Goal: Task Accomplishment & Management: Use online tool/utility

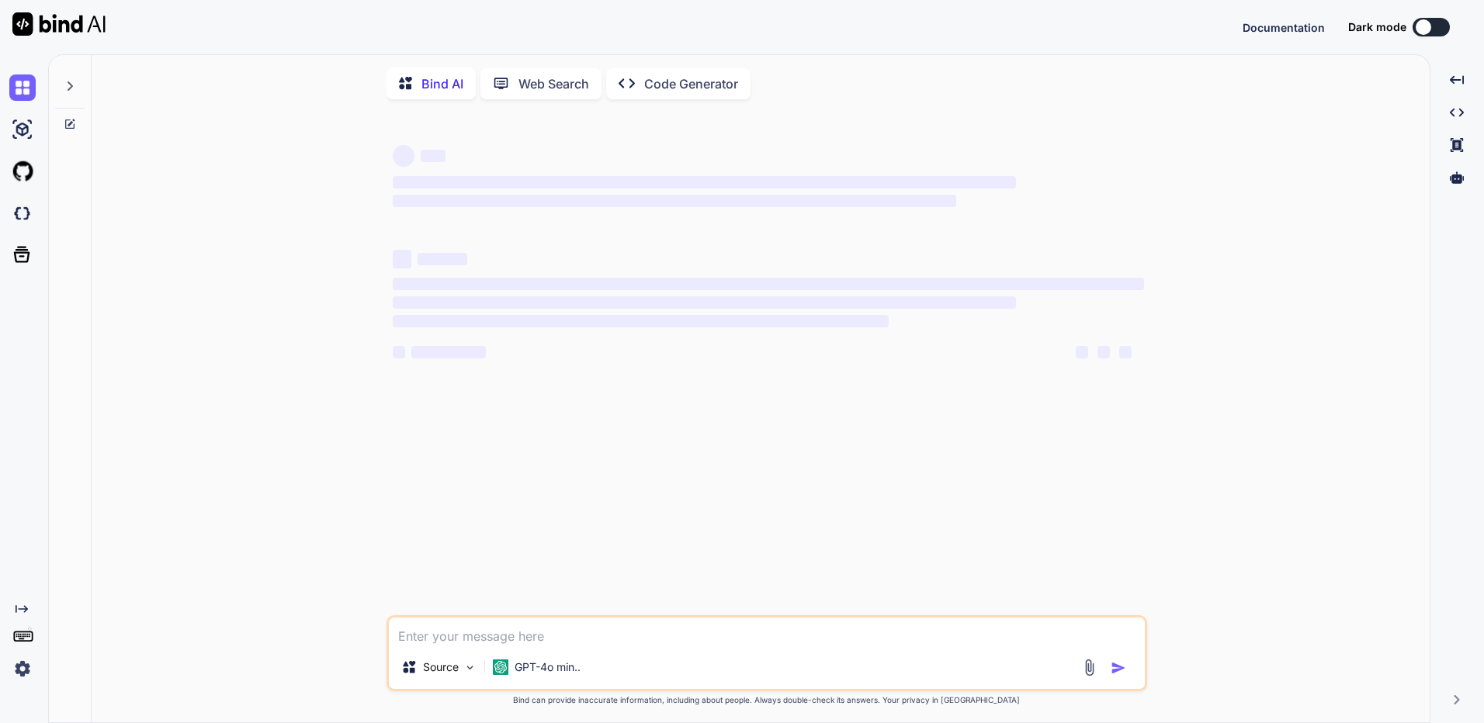
click at [1416, 29] on div at bounding box center [1424, 27] width 16 height 16
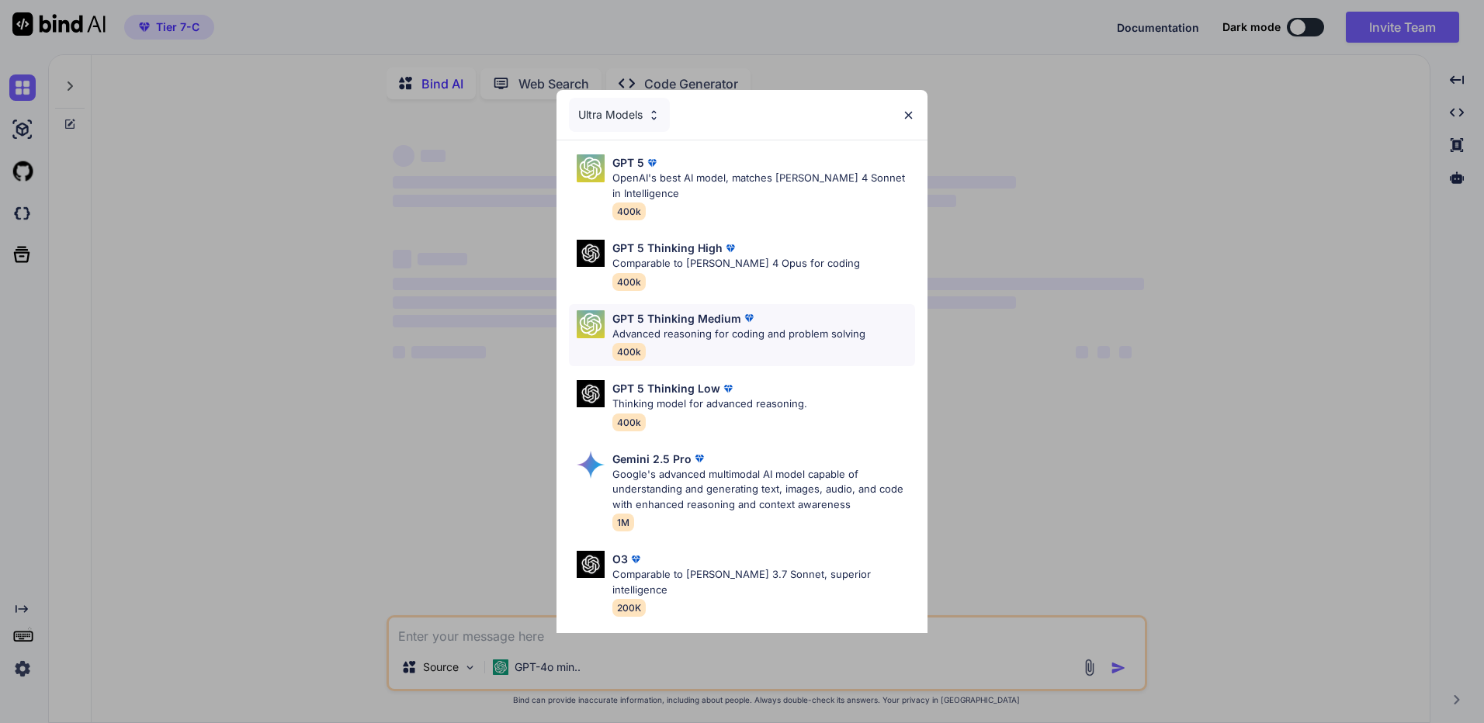
type textarea "x"
click at [791, 384] on div "GPT 5 Thinking Low" at bounding box center [709, 388] width 195 height 16
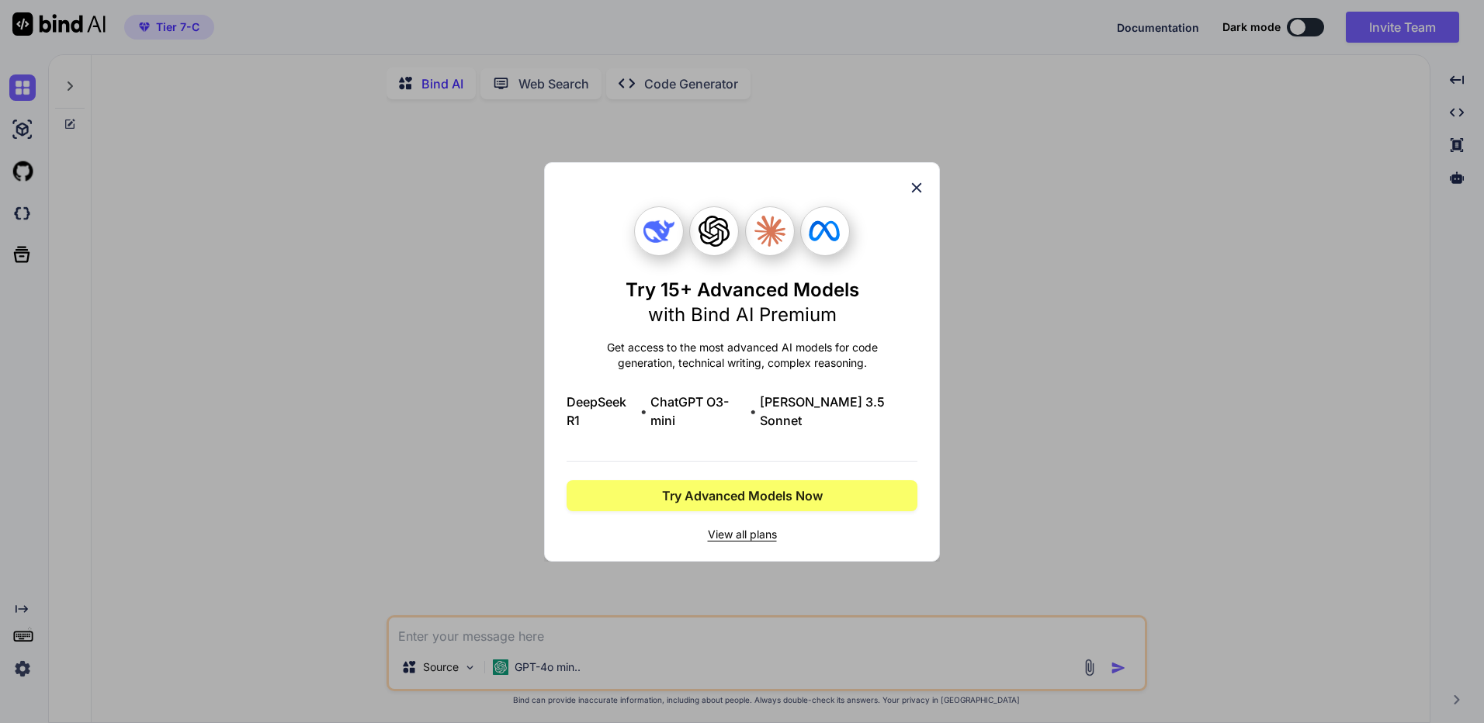
click at [921, 192] on icon at bounding box center [917, 187] width 10 height 10
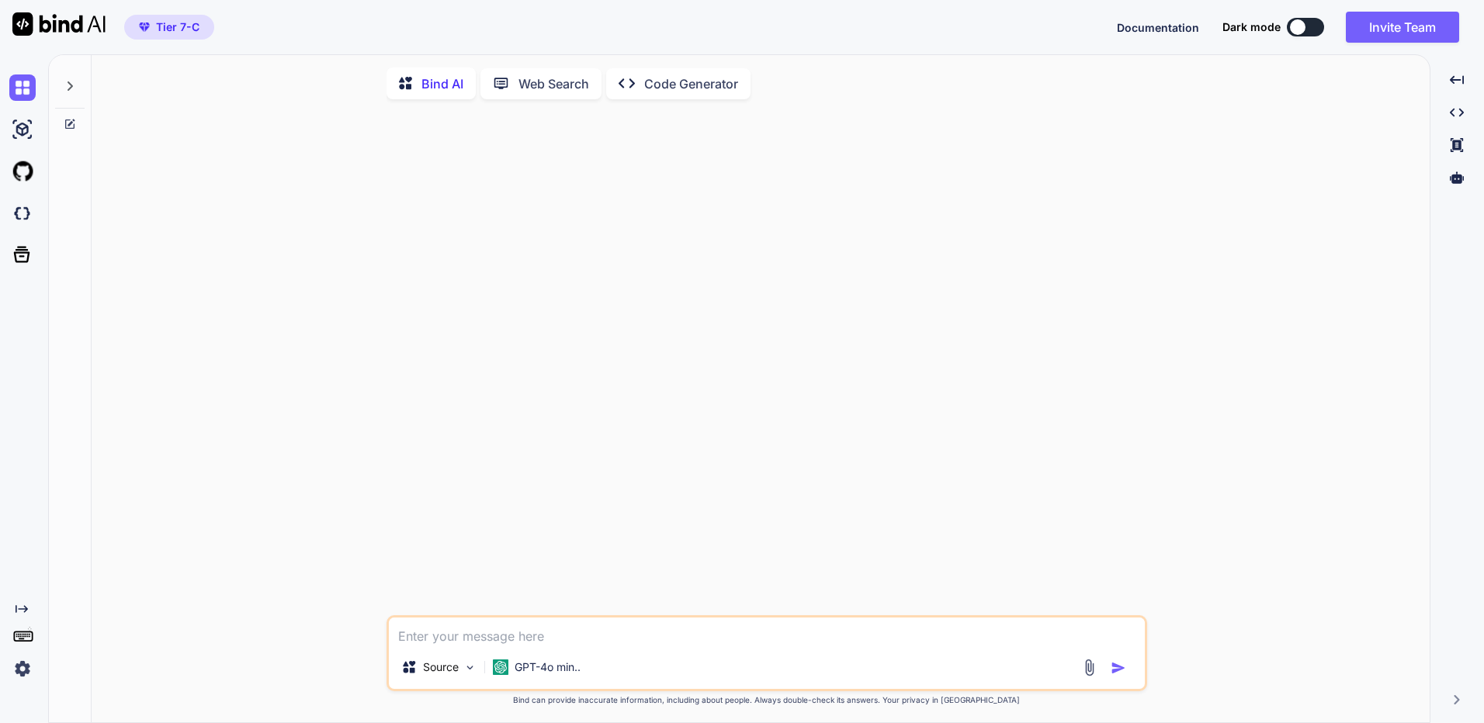
click at [1022, 656] on div "Source GPT-4o min.." at bounding box center [767, 670] width 756 height 37
click at [19, 678] on img at bounding box center [22, 669] width 26 height 26
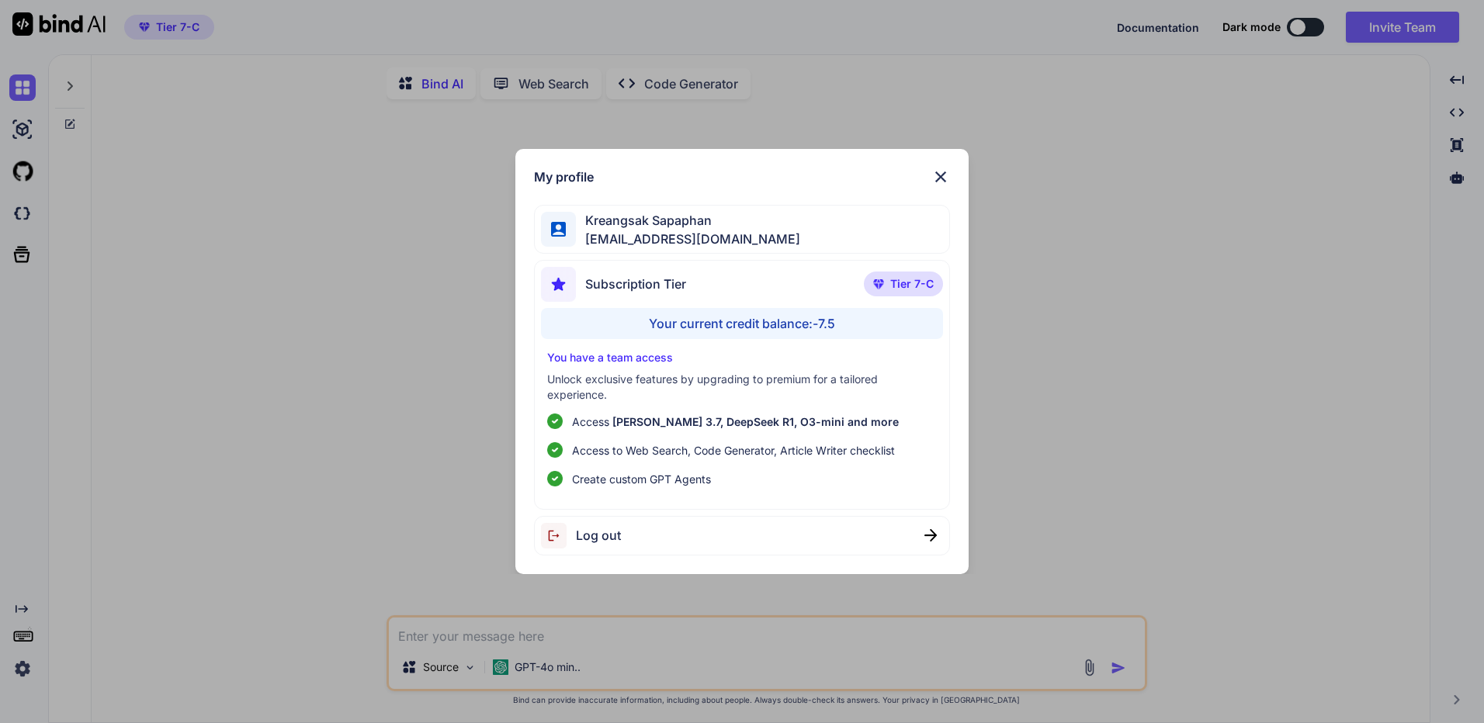
click at [633, 232] on span "[EMAIL_ADDRESS][DOMAIN_NAME]" at bounding box center [688, 239] width 224 height 19
drag, startPoint x: 633, startPoint y: 232, endPoint x: 550, endPoint y: 216, distance: 83.9
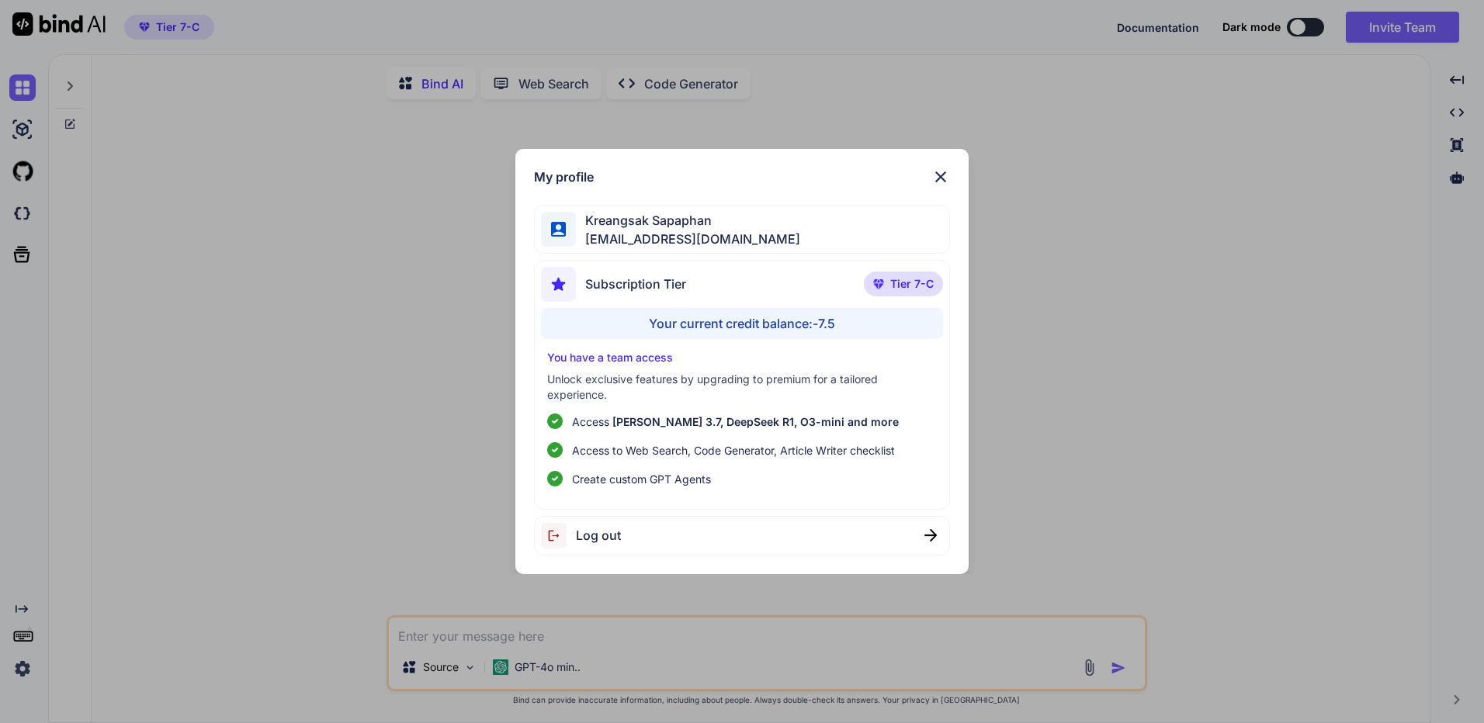
click at [550, 216] on div at bounding box center [558, 229] width 35 height 35
click at [551, 218] on div at bounding box center [558, 229] width 35 height 35
click at [1269, 211] on div "My profile [PERSON_NAME] [EMAIL_ADDRESS][DOMAIN_NAME] Subscription Tier Tier 7-…" at bounding box center [742, 361] width 1484 height 723
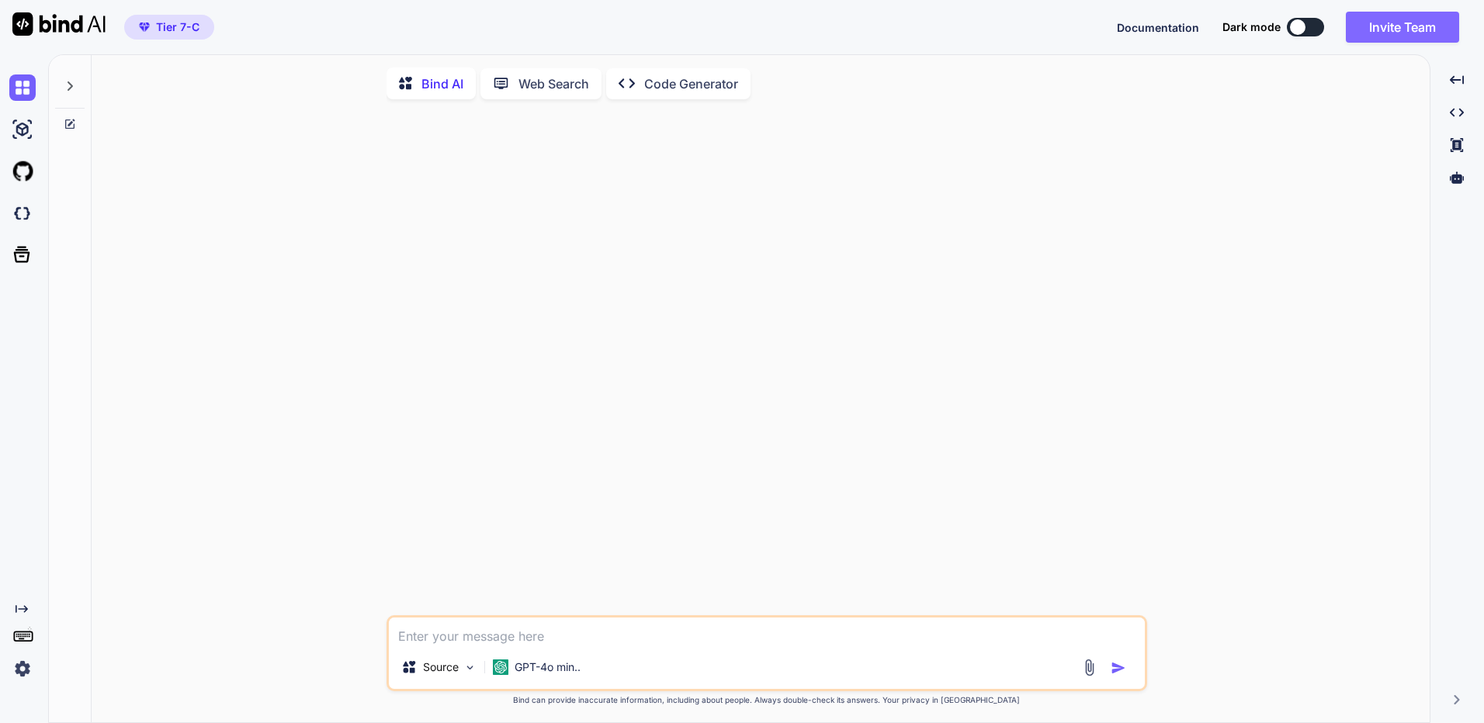
click at [1387, 18] on button "Invite Team" at bounding box center [1402, 27] width 113 height 31
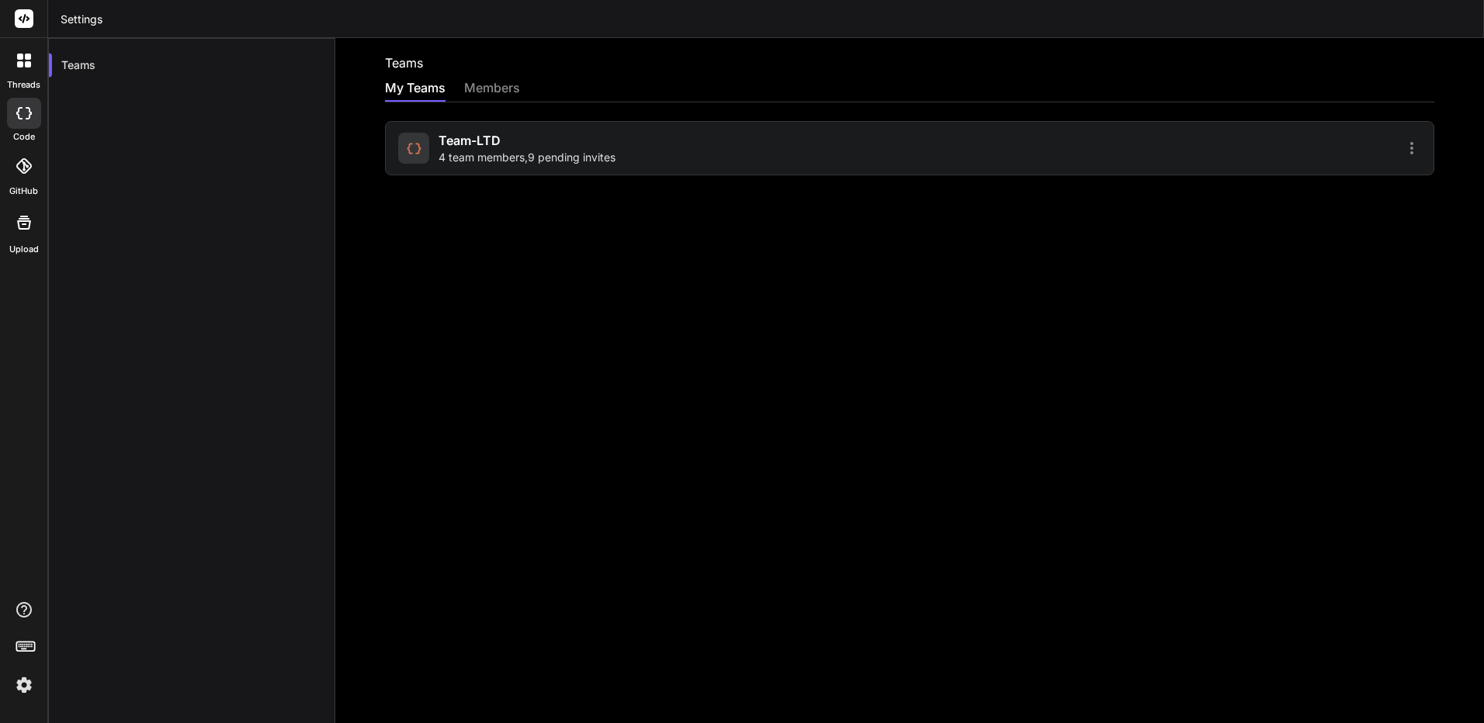
click at [895, 154] on div "Team-LTD 4 team members , 9 pending invites" at bounding box center [651, 148] width 507 height 34
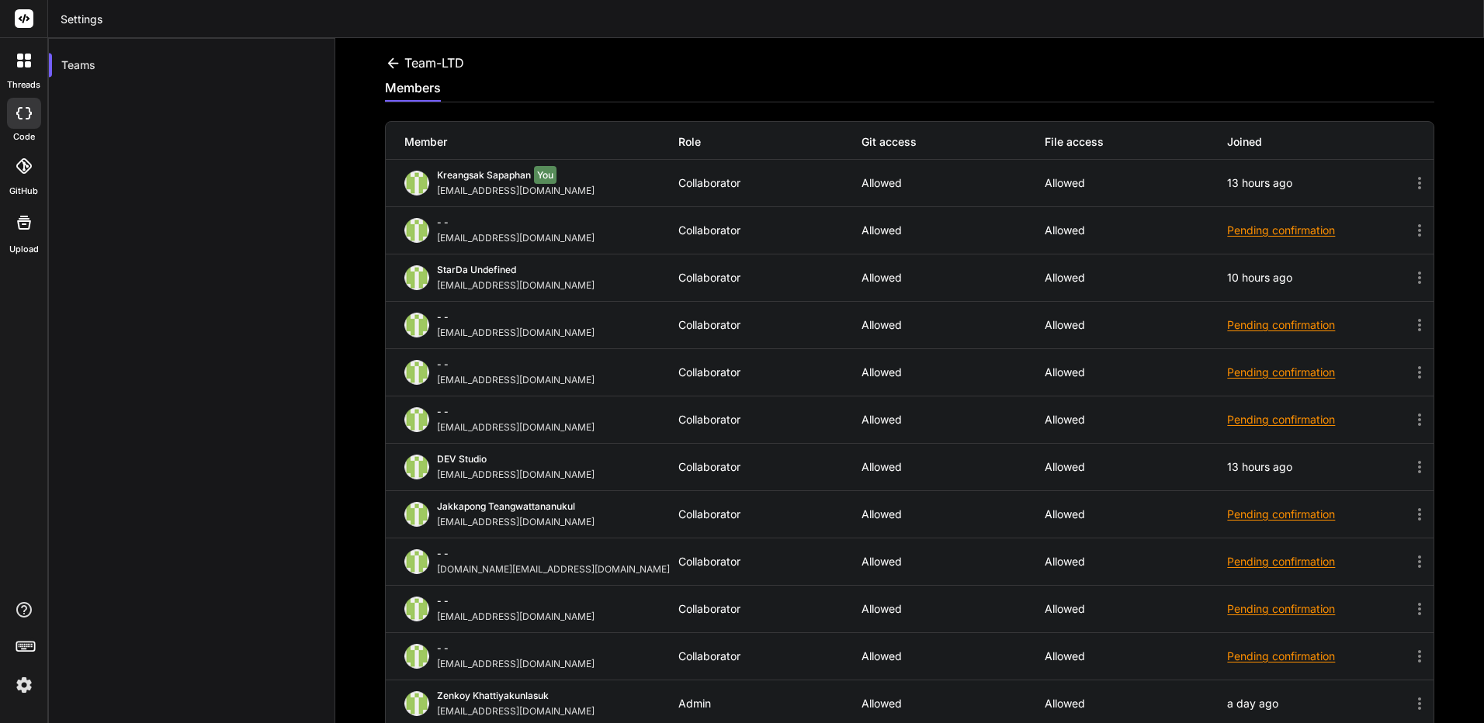
click at [543, 169] on span "You" at bounding box center [545, 175] width 23 height 18
click at [1410, 182] on icon at bounding box center [1419, 183] width 19 height 19
click at [1411, 187] on icon at bounding box center [1419, 183] width 19 height 19
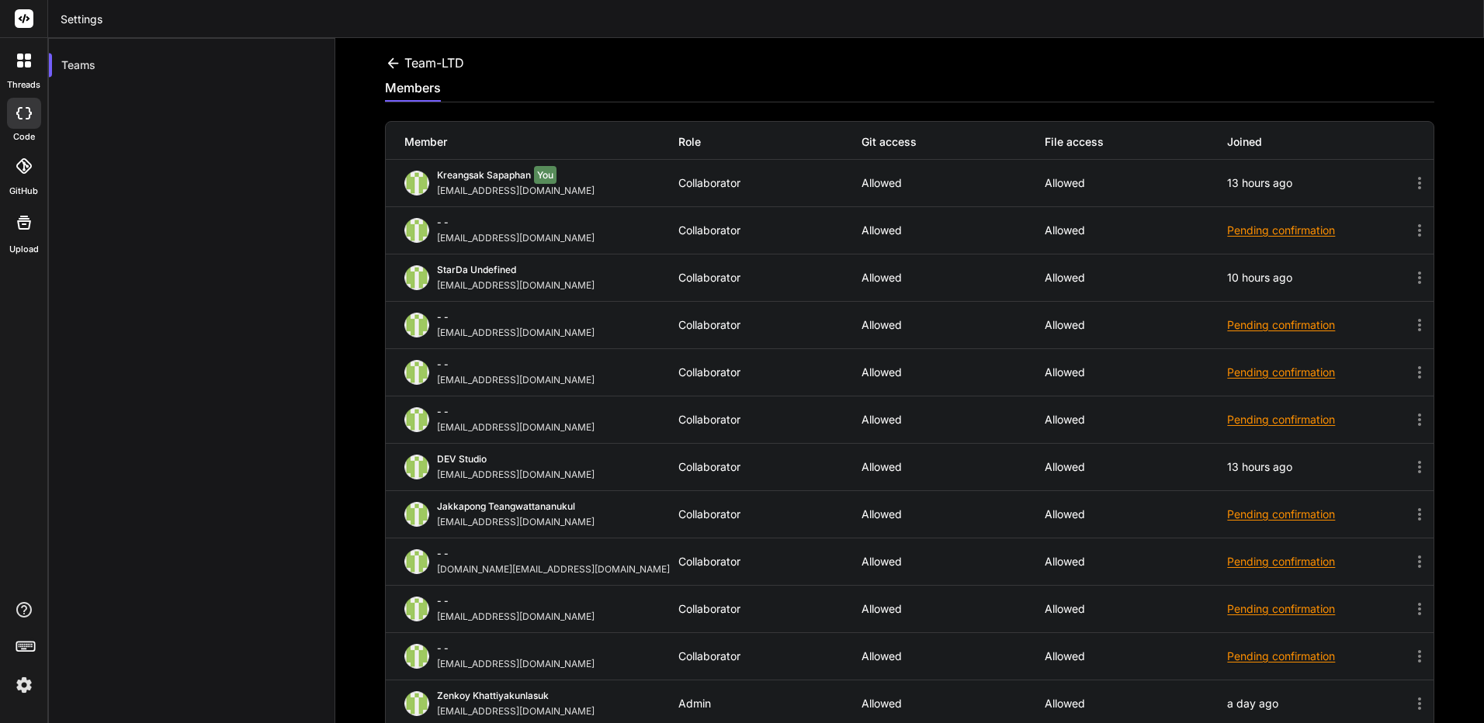
click at [1378, 176] on div "Kreangsak Sapaphan You [EMAIL_ADDRESS][DOMAIN_NAME] Collaborator Allowed Allowe…" at bounding box center [910, 183] width 1048 height 47
click at [1417, 232] on icon at bounding box center [1421, 230] width 23 height 19
click at [1418, 230] on icon at bounding box center [1419, 230] width 3 height 12
click at [1410, 191] on icon at bounding box center [1419, 183] width 19 height 19
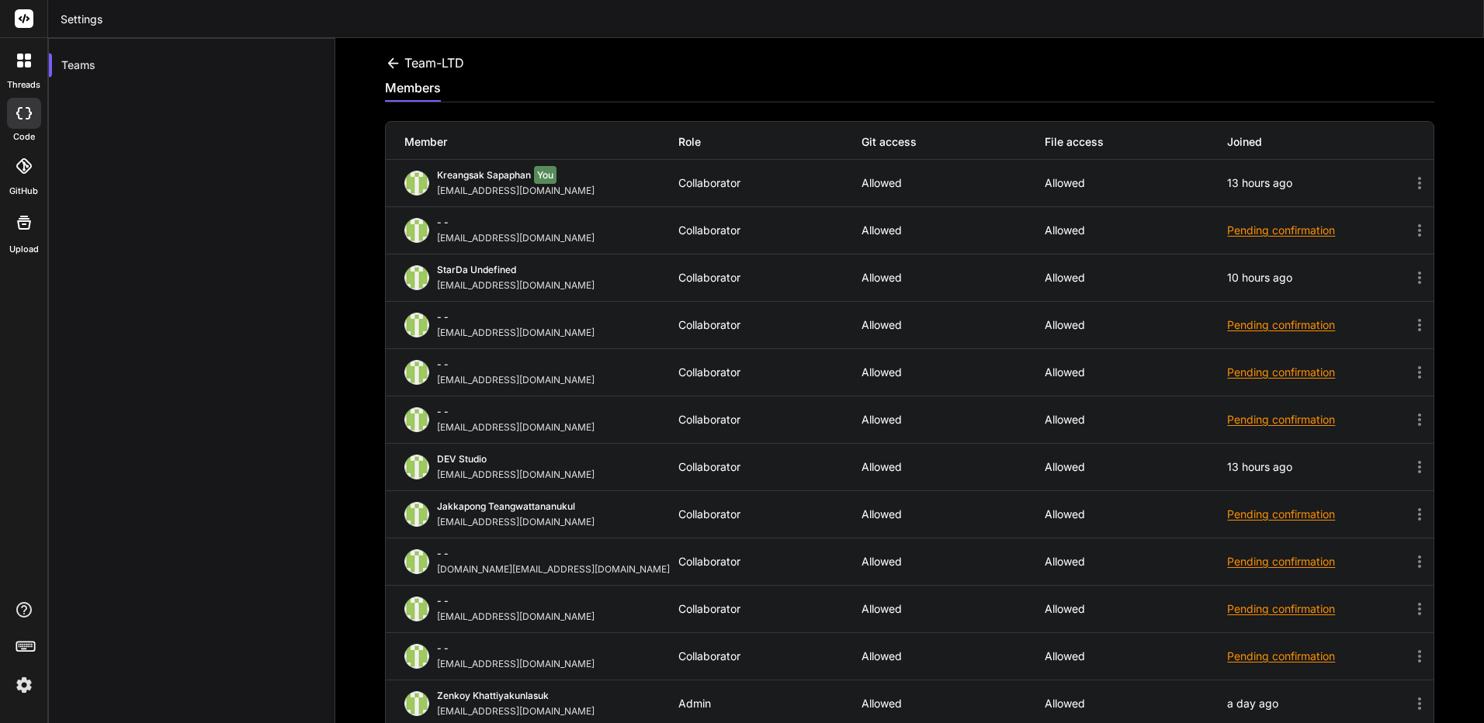
click at [1410, 189] on icon at bounding box center [1419, 183] width 19 height 19
click at [1319, 172] on div "Kreangsak Sapaphan You [EMAIL_ADDRESS][DOMAIN_NAME] Collaborator Allowed Allowe…" at bounding box center [910, 183] width 1048 height 47
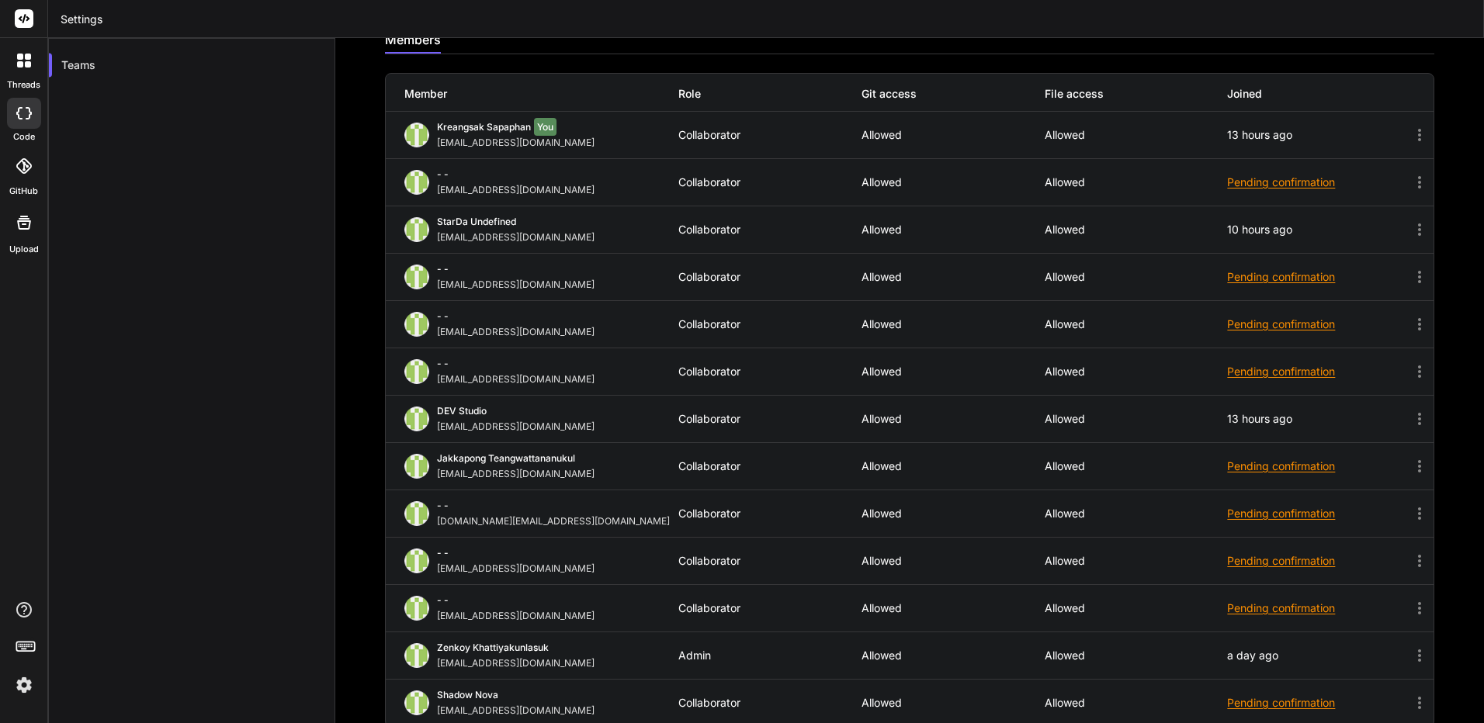
scroll to position [68, 0]
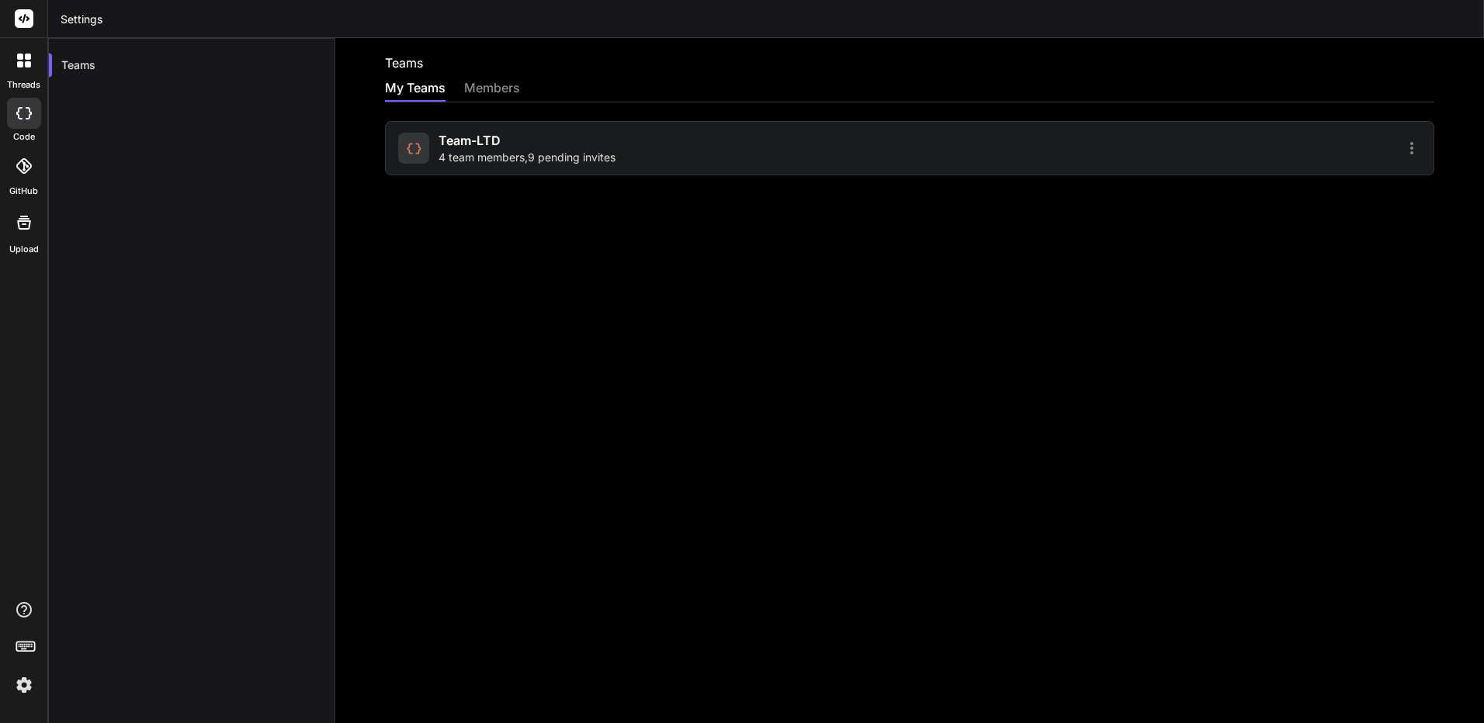
click at [1403, 146] on icon at bounding box center [1411, 148] width 19 height 19
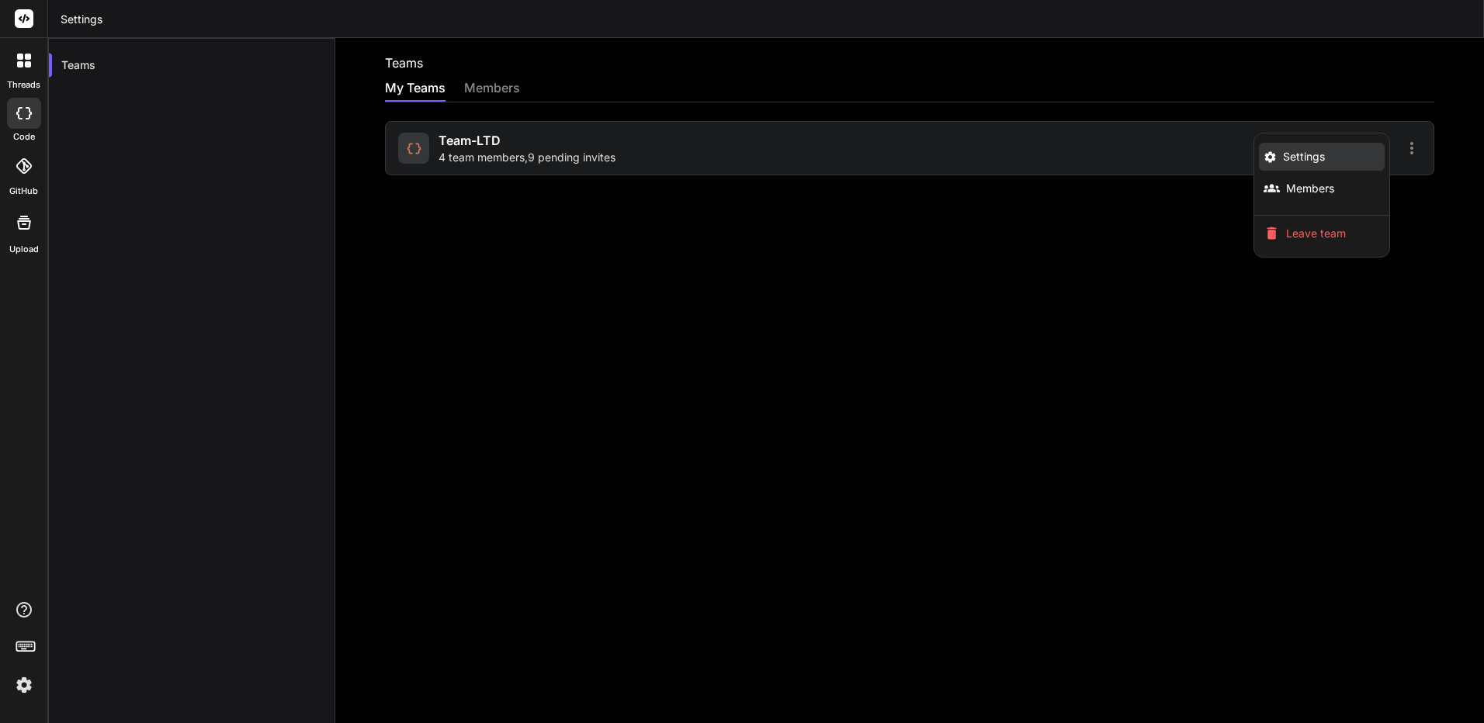
click at [1313, 154] on li "Settings" at bounding box center [1322, 157] width 126 height 28
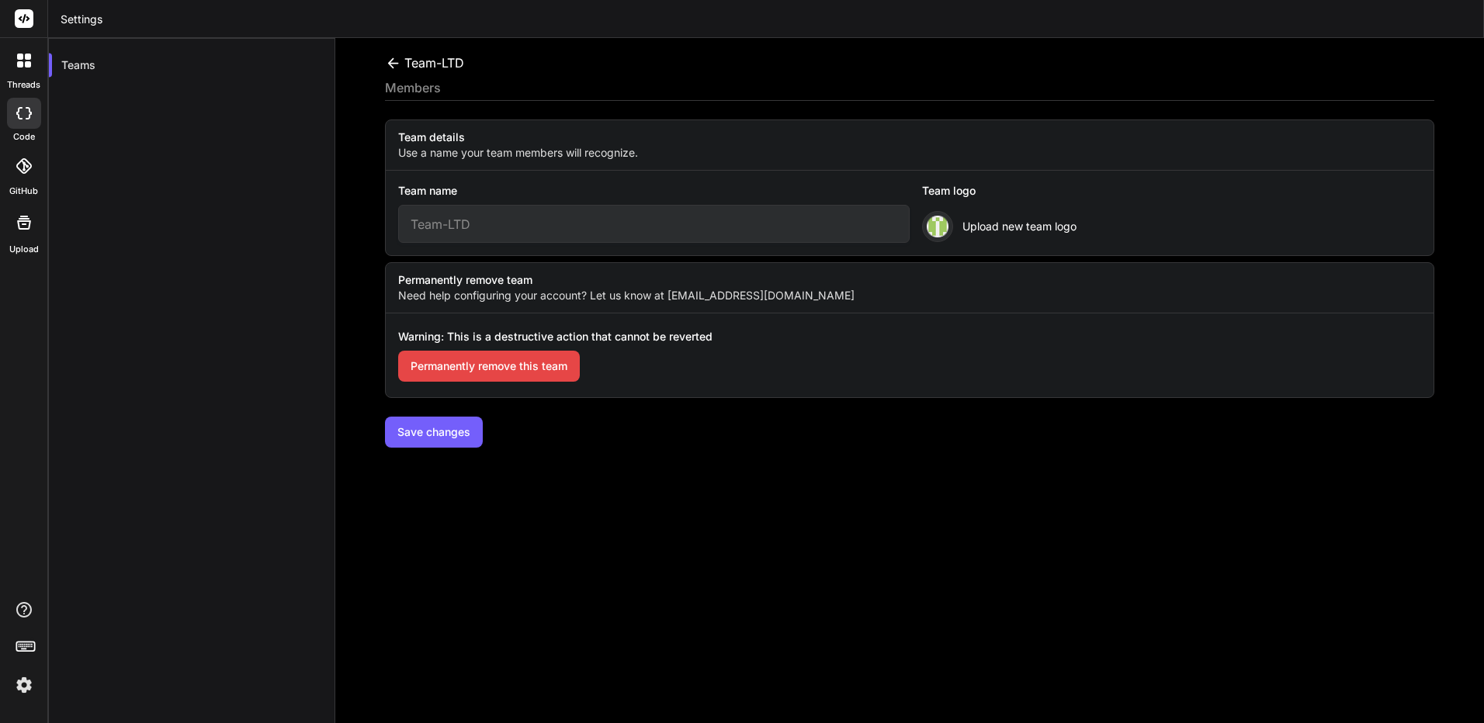
click at [393, 69] on icon at bounding box center [393, 63] width 16 height 16
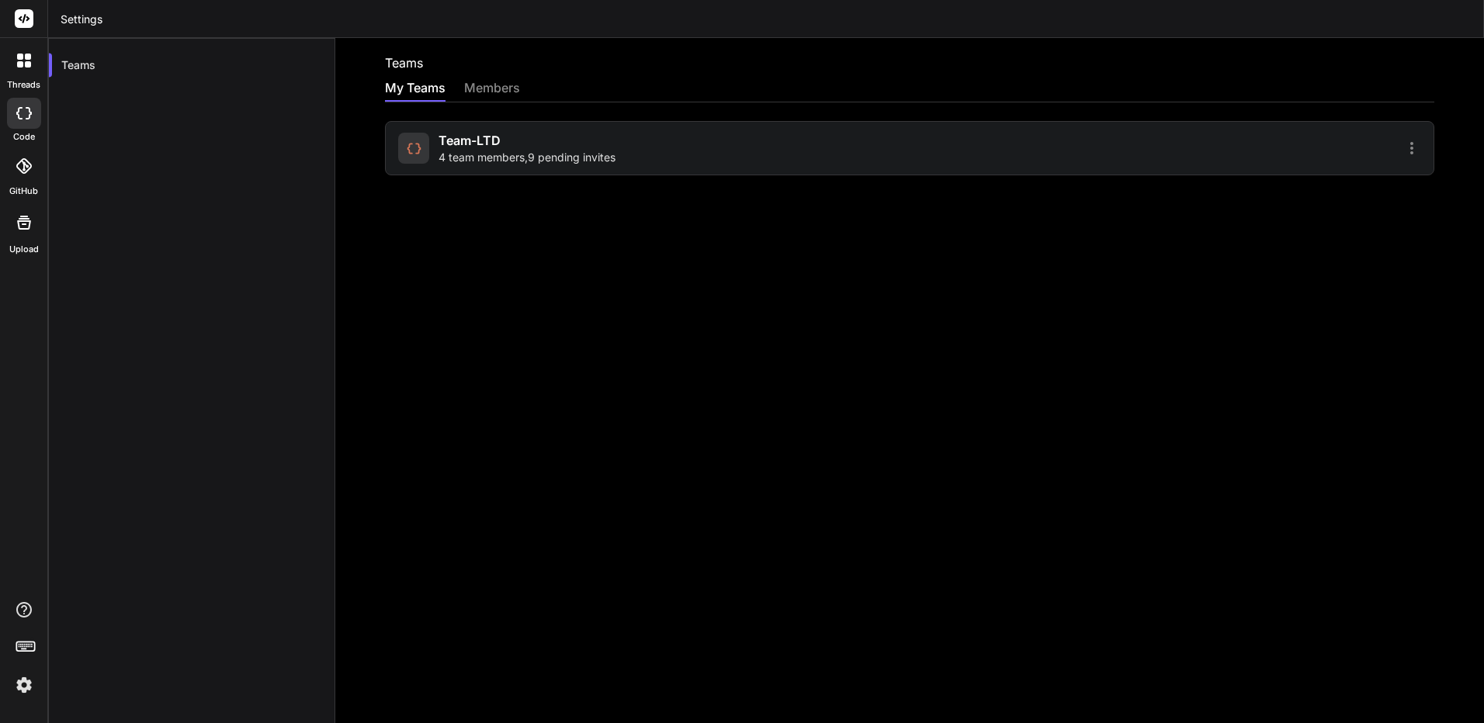
click at [1402, 153] on icon at bounding box center [1411, 148] width 19 height 19
click at [904, 136] on div at bounding box center [742, 361] width 1484 height 723
click at [515, 145] on div "Team-LTD 4 team members , 9 pending invites" at bounding box center [526, 148] width 177 height 34
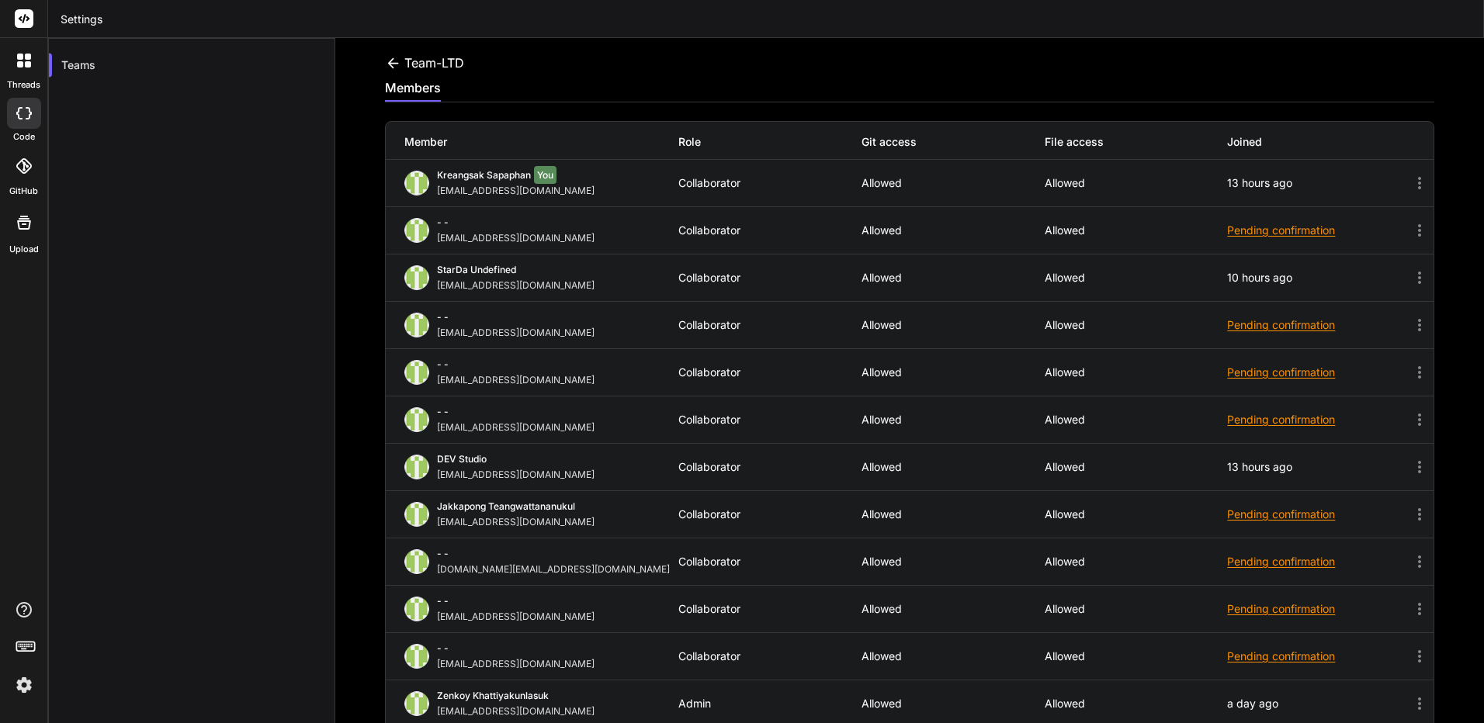
click at [1410, 183] on icon at bounding box center [1419, 183] width 19 height 19
click at [489, 167] on div "Kreangsak Sapaphan You [EMAIL_ADDRESS][DOMAIN_NAME] Collaborator Allowed Allowe…" at bounding box center [910, 183] width 1048 height 47
click at [487, 175] on span "Kreangsak Sapaphan" at bounding box center [484, 175] width 94 height 12
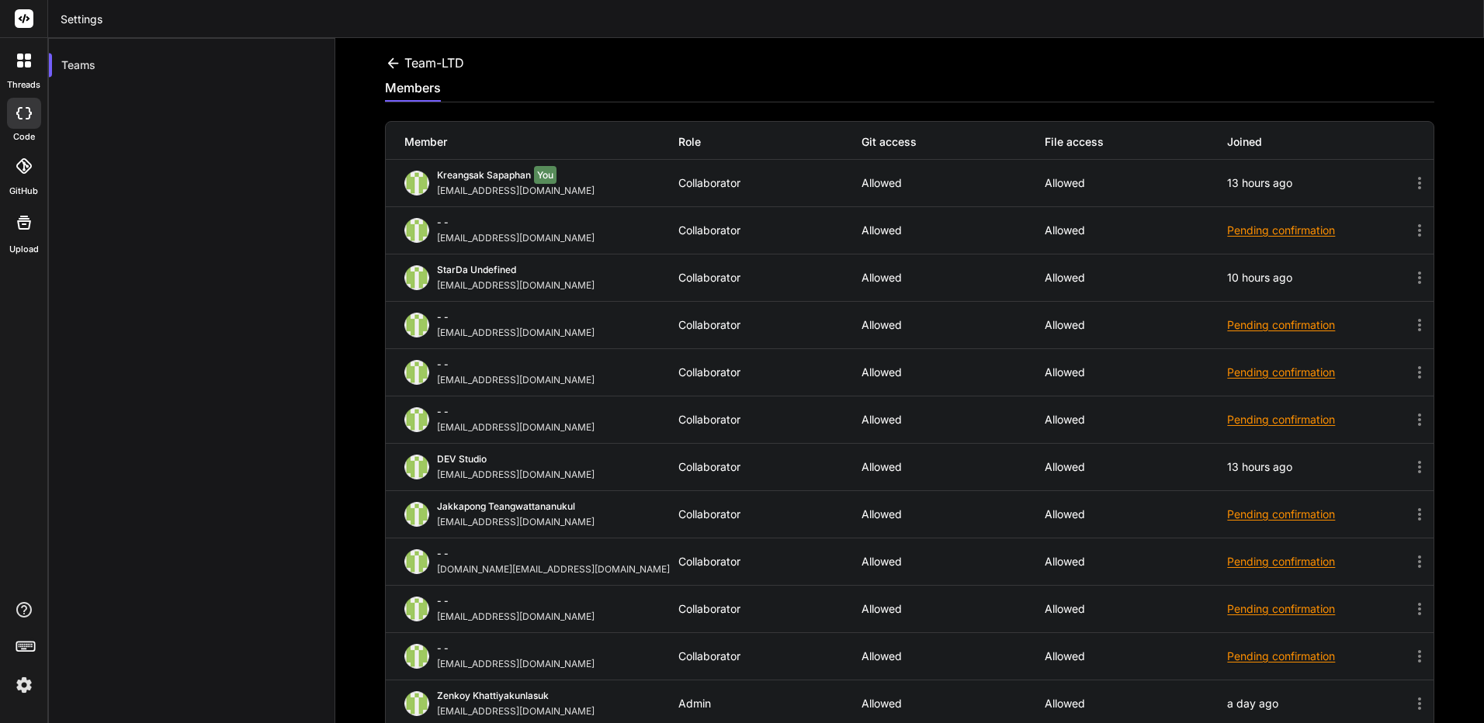
drag, startPoint x: 487, startPoint y: 175, endPoint x: 449, endPoint y: 176, distance: 38.8
click at [449, 176] on span "Kreangsak Sapaphan" at bounding box center [484, 175] width 94 height 12
drag, startPoint x: 449, startPoint y: 176, endPoint x: 422, endPoint y: 187, distance: 28.5
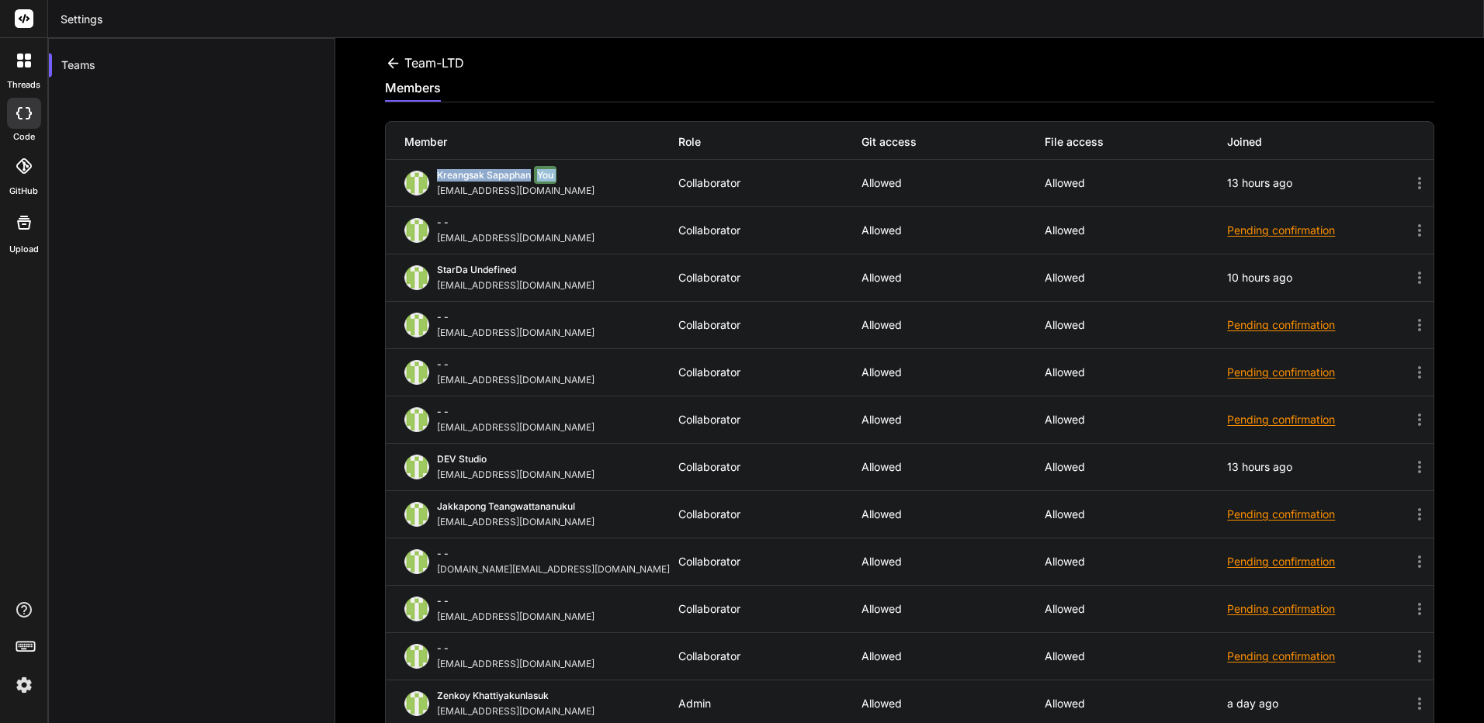
click at [422, 187] on img at bounding box center [416, 183] width 25 height 25
click at [421, 188] on img at bounding box center [416, 183] width 25 height 25
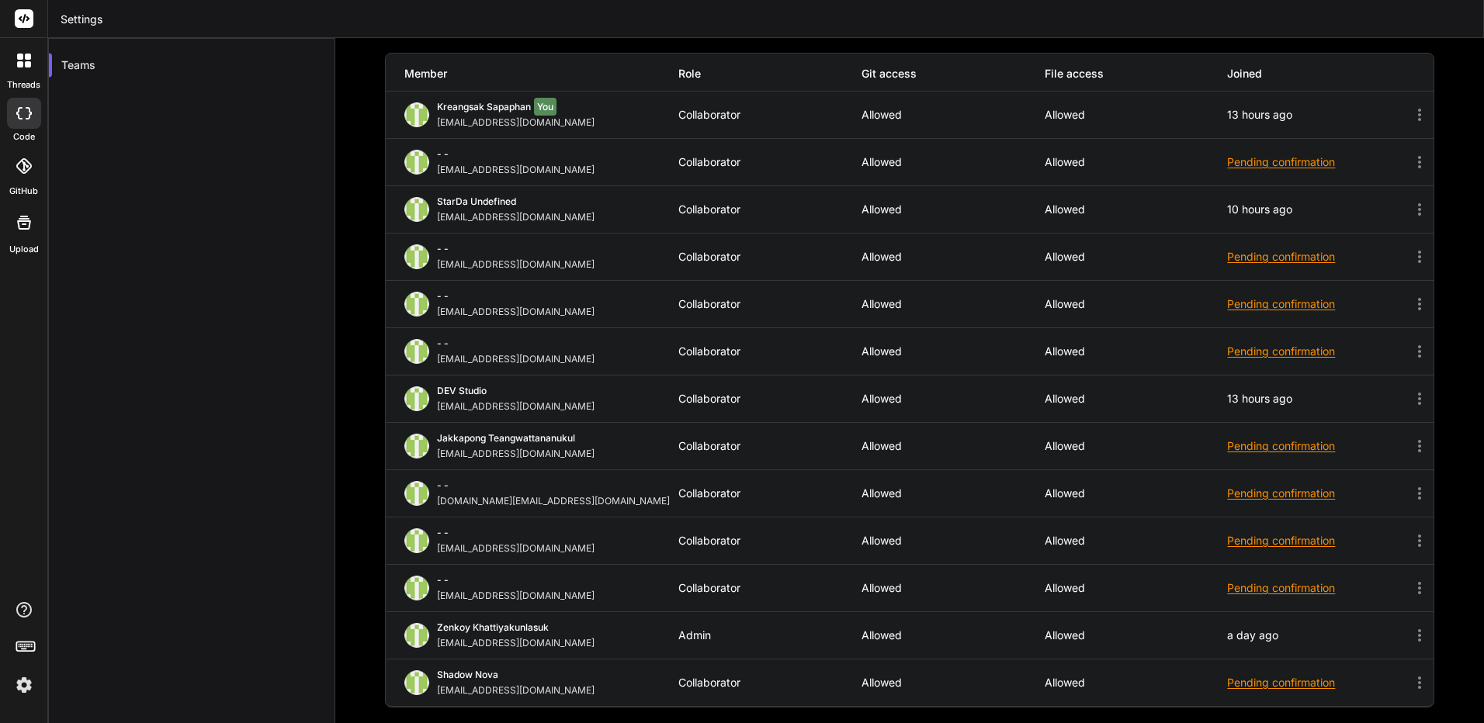
click at [1302, 682] on div "Pending confirmation" at bounding box center [1318, 683] width 183 height 16
click at [1410, 683] on icon at bounding box center [1419, 683] width 19 height 19
click at [1410, 637] on icon at bounding box center [1419, 635] width 19 height 19
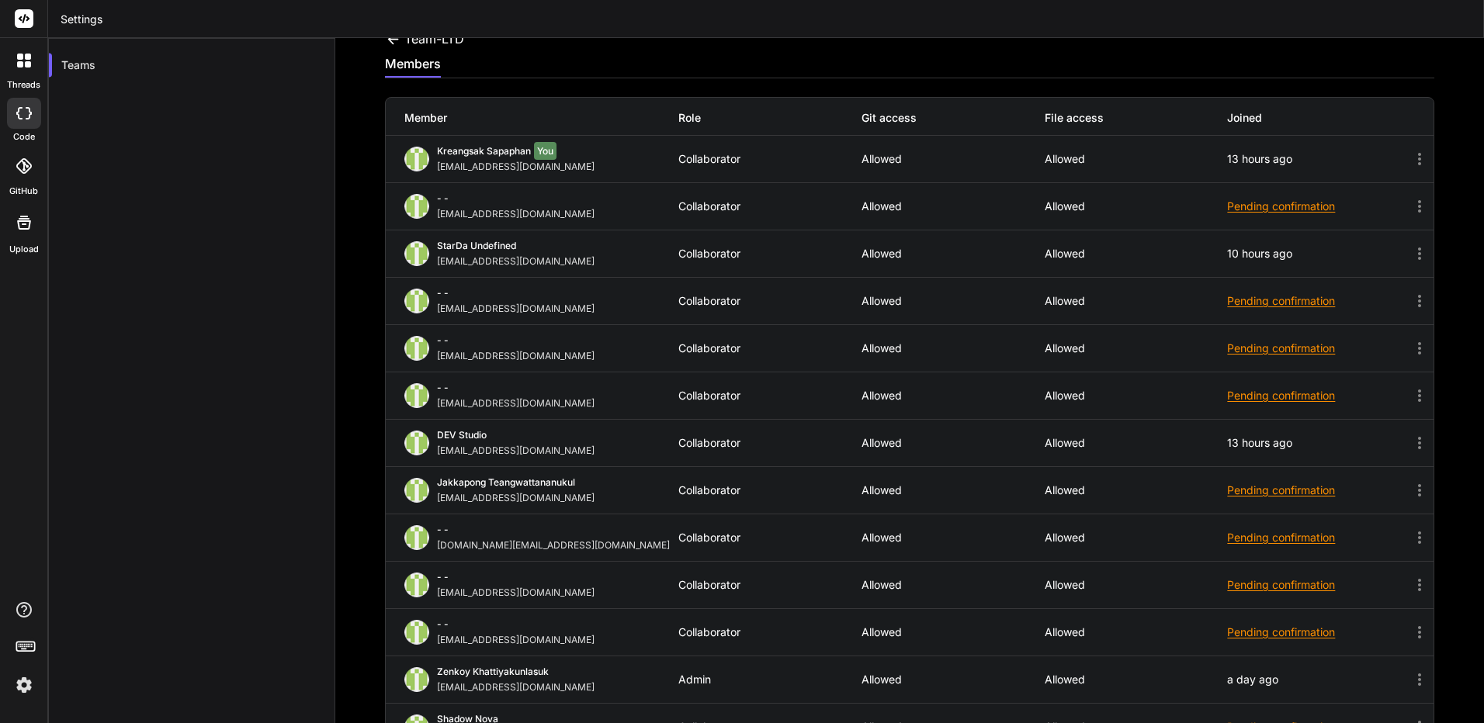
scroll to position [0, 0]
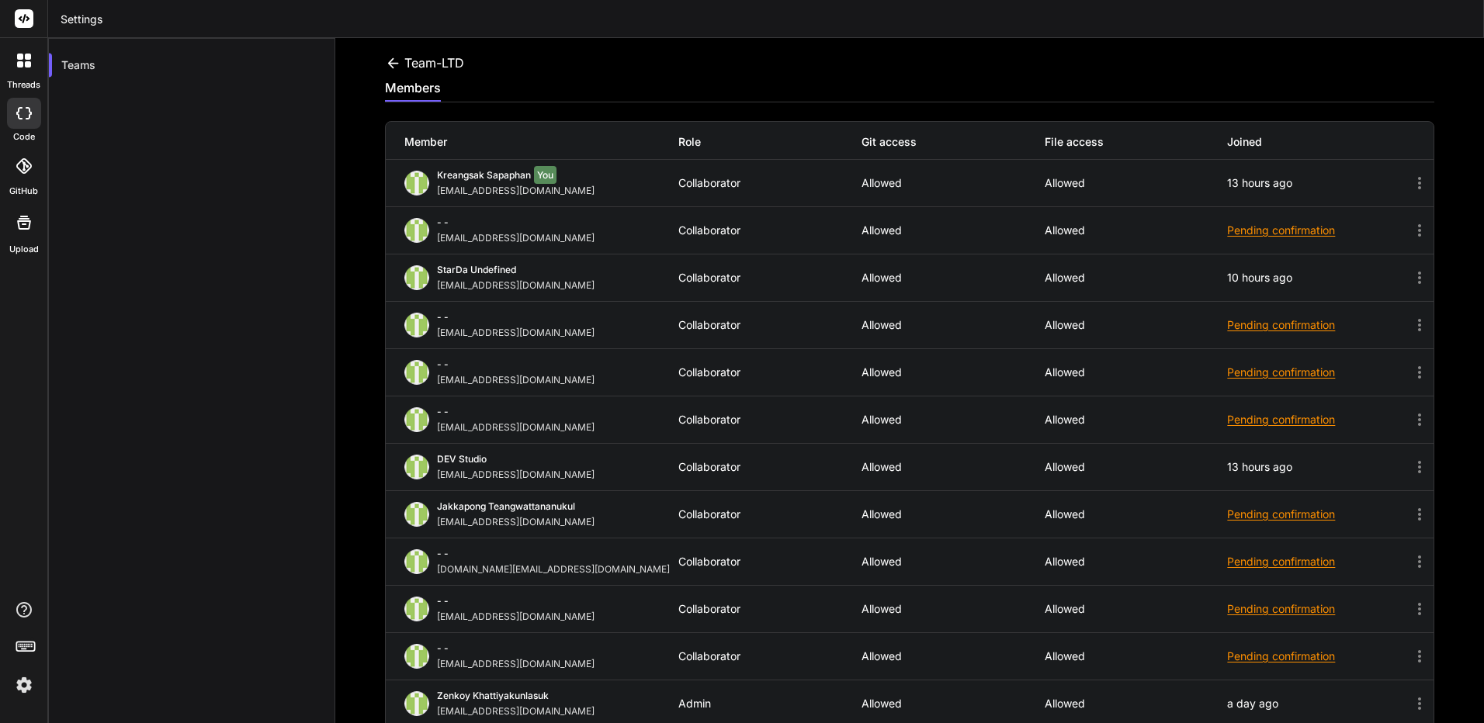
click at [24, 168] on icon at bounding box center [24, 166] width 16 height 16
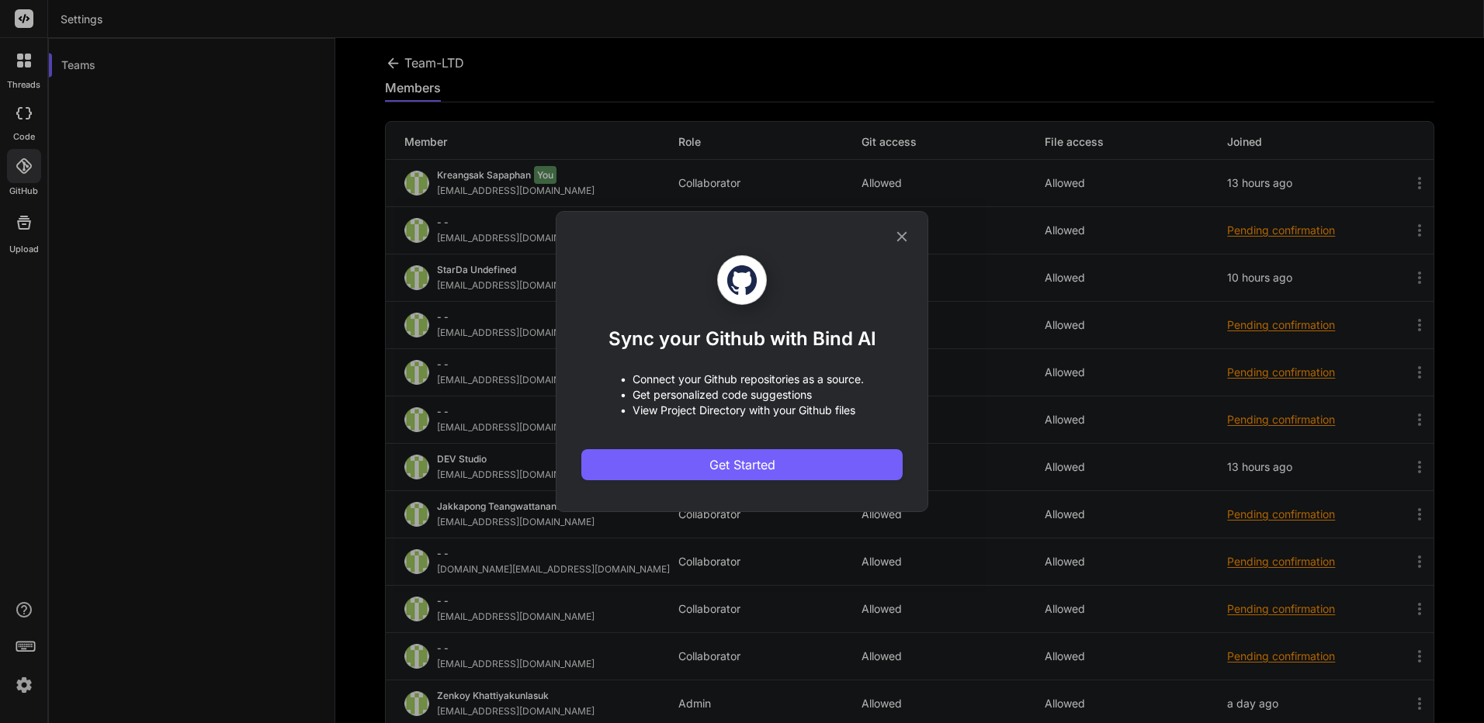
click at [26, 204] on div "Sync your Github with Bind AI • Connect your Github repositories as a source. •…" at bounding box center [742, 361] width 1484 height 723
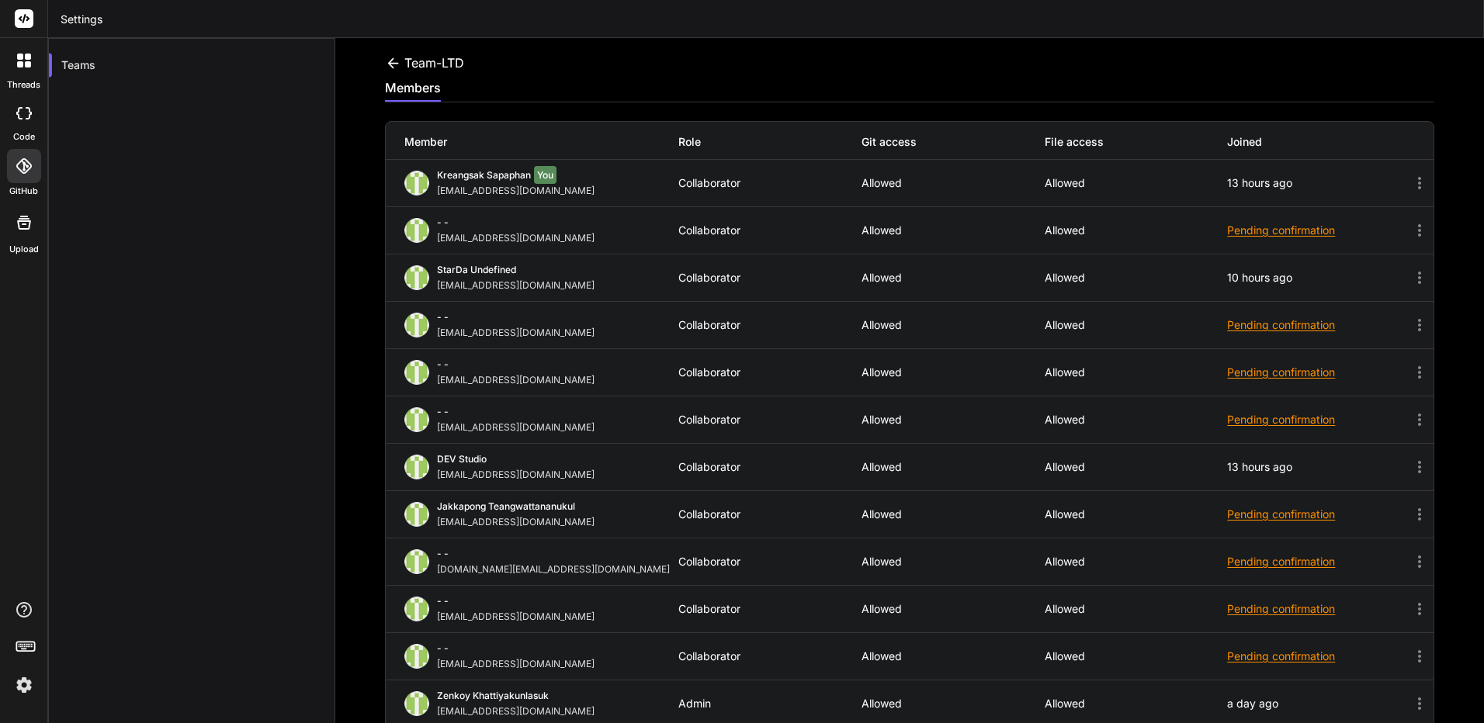
click at [30, 221] on icon at bounding box center [24, 223] width 14 height 14
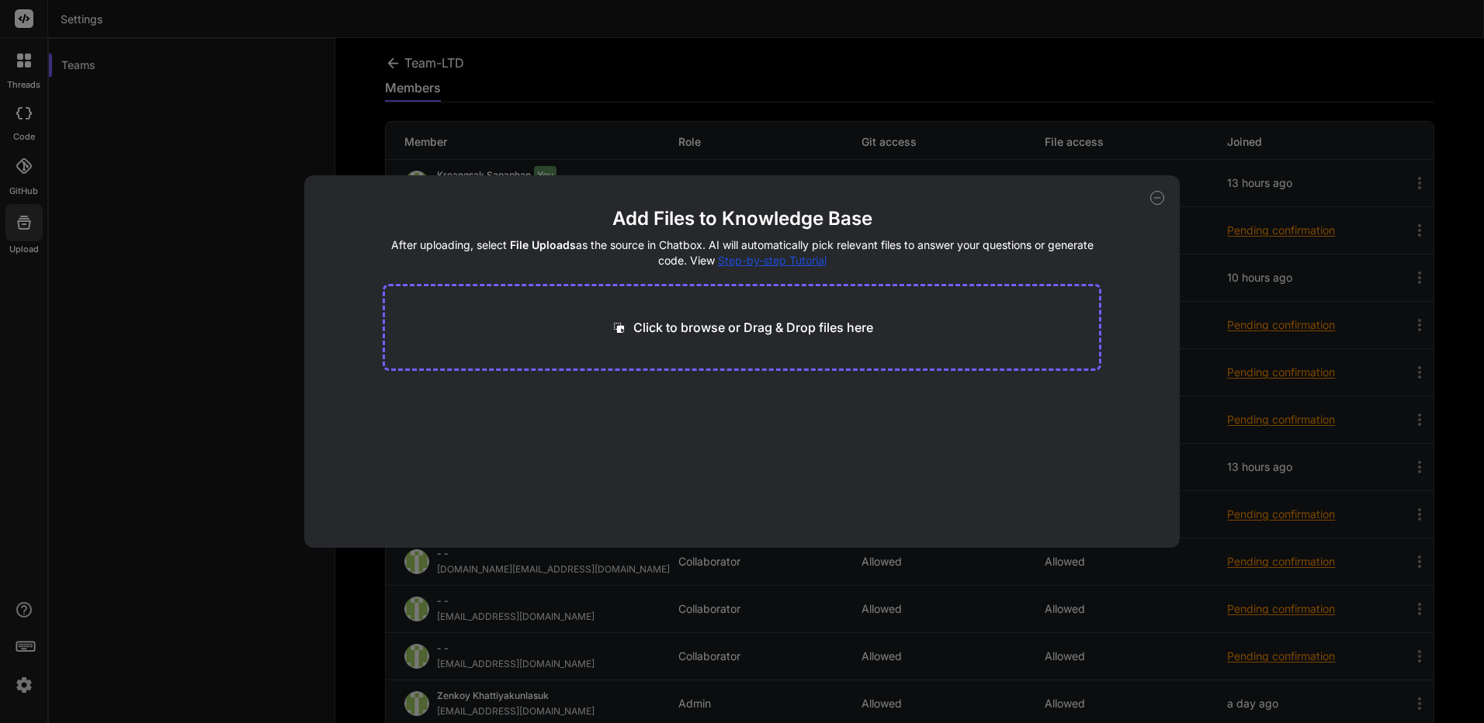
click at [31, 220] on div "Add Files to Knowledge Base After uploading, select File Uploads as the source …" at bounding box center [742, 361] width 1484 height 723
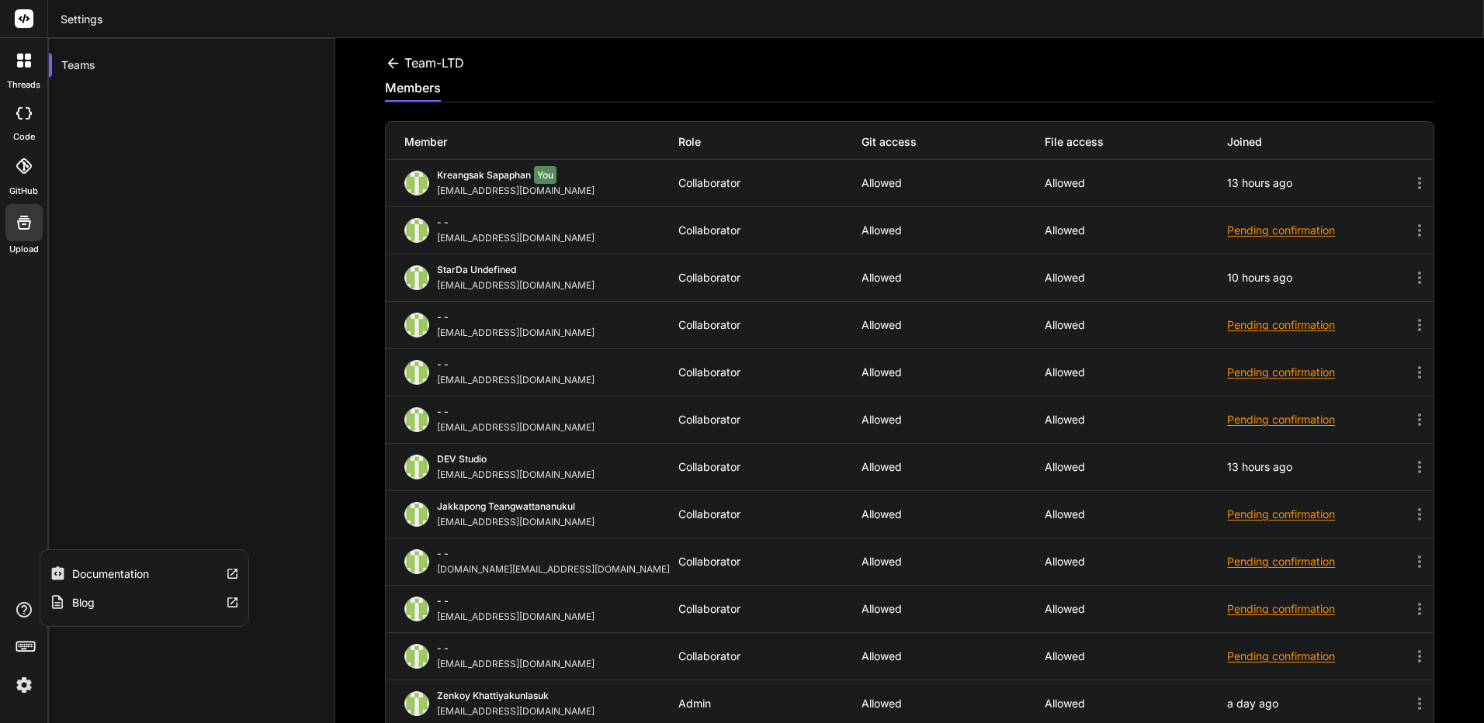
click at [22, 612] on icon at bounding box center [24, 610] width 19 height 19
click at [26, 661] on div at bounding box center [23, 650] width 47 height 98
click at [23, 646] on icon at bounding box center [26, 646] width 22 height 22
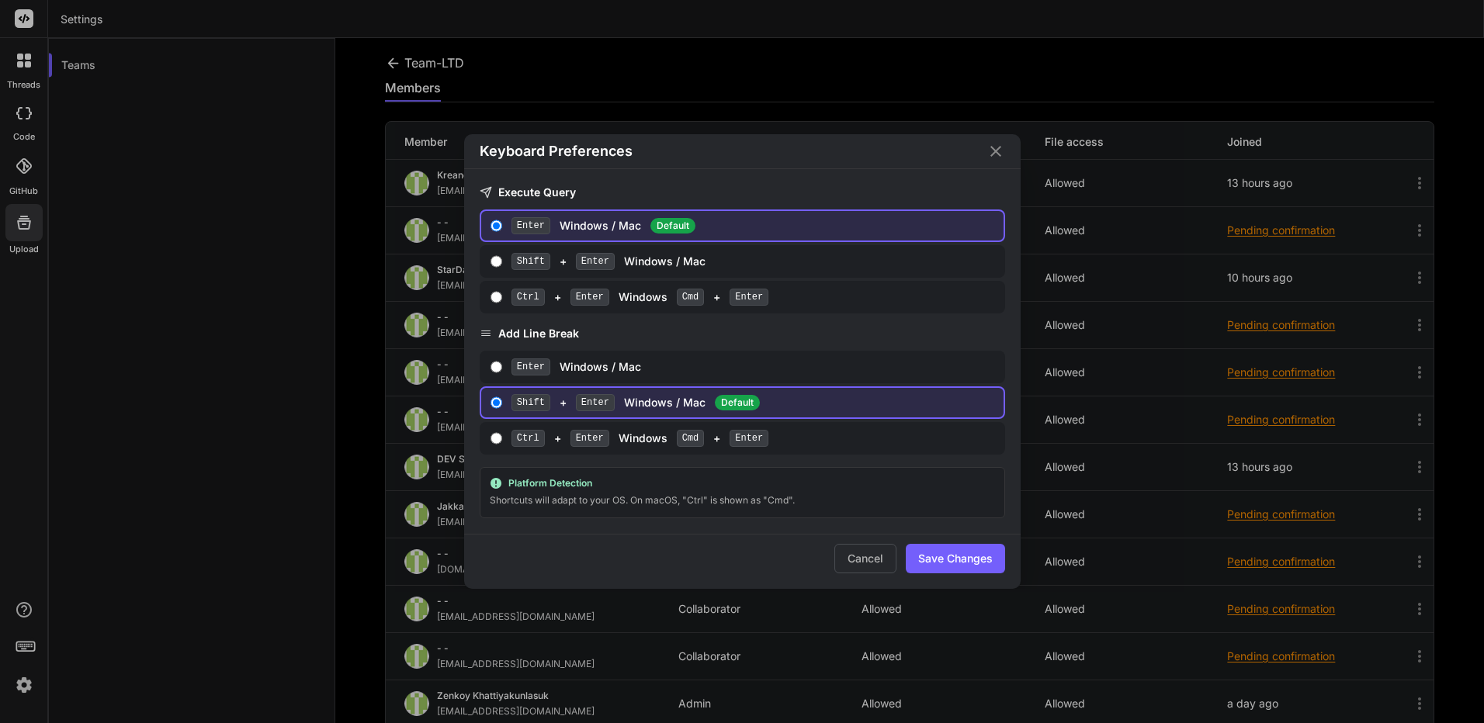
click at [23, 670] on div "Keyboard Preferences Execute Query Enter Windows / Mac Default Shift + Enter Wi…" at bounding box center [742, 361] width 1484 height 723
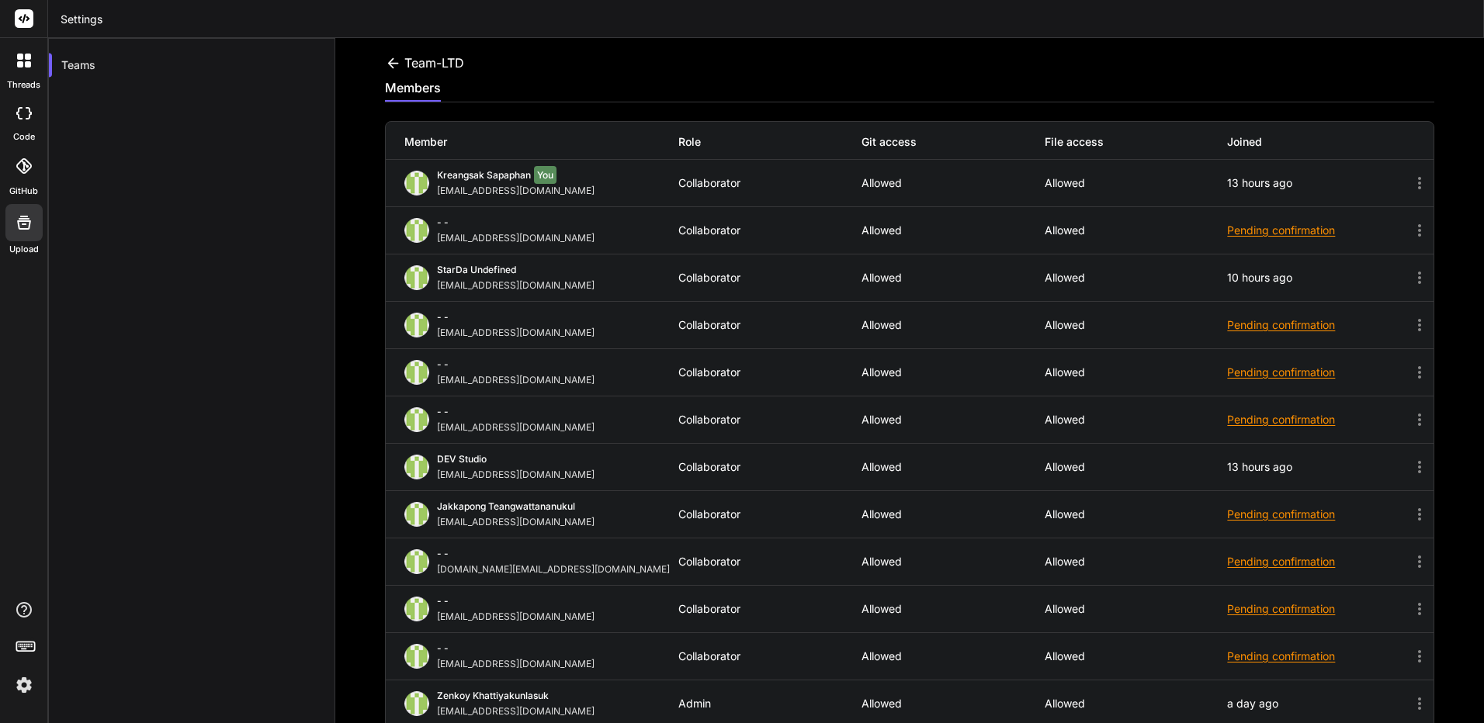
click at [22, 680] on img at bounding box center [24, 685] width 26 height 26
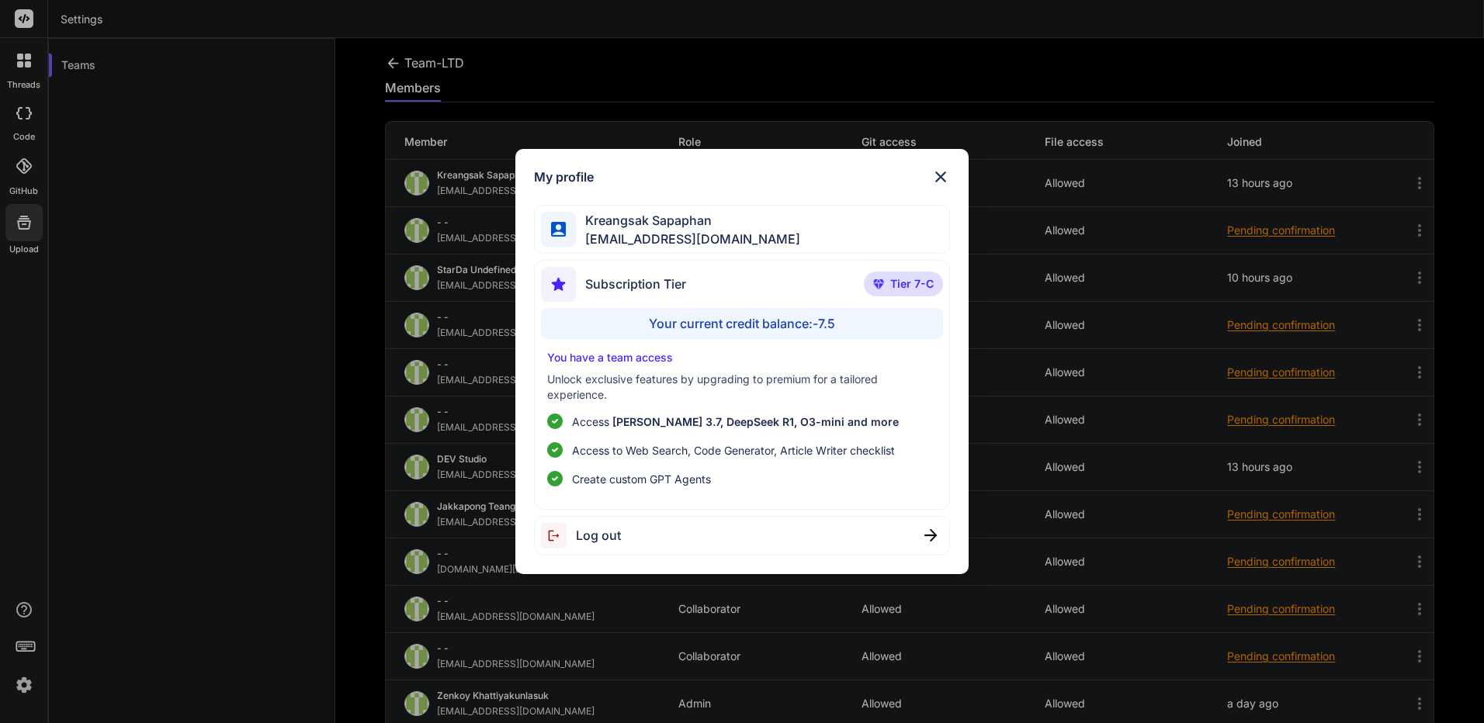
click at [755, 422] on span "[PERSON_NAME] 3.7, DeepSeek R1, O3-mini and more" at bounding box center [755, 421] width 286 height 13
click at [709, 232] on span "[EMAIL_ADDRESS][DOMAIN_NAME]" at bounding box center [688, 239] width 224 height 19
click at [745, 324] on div "Your current credit balance: -7.5" at bounding box center [742, 323] width 402 height 31
click at [1205, 116] on div "My profile [PERSON_NAME] [EMAIL_ADDRESS][DOMAIN_NAME] Subscription Tier Tier 7-…" at bounding box center [742, 361] width 1484 height 723
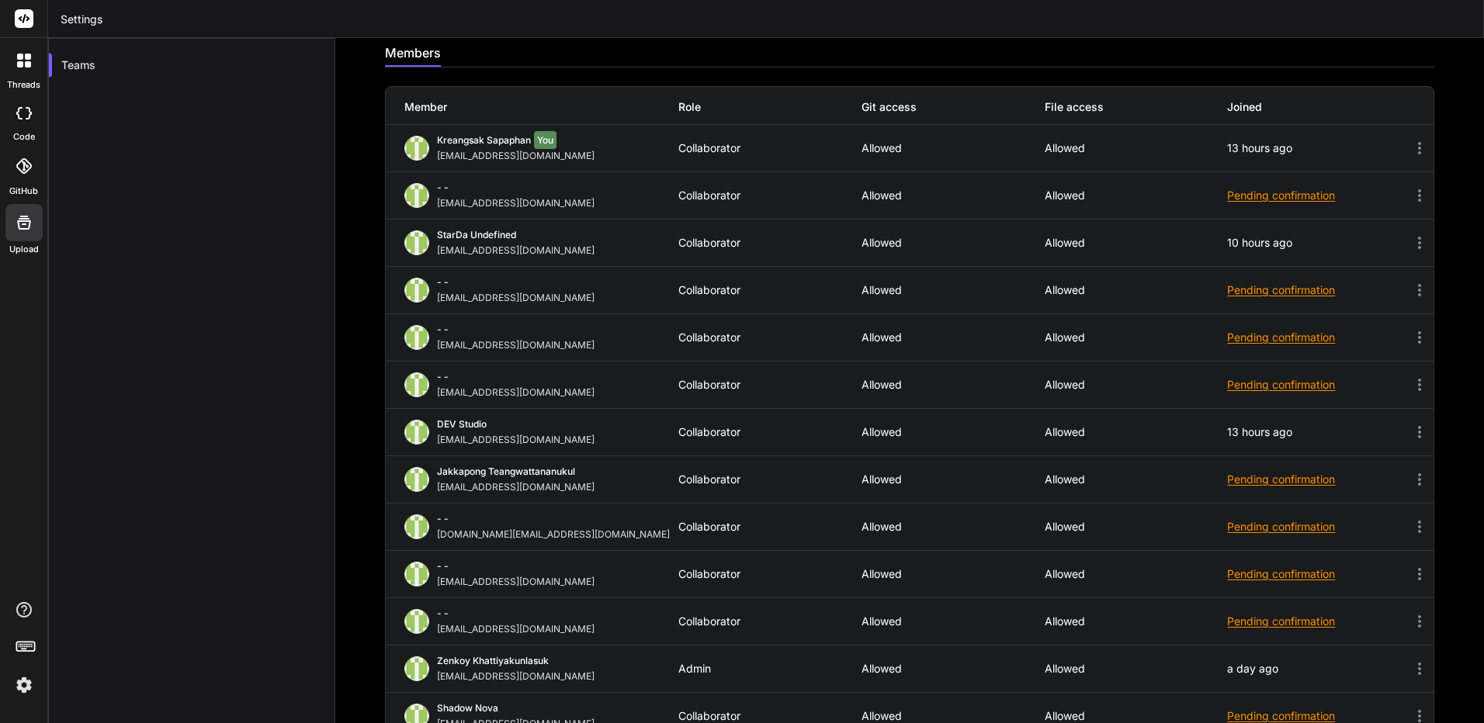
scroll to position [68, 0]
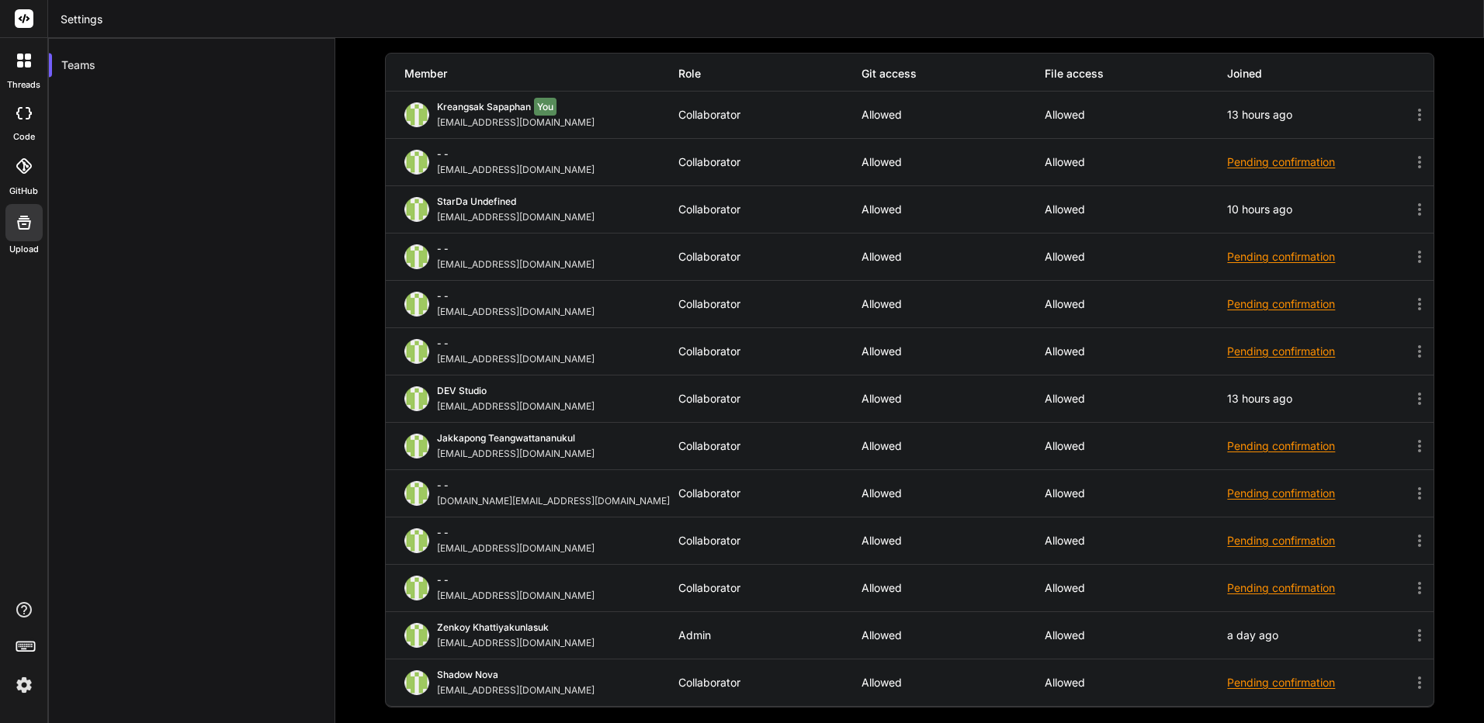
click at [20, 66] on icon at bounding box center [20, 64] width 6 height 6
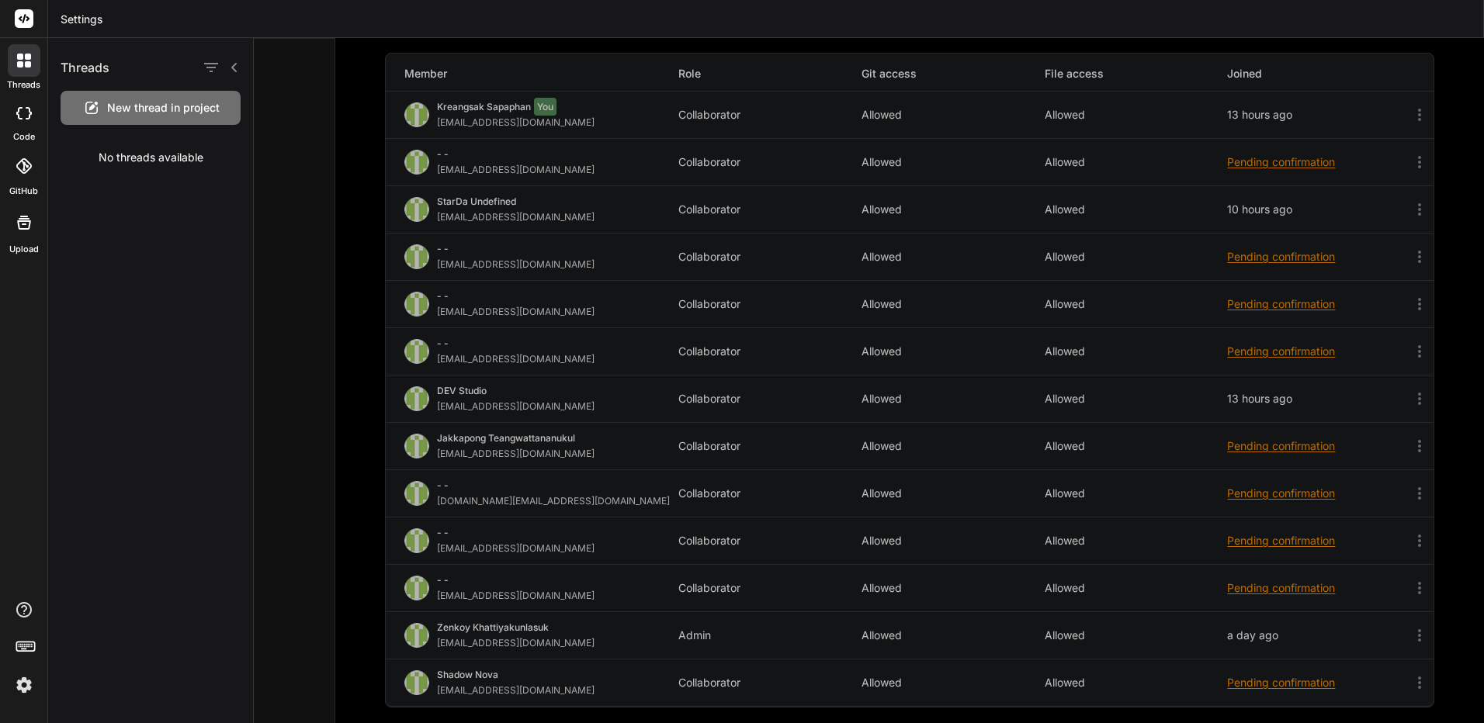
click at [4, 112] on div "code" at bounding box center [23, 118] width 47 height 52
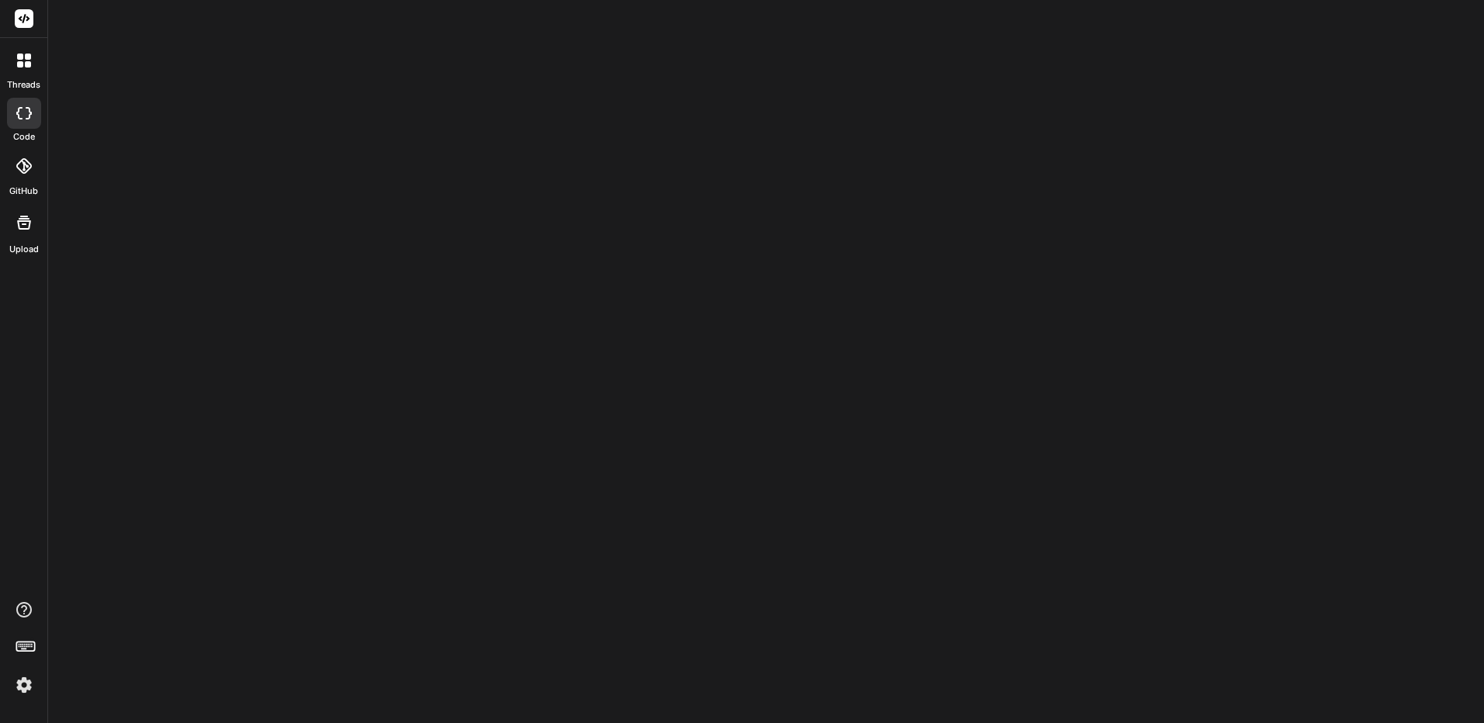
click at [28, 112] on icon at bounding box center [24, 113] width 16 height 12
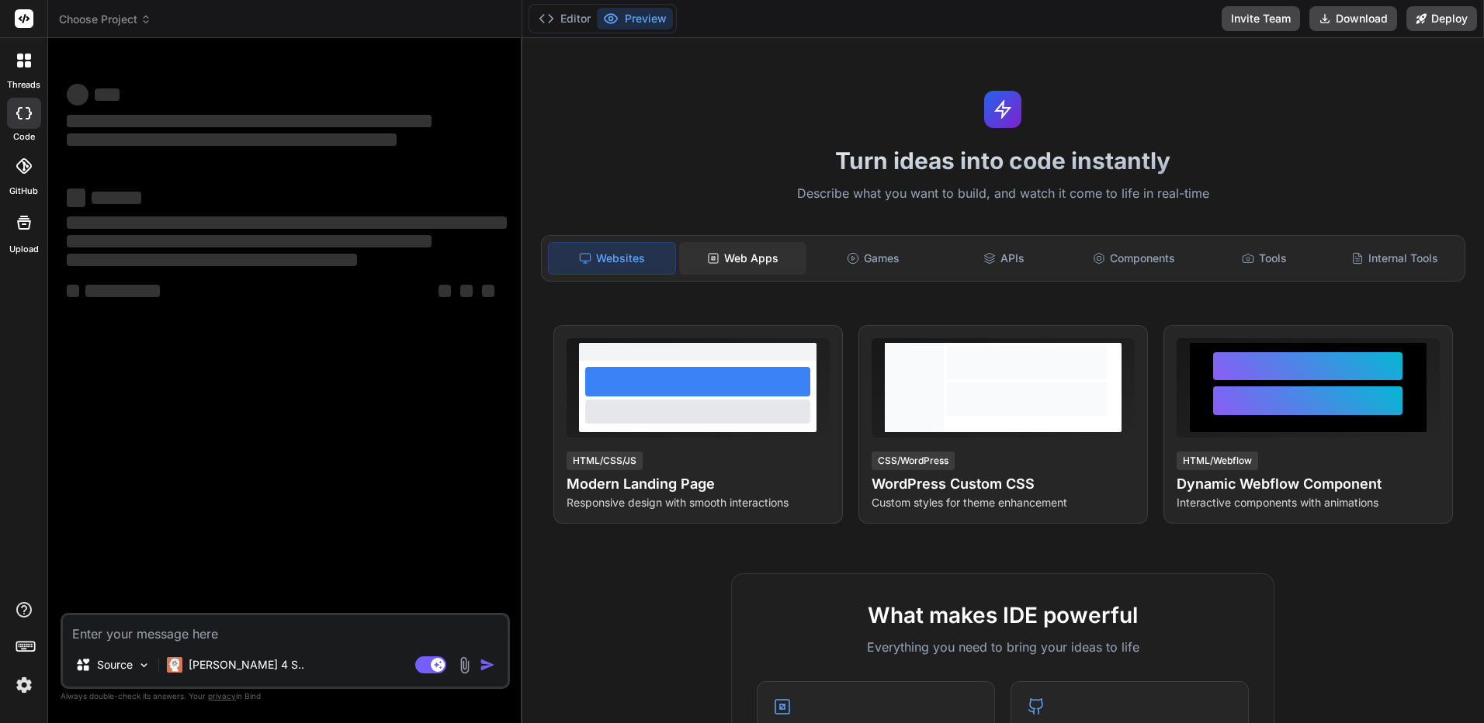
click at [764, 258] on div "Web Apps" at bounding box center [742, 258] width 127 height 33
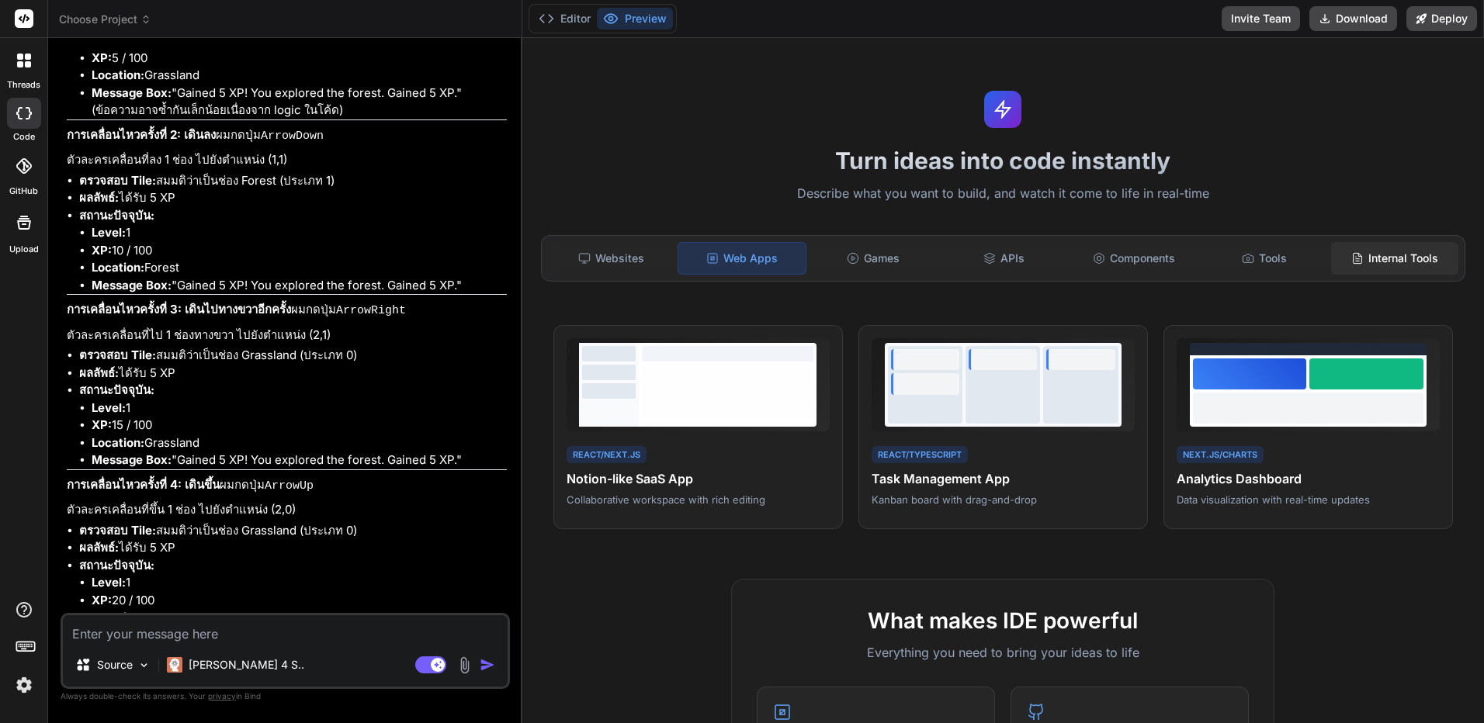
scroll to position [2607, 0]
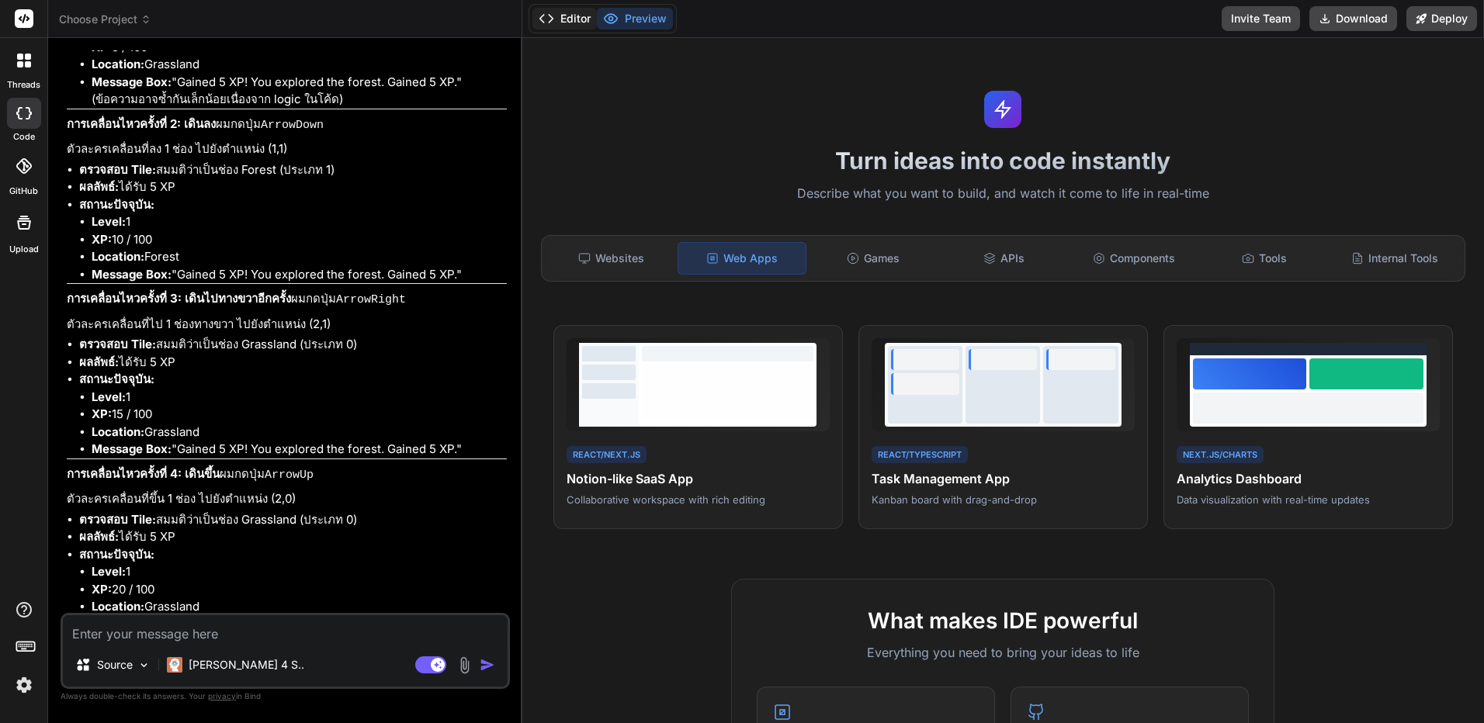
click at [549, 12] on icon at bounding box center [547, 19] width 16 height 16
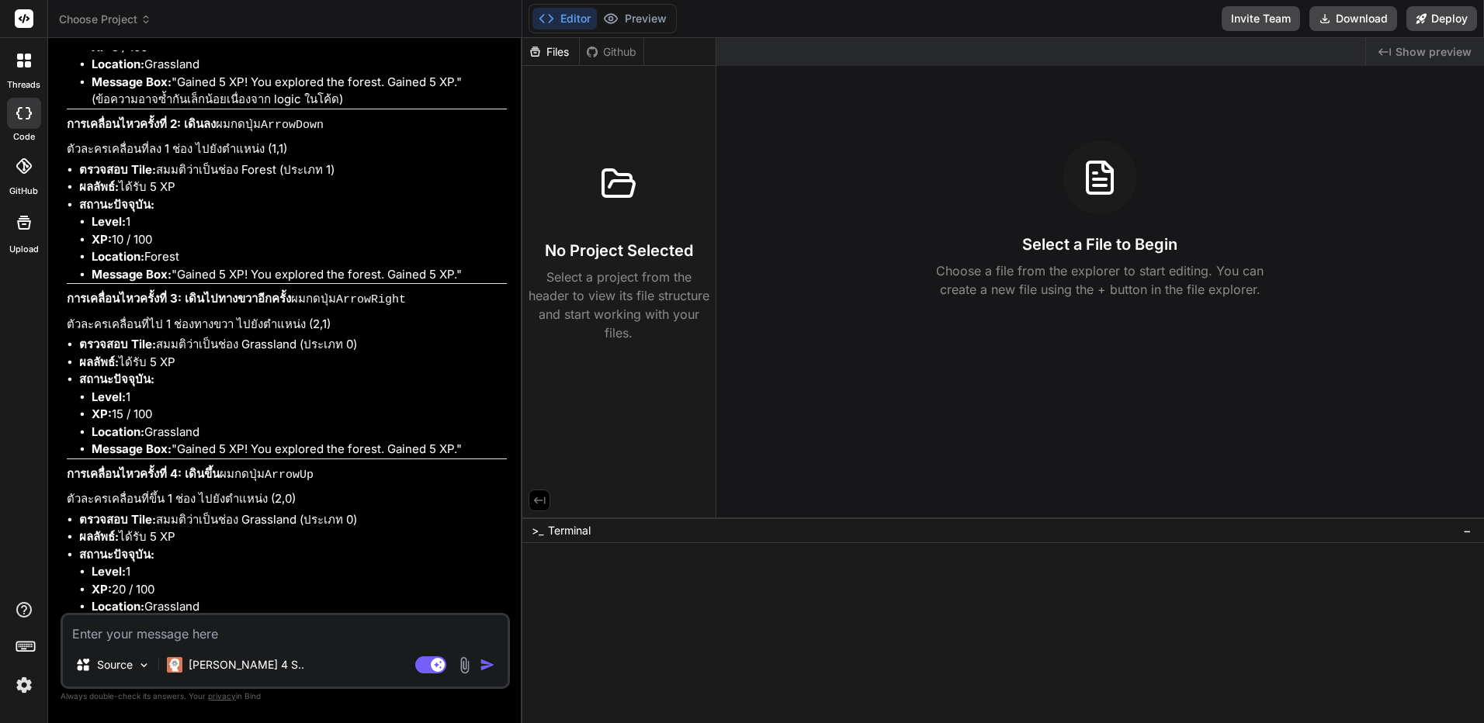
click at [549, 15] on polyline at bounding box center [551, 19] width 4 height 8
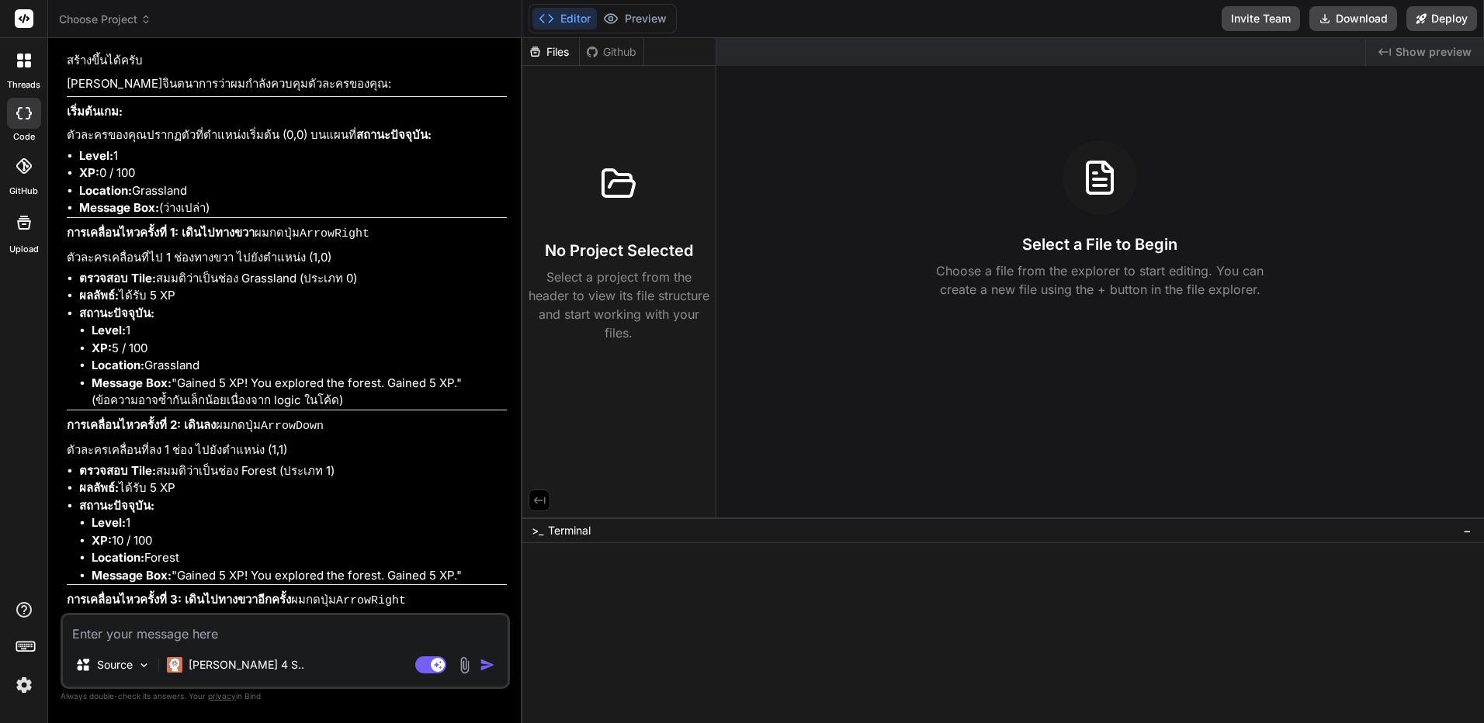
scroll to position [2296, 0]
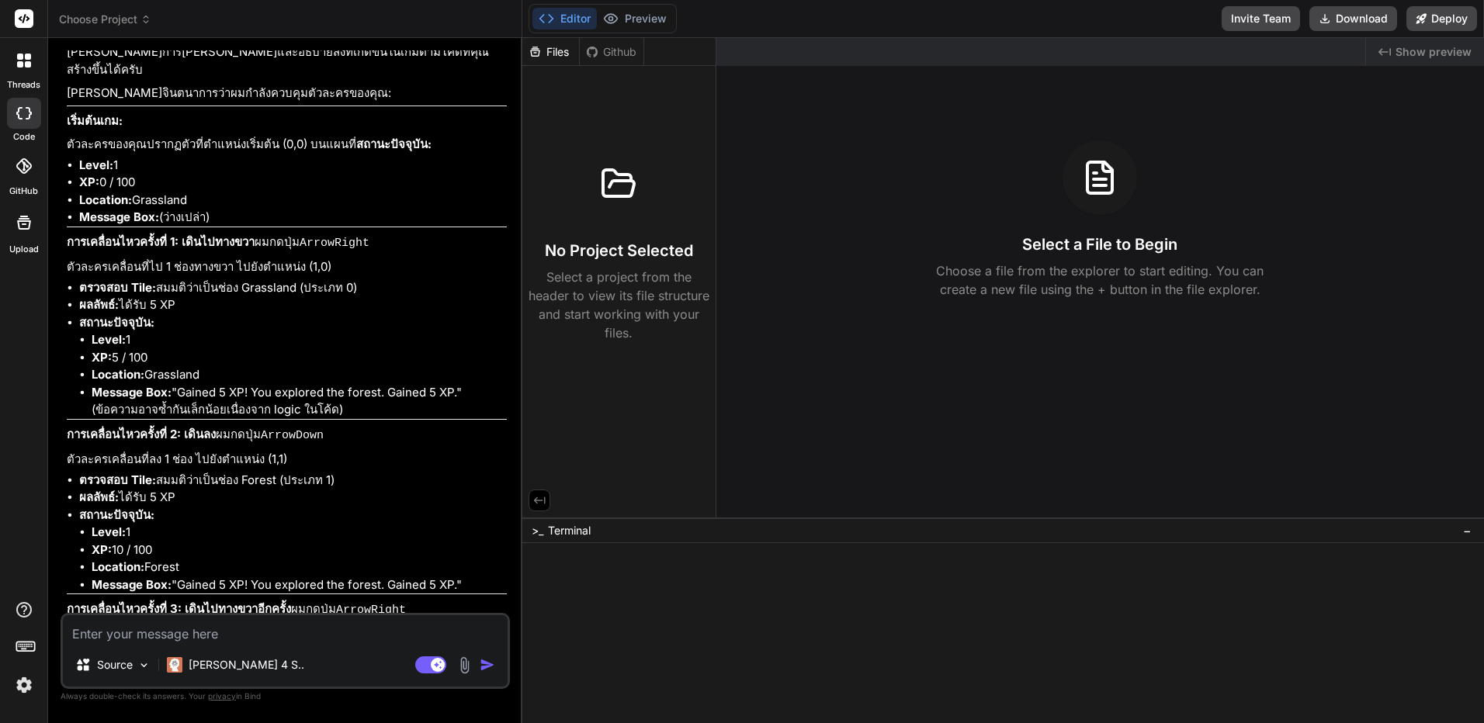
click at [138, 13] on span "Choose Project" at bounding box center [105, 20] width 92 height 16
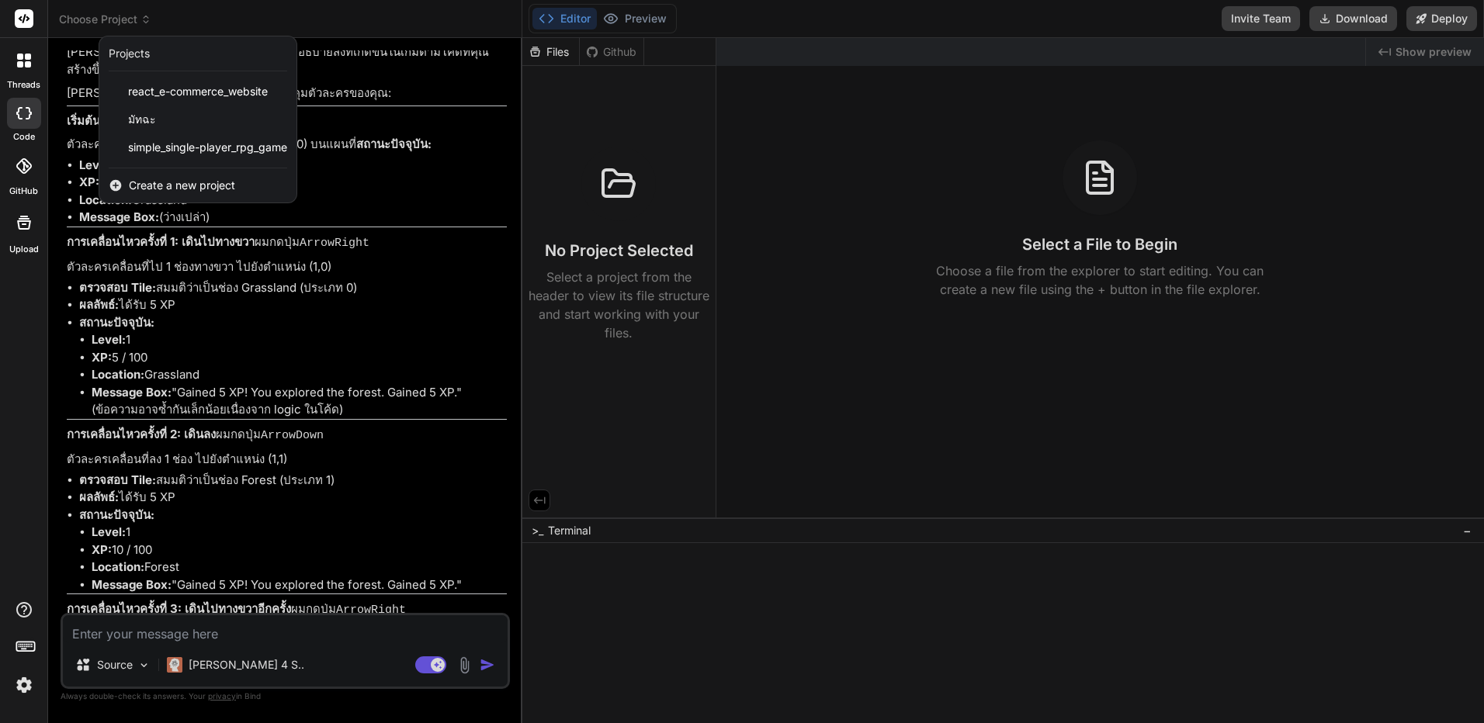
click at [211, 187] on span "Create a new project" at bounding box center [182, 186] width 106 height 16
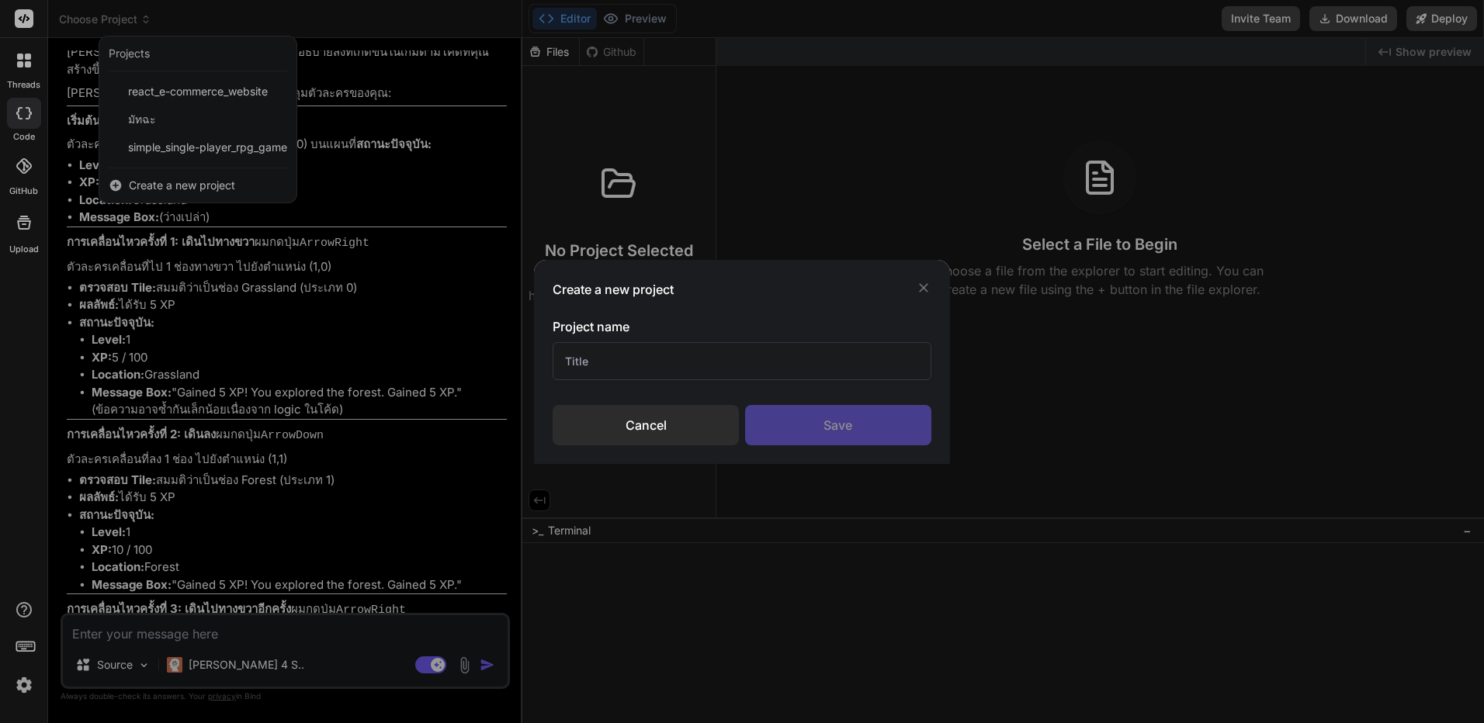
click at [711, 366] on input "text" at bounding box center [742, 361] width 378 height 38
paste input "Build a Twitter clone with a responsive timeline, tweet composition box, like a…"
type input "t"
click at [830, 428] on div "Save" at bounding box center [838, 425] width 186 height 40
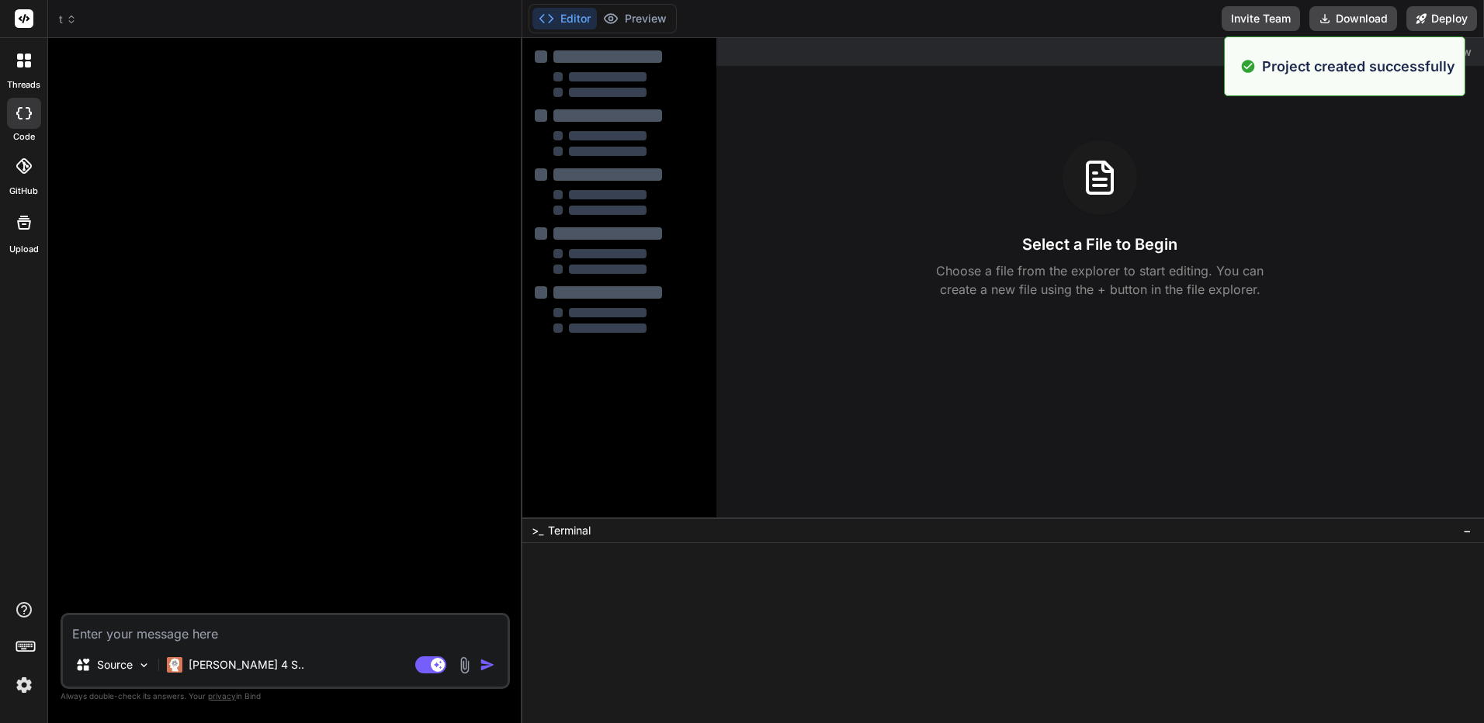
click at [214, 632] on textarea at bounding box center [285, 629] width 445 height 28
paste textarea "Build a Twitter clone with a responsive timeline, tweet composition box, like a…"
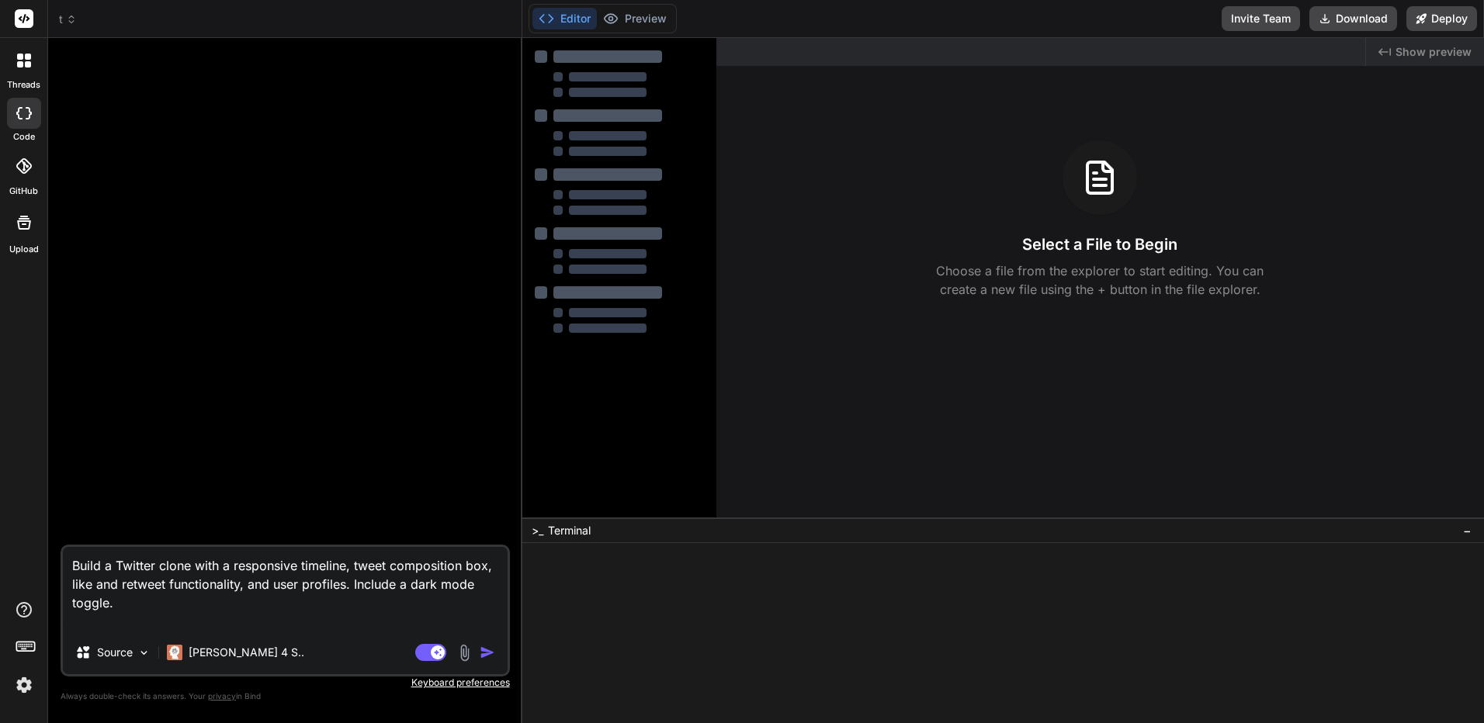
type textarea "Build a Twitter clone with a responsive timeline, tweet composition box, like a…"
click at [481, 650] on img "button" at bounding box center [488, 653] width 16 height 16
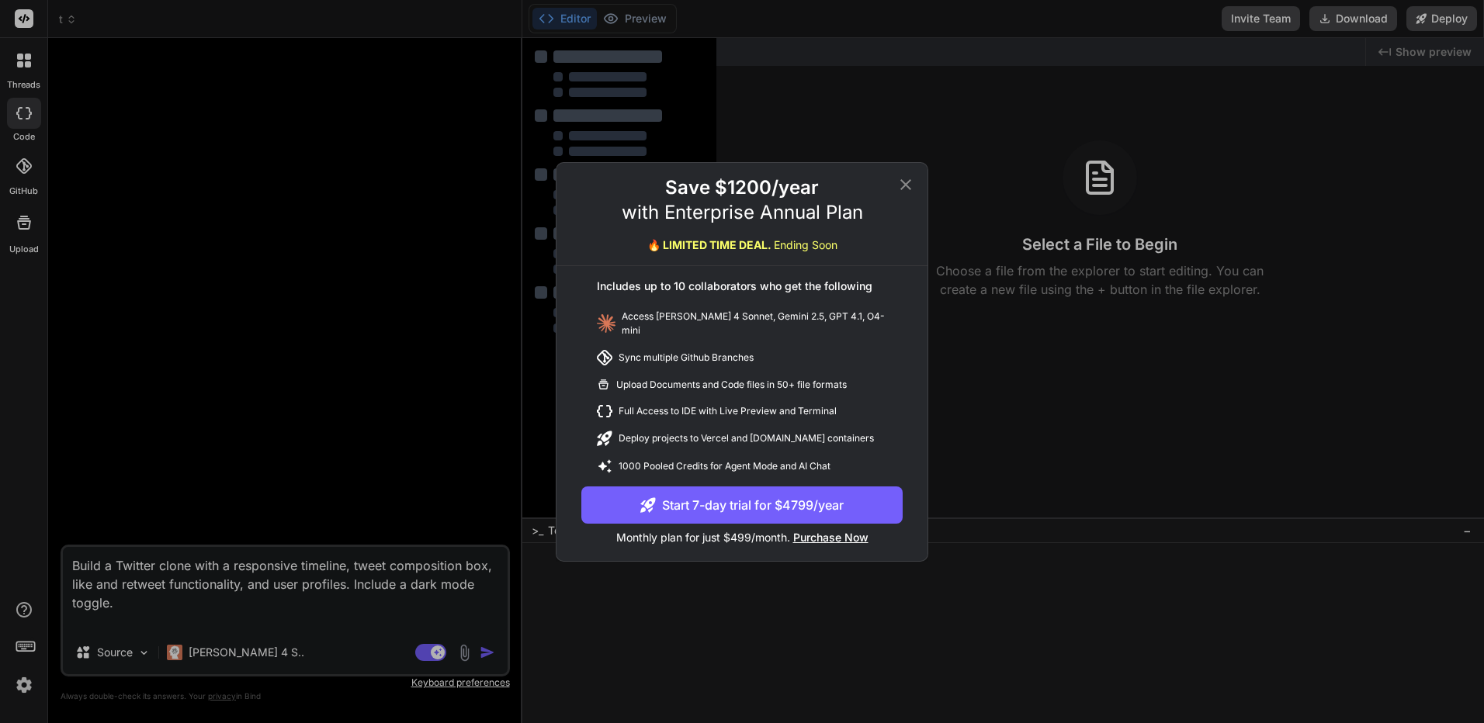
click at [901, 186] on icon at bounding box center [905, 184] width 19 height 19
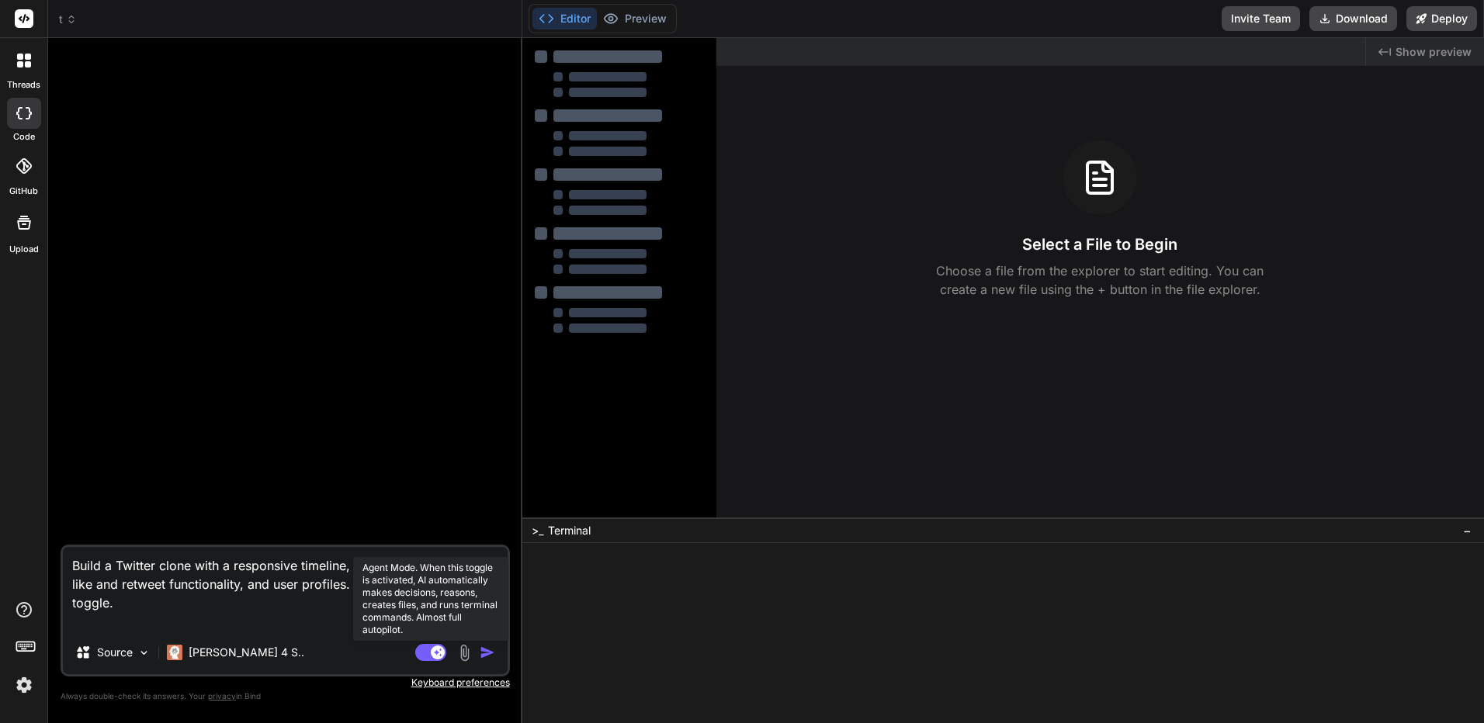
click at [421, 650] on rect at bounding box center [430, 652] width 31 height 17
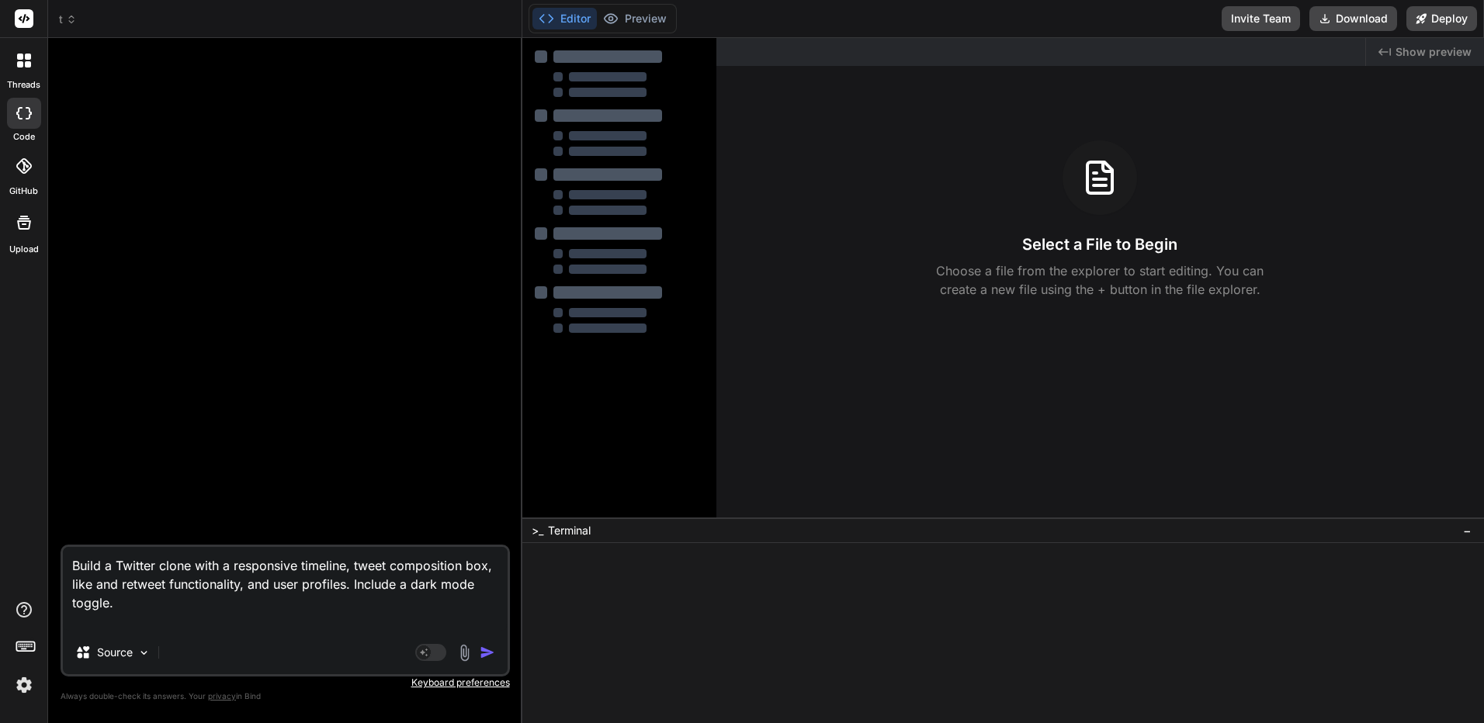
click at [493, 653] on img "button" at bounding box center [488, 653] width 16 height 16
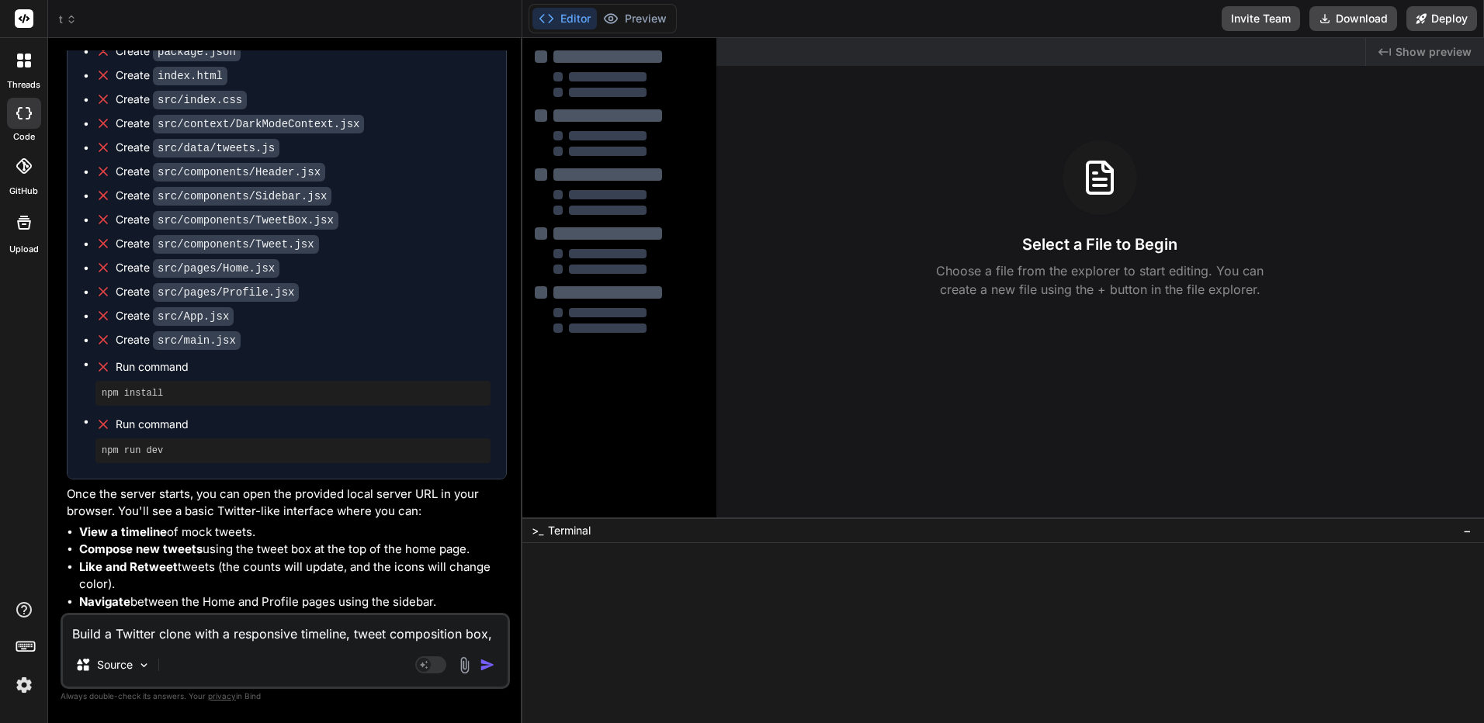
scroll to position [674, 0]
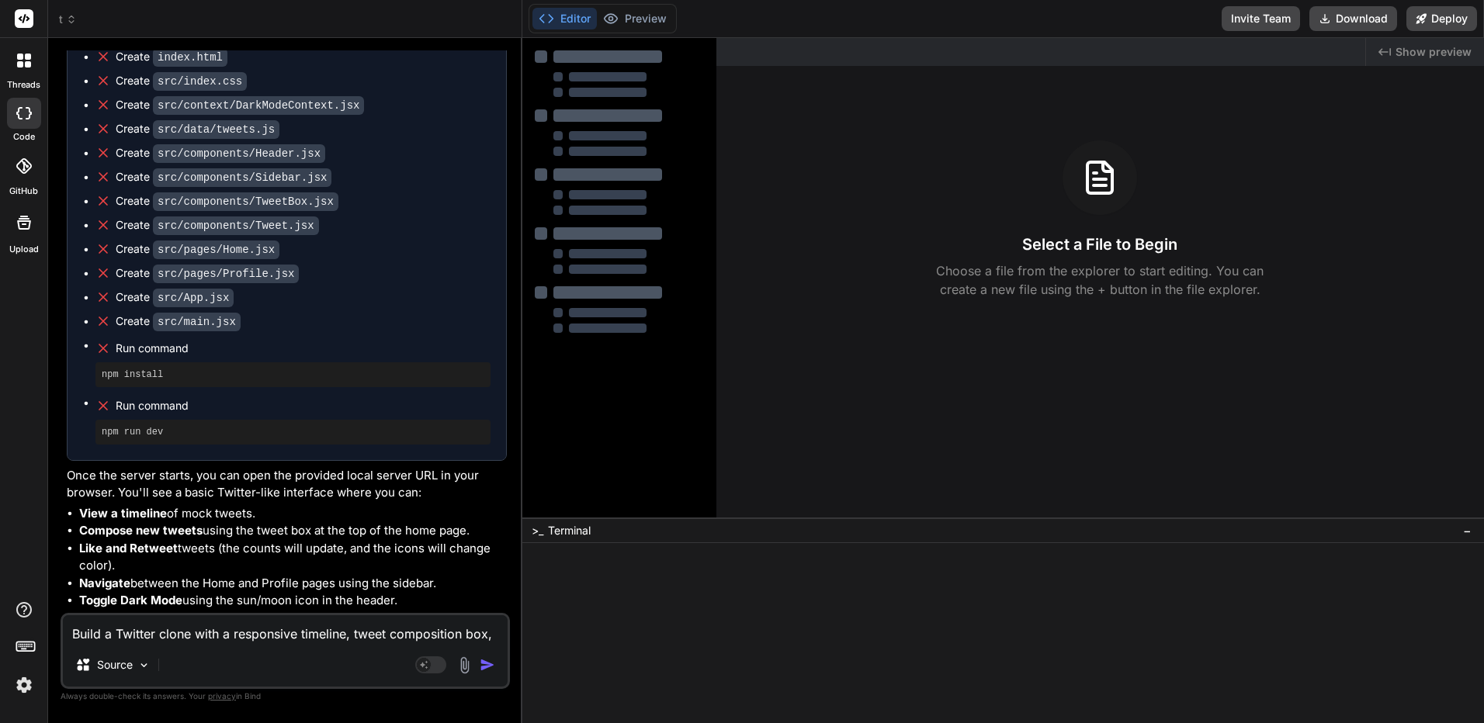
click at [500, 540] on li "Like and Retweet tweets (the counts will update, and the icons will change colo…" at bounding box center [293, 557] width 428 height 35
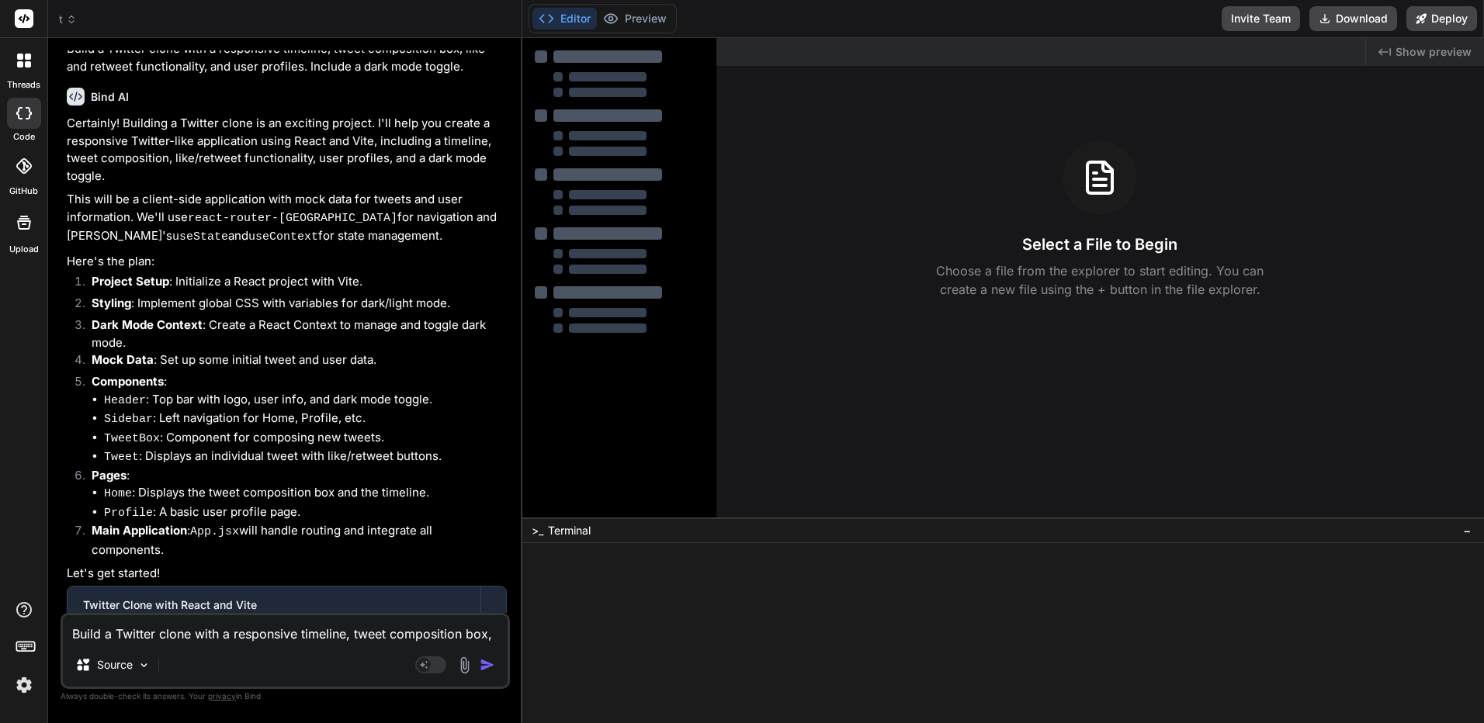
scroll to position [0, 0]
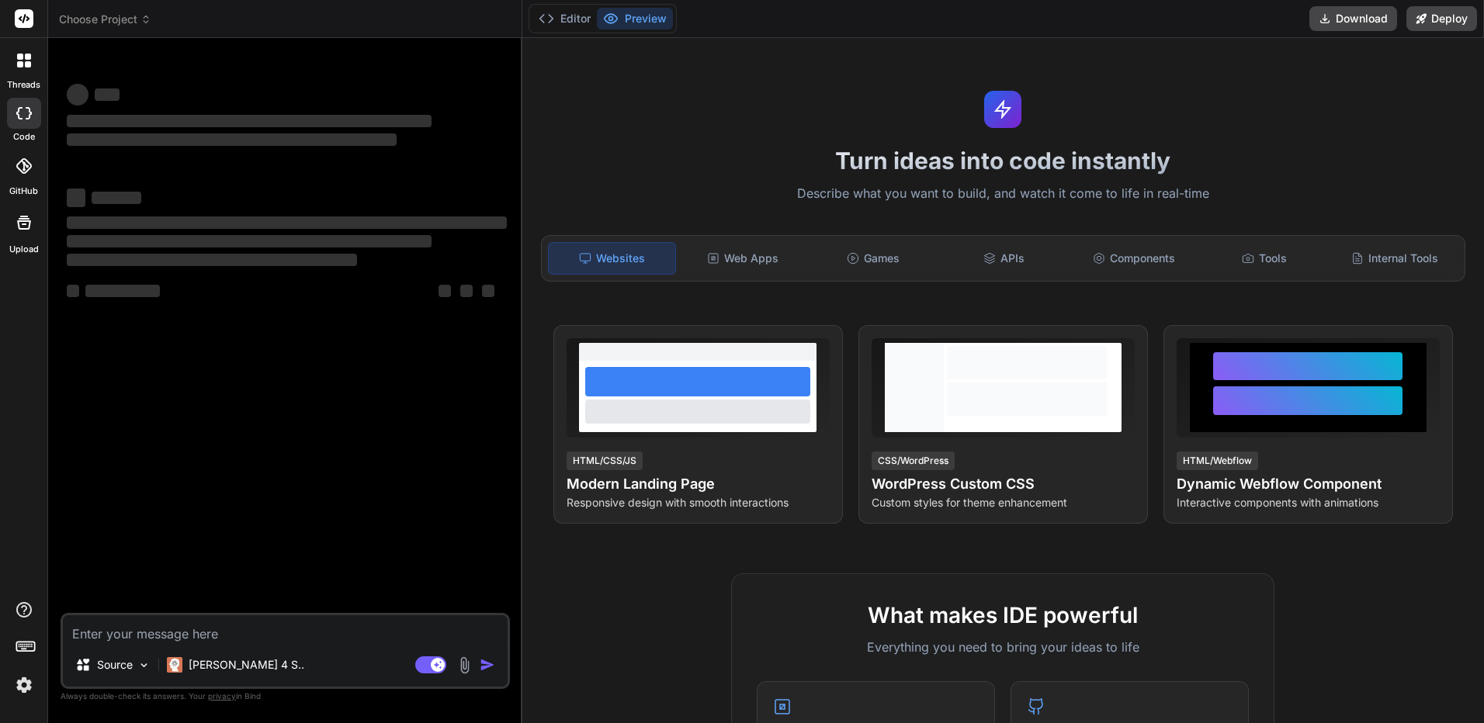
click at [650, 23] on button "Preview" at bounding box center [635, 19] width 76 height 22
click at [150, 22] on icon at bounding box center [145, 19] width 11 height 11
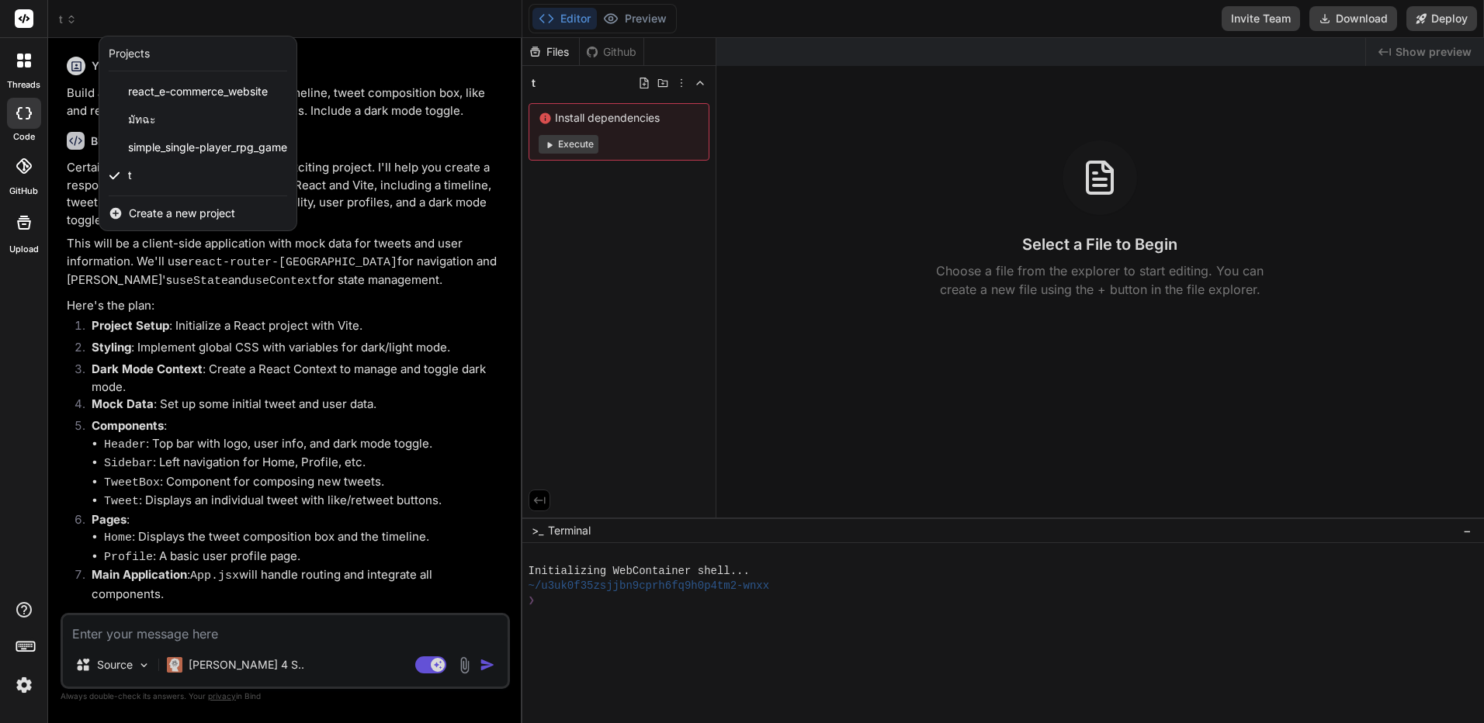
click at [791, 152] on div at bounding box center [742, 361] width 1484 height 723
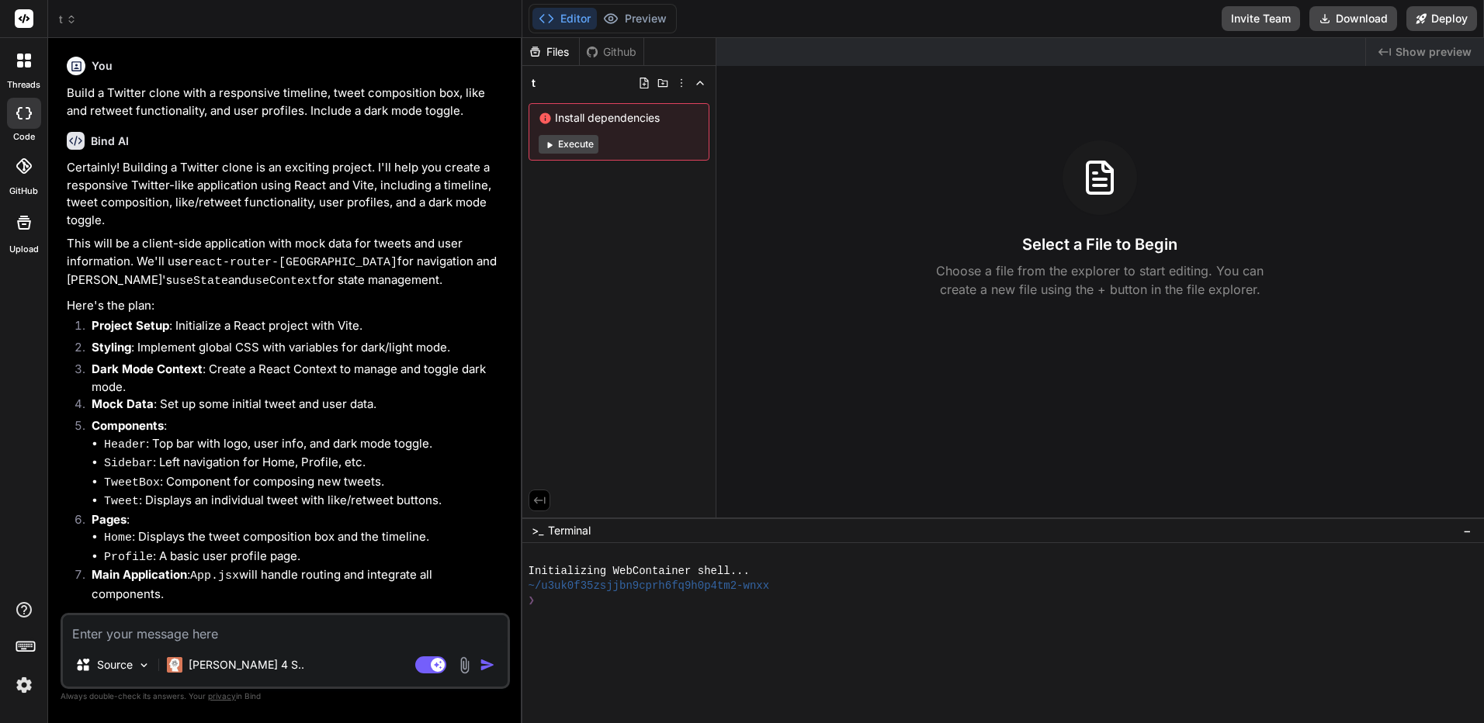
click at [531, 147] on div "Install dependencies Execute" at bounding box center [619, 131] width 181 height 57
click at [553, 147] on icon at bounding box center [549, 145] width 12 height 12
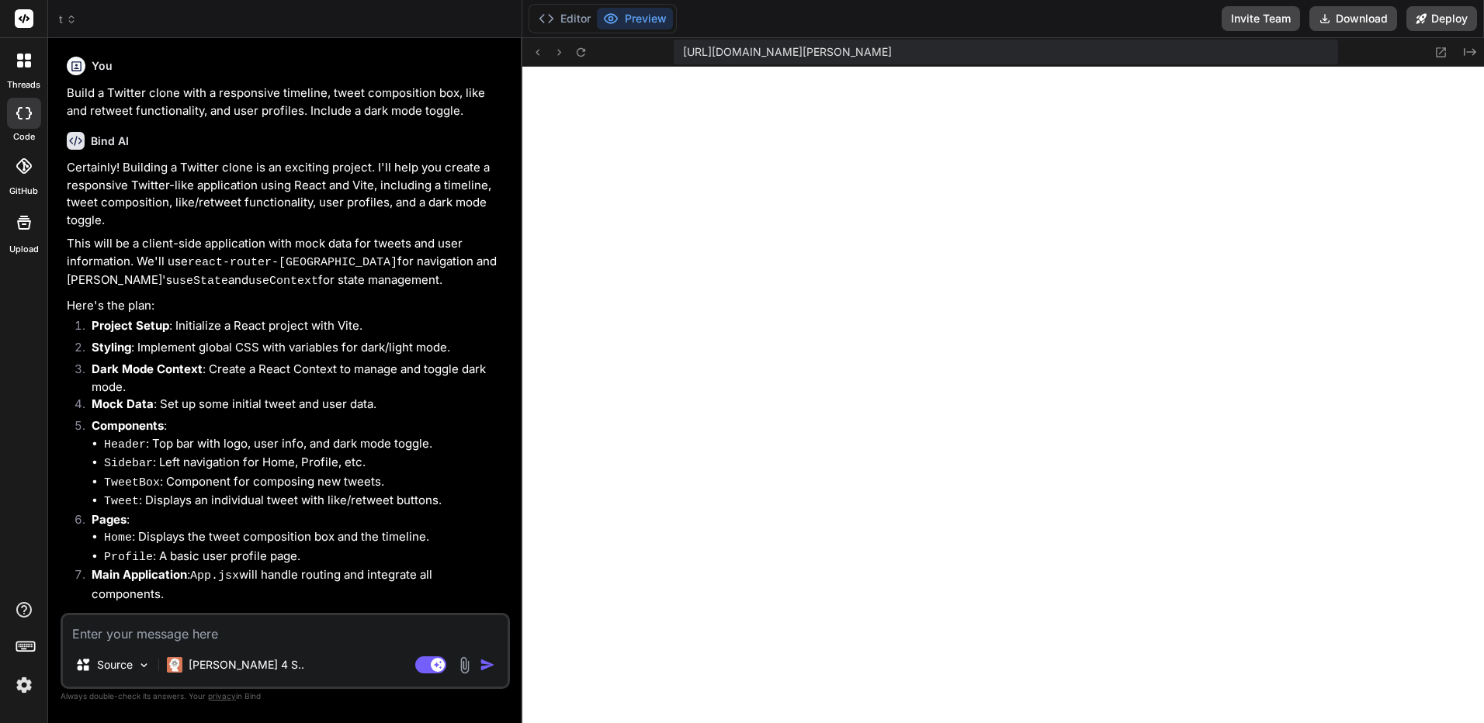
scroll to position [560, 0]
click at [576, 23] on button "Editor" at bounding box center [564, 19] width 64 height 22
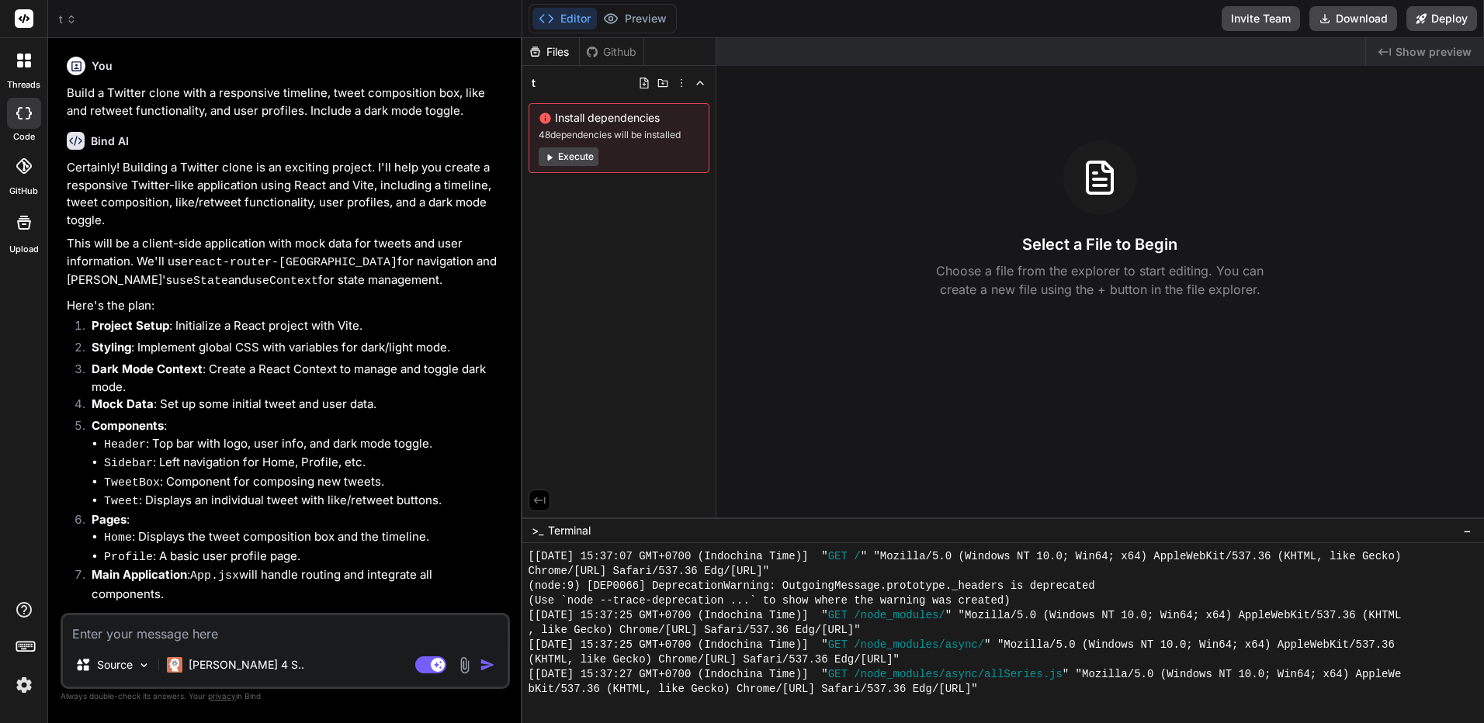
click at [10, 60] on div at bounding box center [24, 60] width 33 height 33
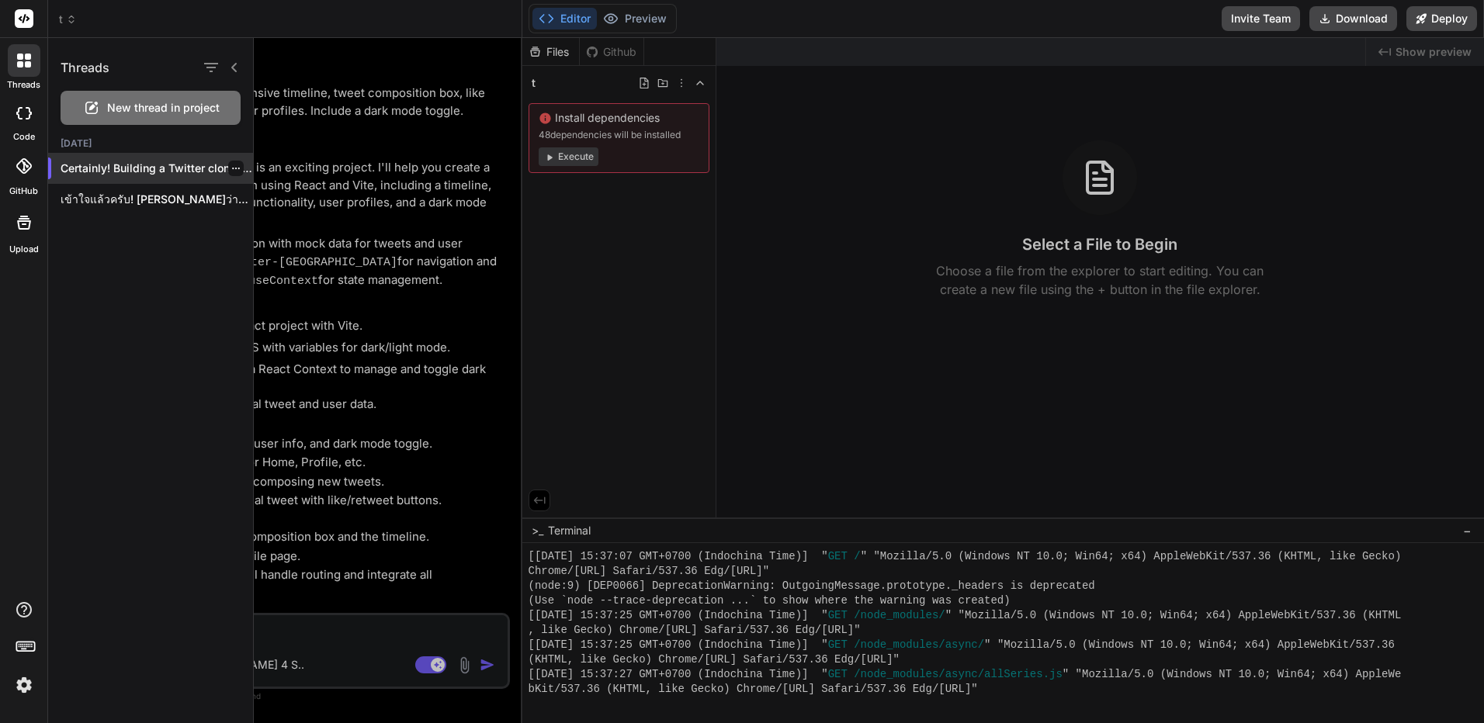
click at [231, 169] on icon "button" at bounding box center [235, 168] width 9 height 9
click at [267, 234] on span "Delete" at bounding box center [271, 231] width 33 height 16
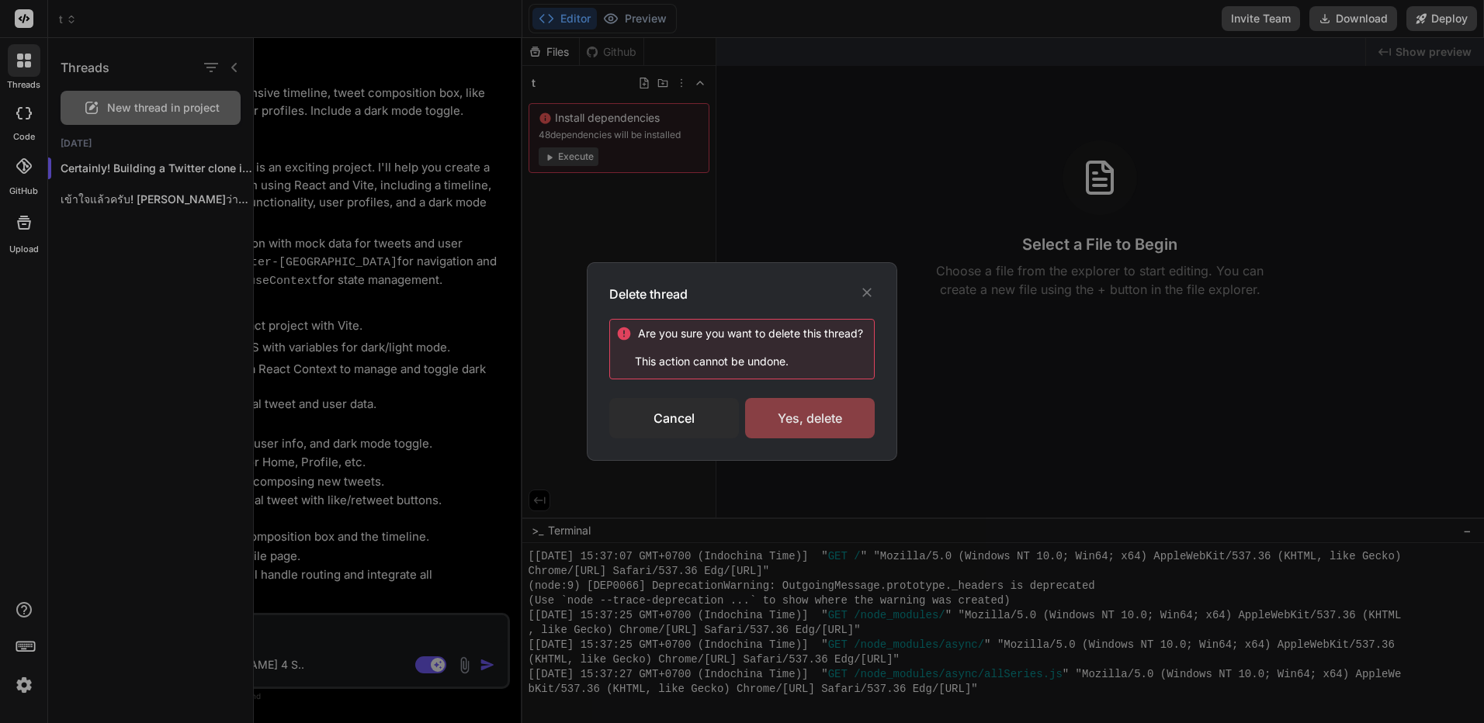
click at [822, 406] on div "Yes, delete" at bounding box center [810, 418] width 130 height 40
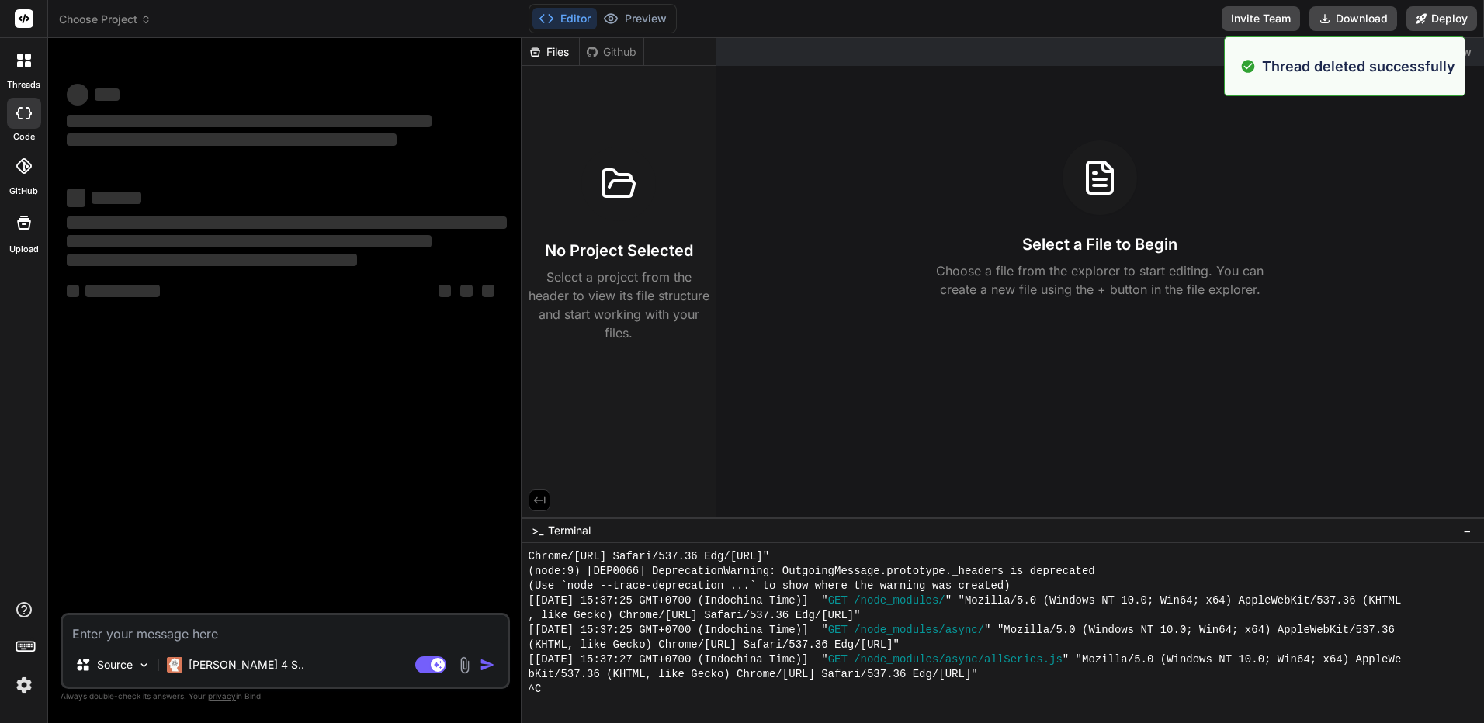
scroll to position [634, 0]
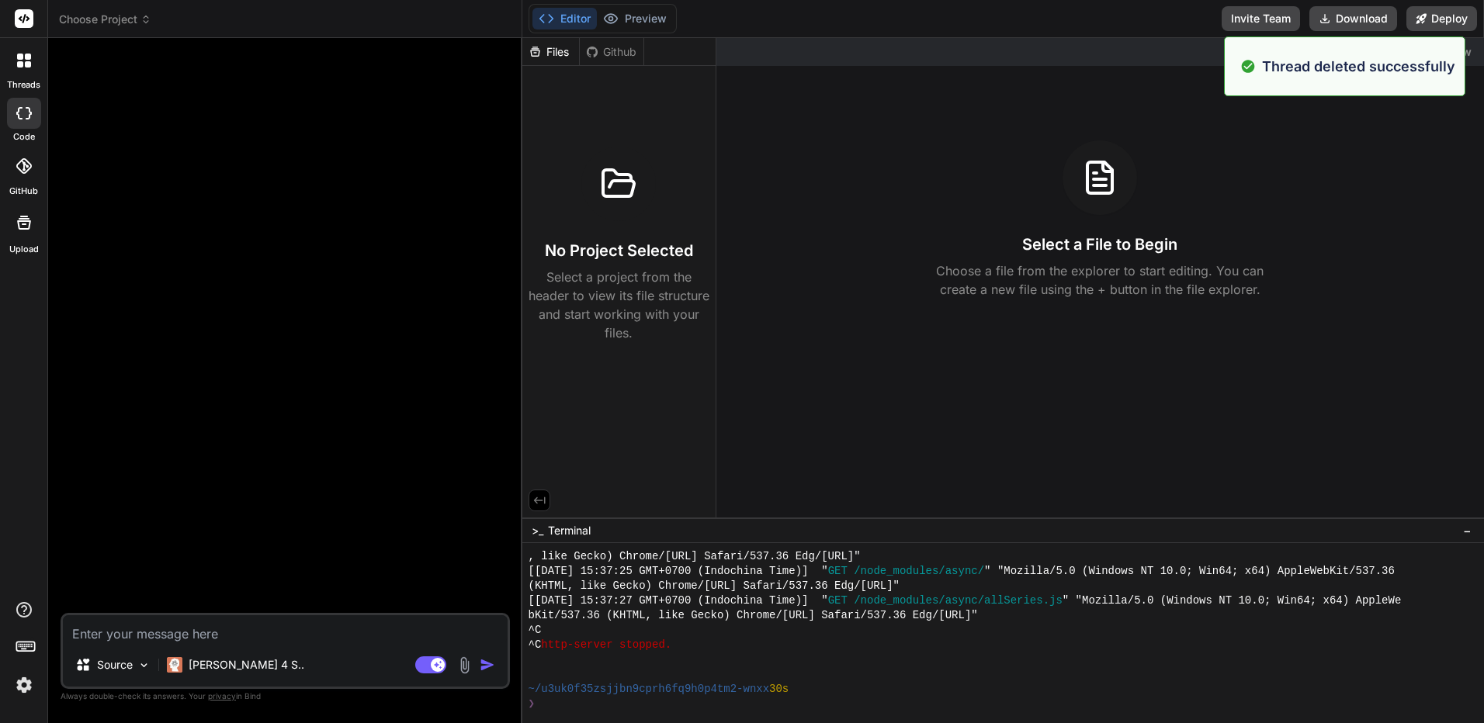
click at [144, 16] on icon at bounding box center [145, 19] width 11 height 11
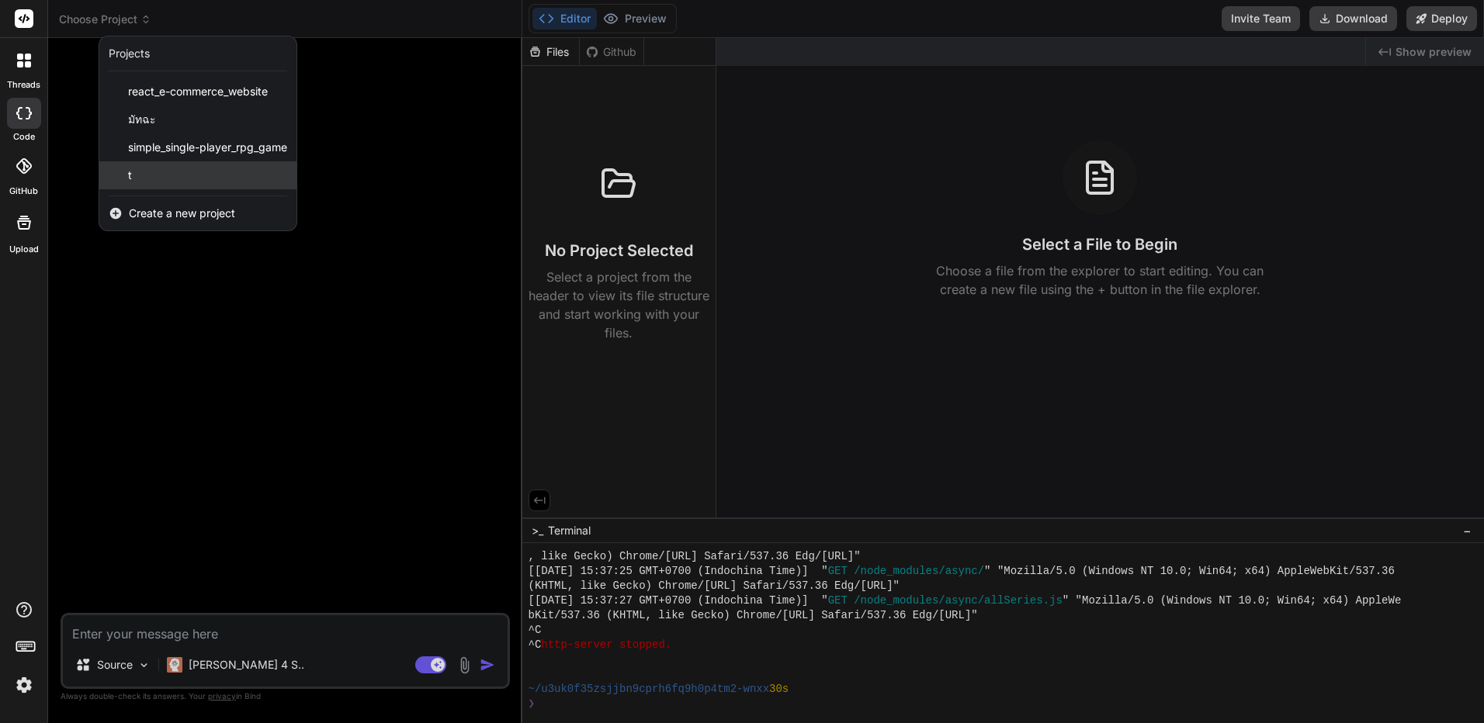
click at [257, 175] on div "t" at bounding box center [197, 175] width 197 height 28
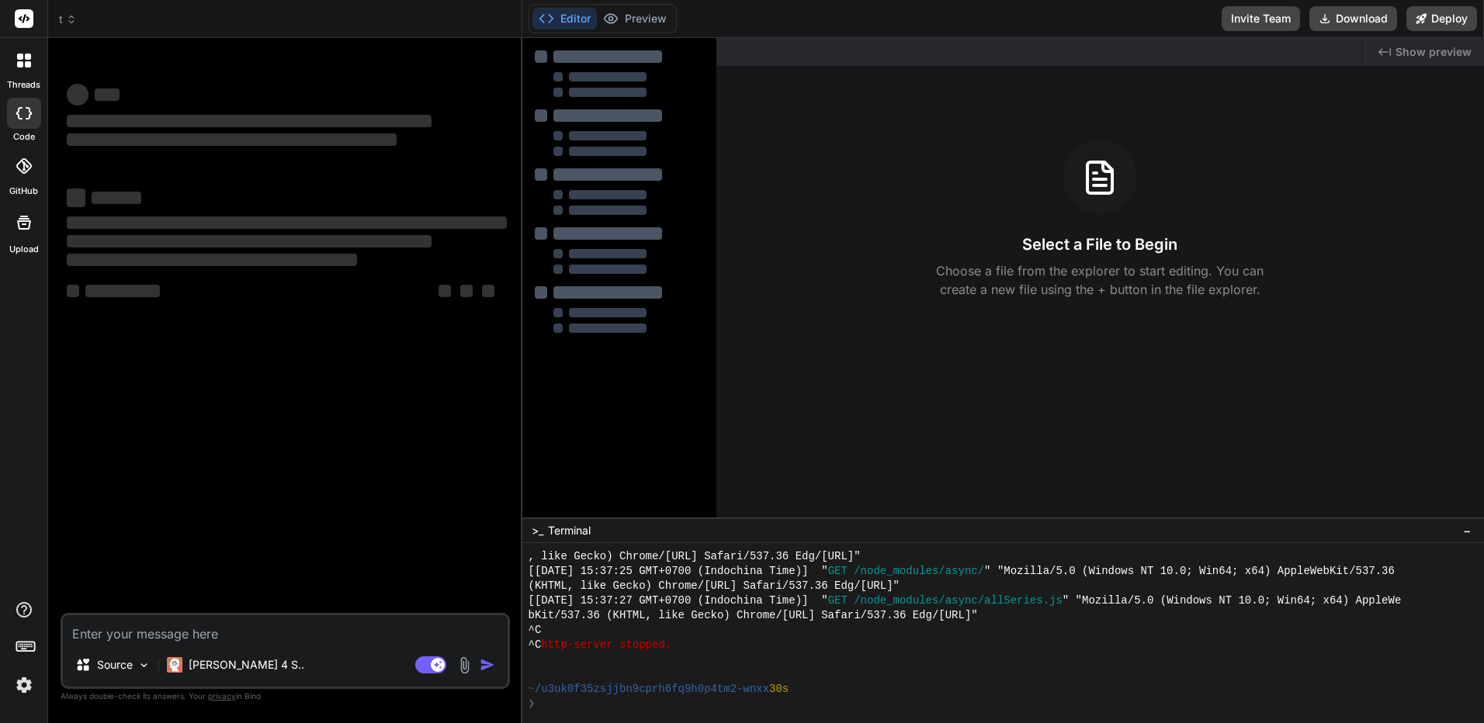
scroll to position [693, 0]
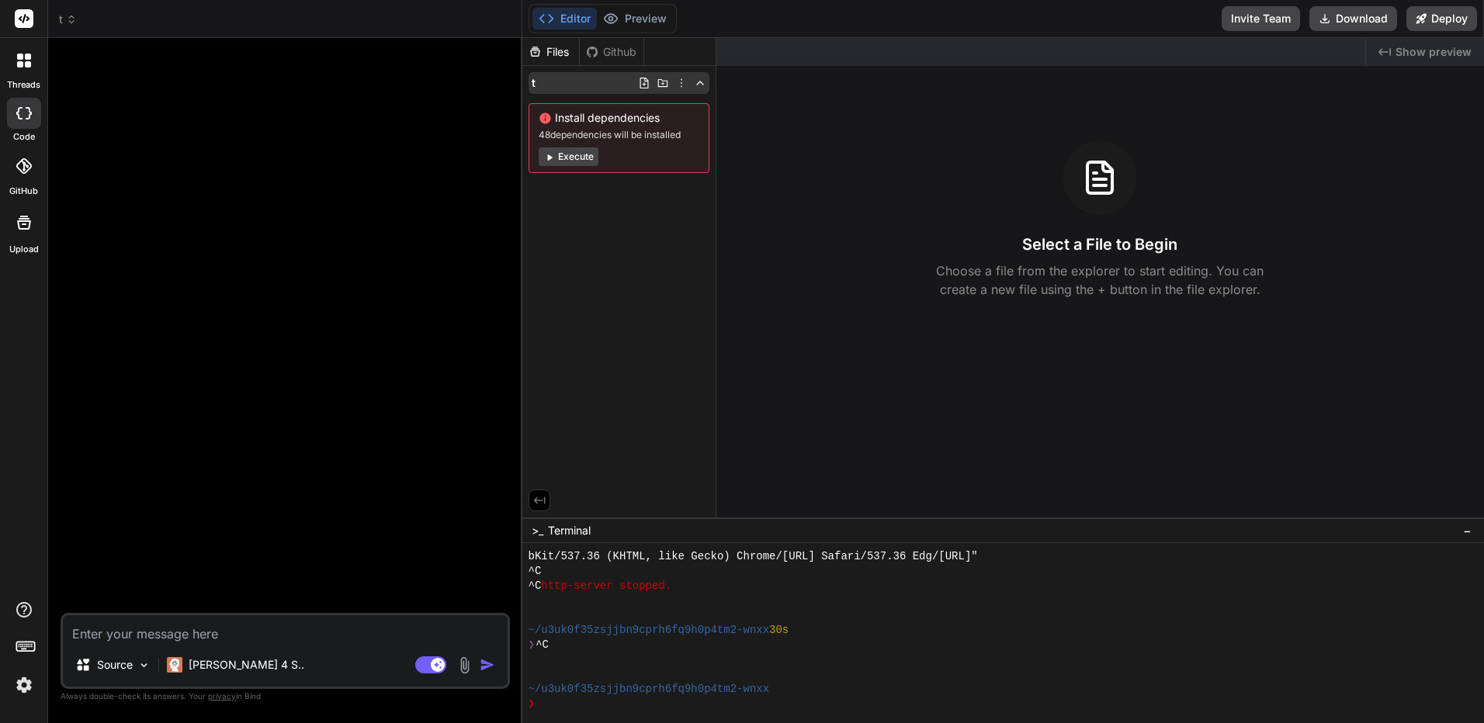
click at [678, 88] on icon at bounding box center [681, 83] width 12 height 12
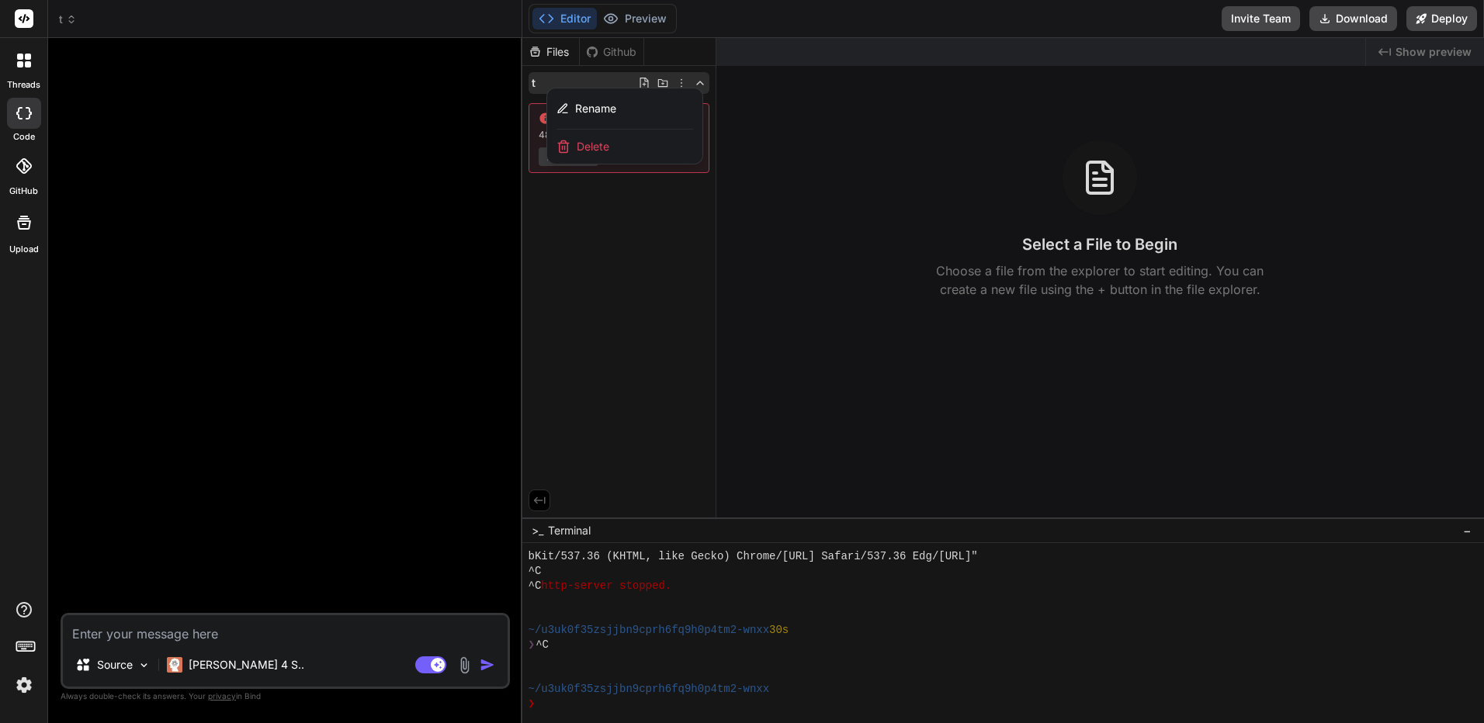
click at [649, 147] on div "Delete" at bounding box center [624, 147] width 155 height 34
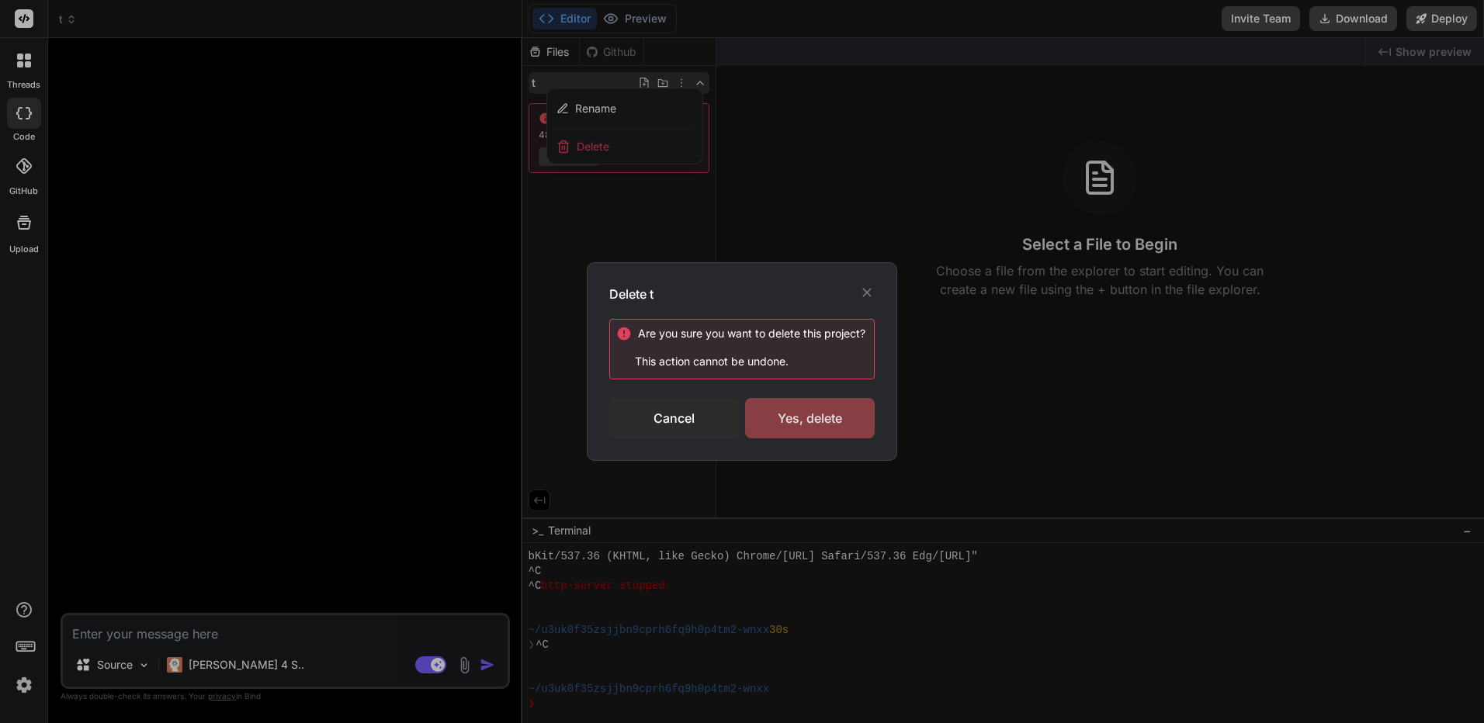
click at [792, 412] on div "Yes, delete" at bounding box center [810, 418] width 130 height 40
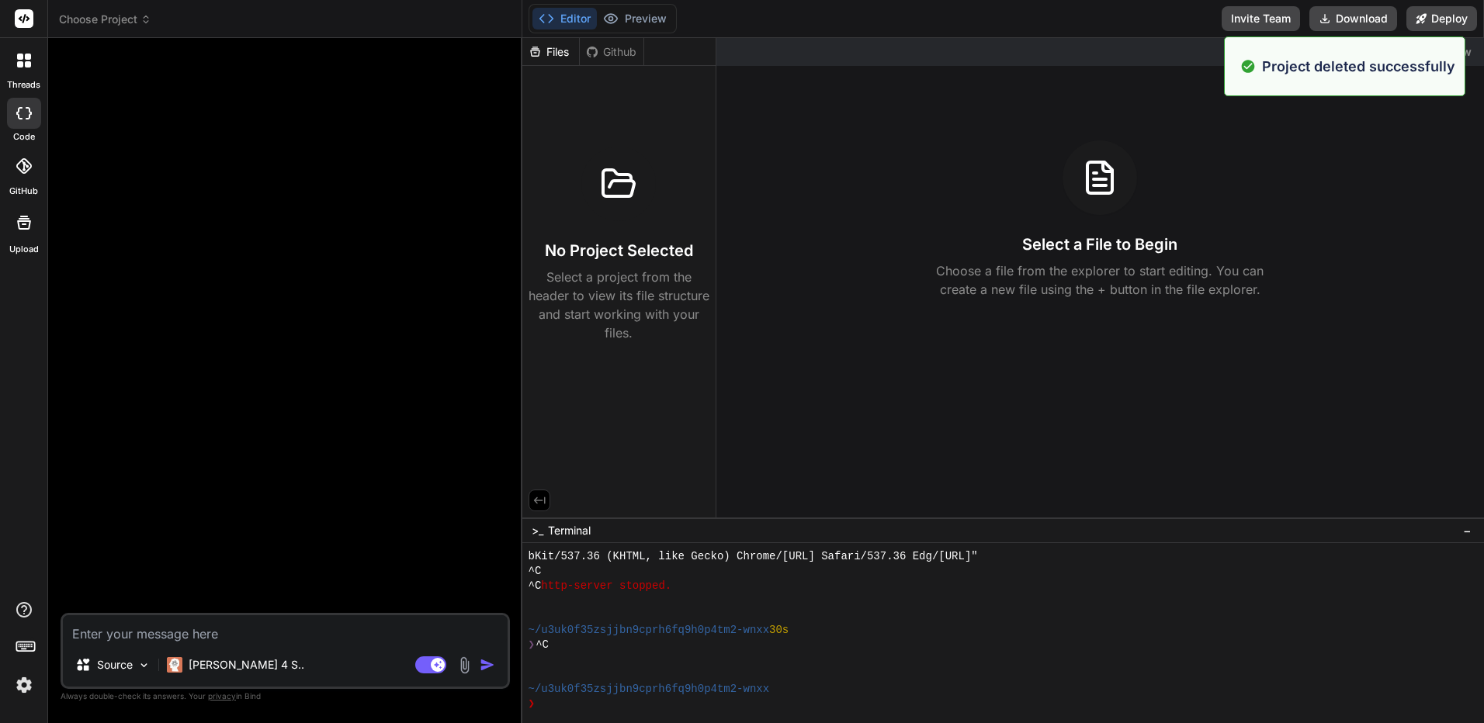
click at [151, 18] on icon at bounding box center [145, 19] width 11 height 11
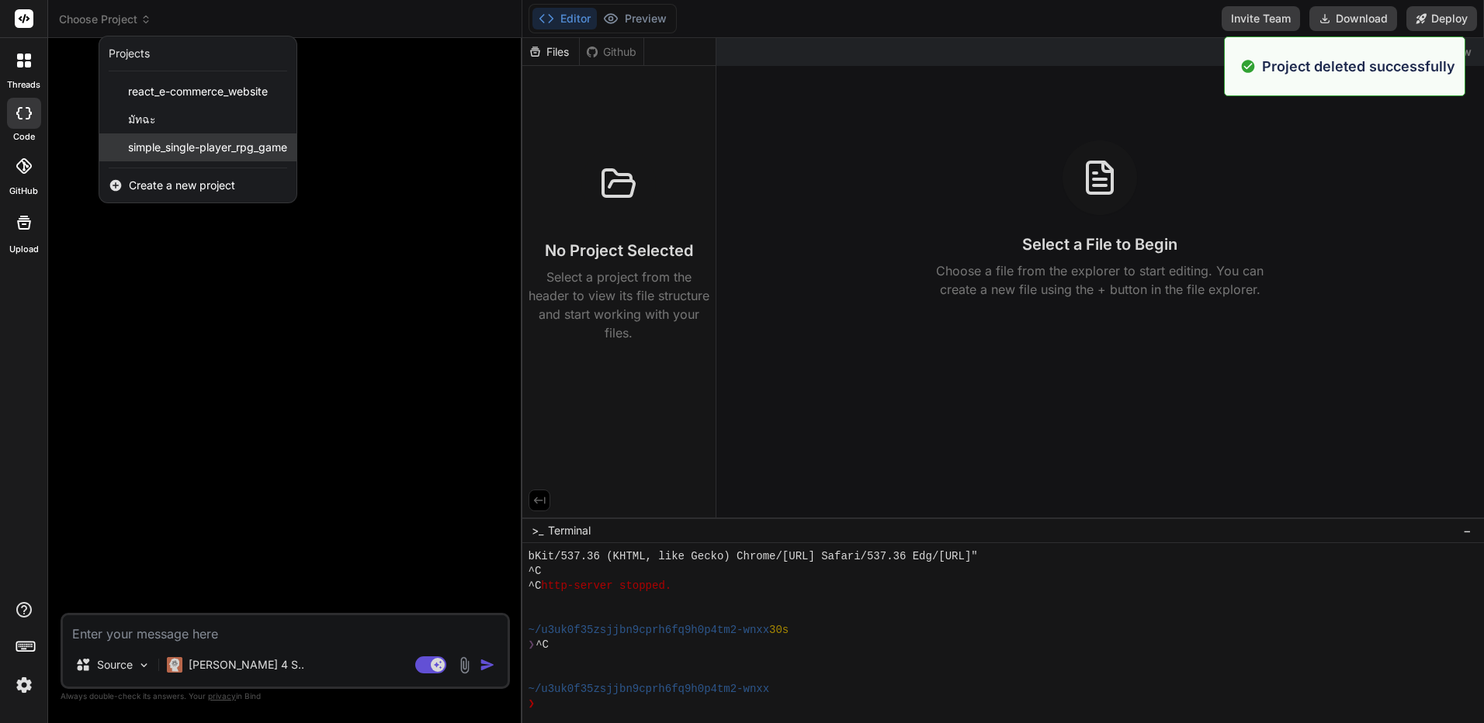
click at [189, 146] on span "simple_single-player_rpg_game" at bounding box center [207, 148] width 159 height 16
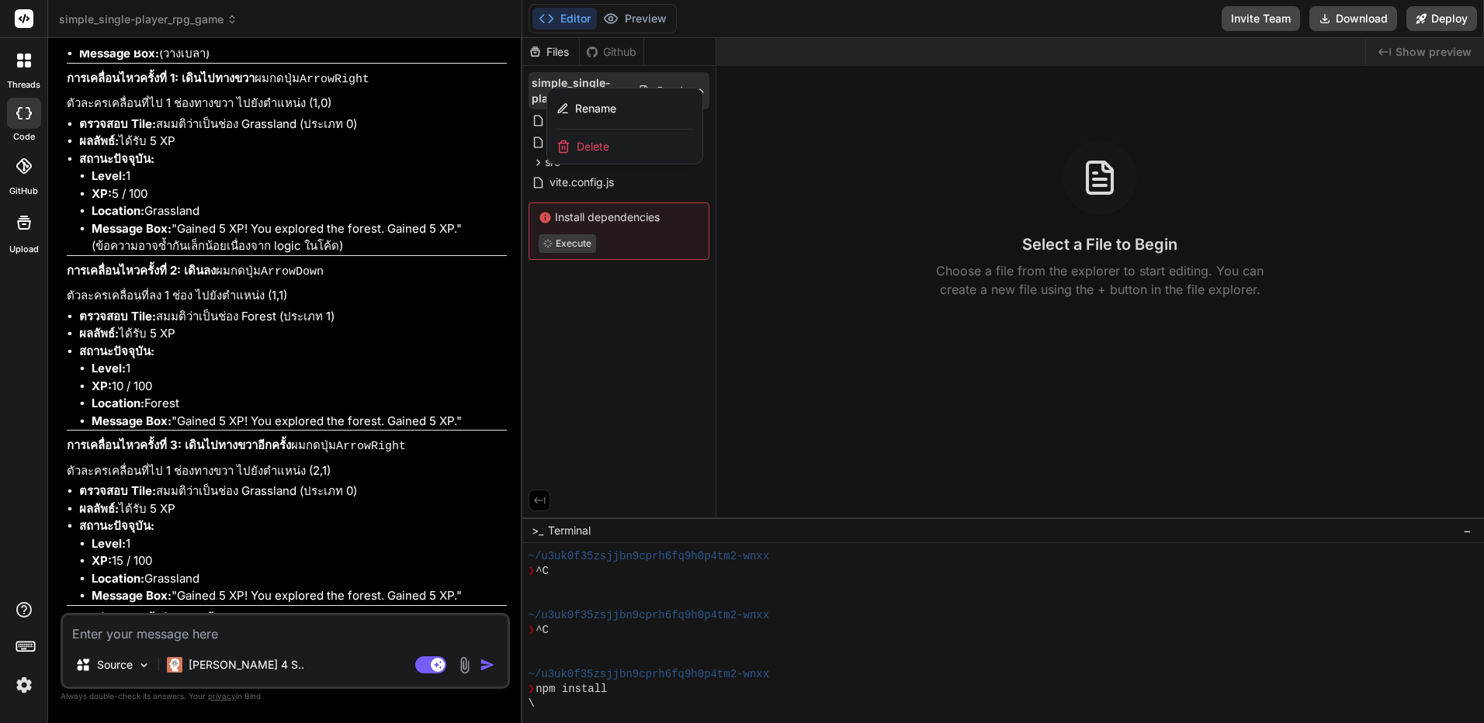
scroll to position [2607, 0]
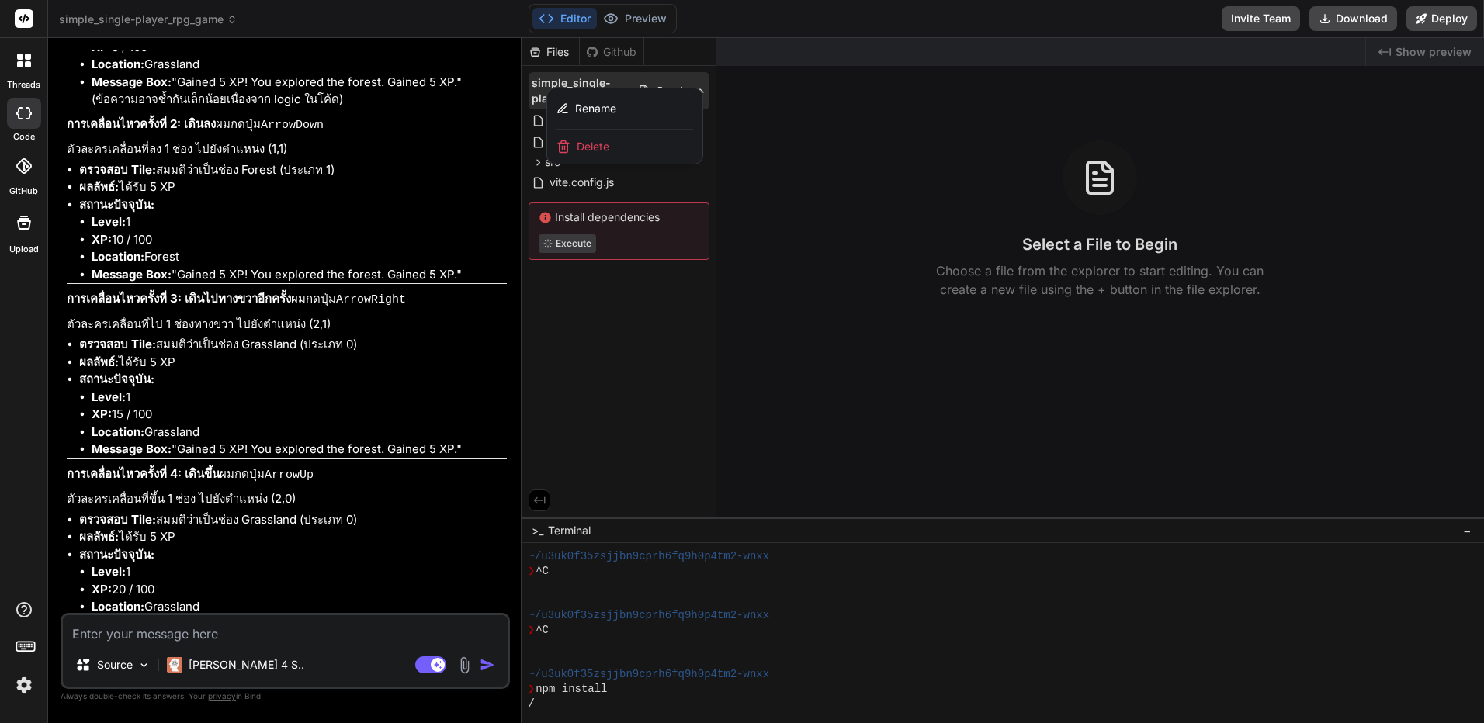
click at [629, 146] on div "Delete" at bounding box center [624, 147] width 155 height 34
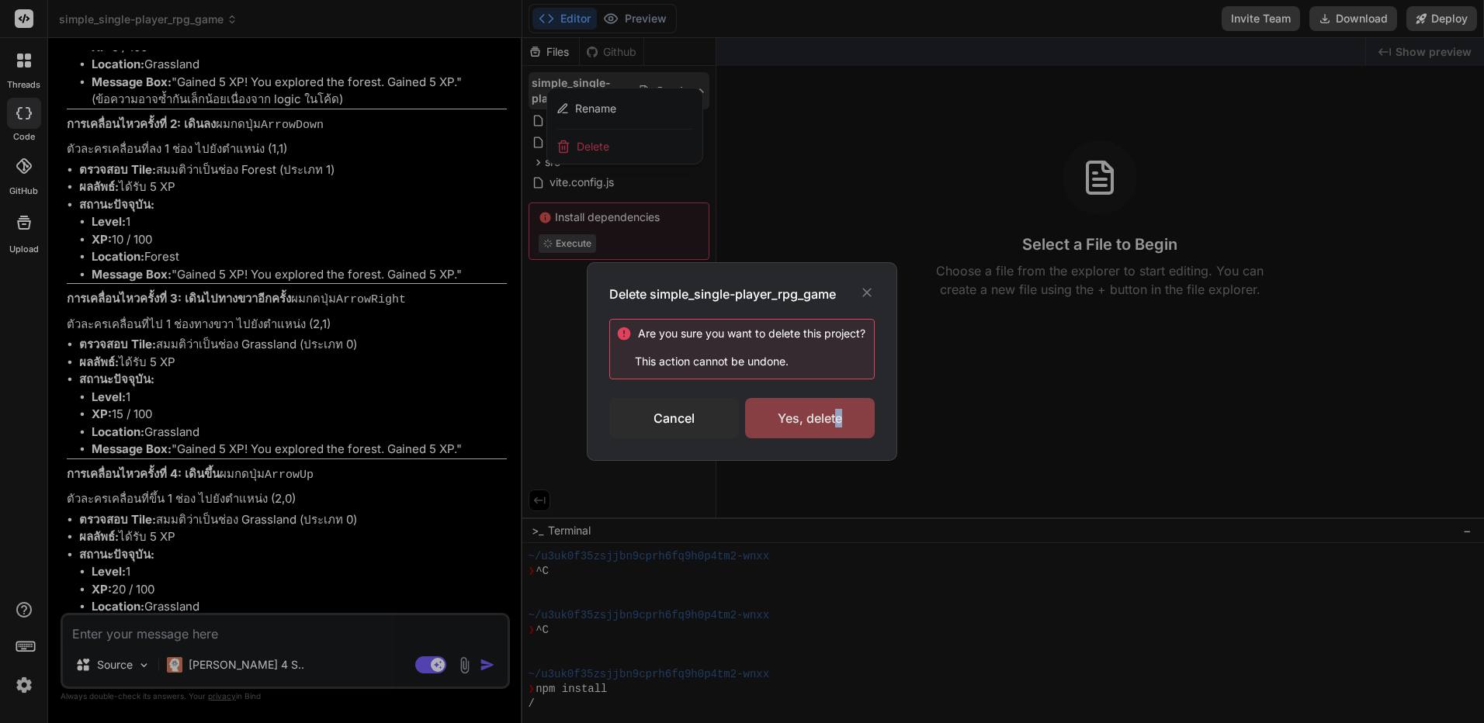
click at [837, 421] on div "Yes, delete" at bounding box center [810, 418] width 130 height 40
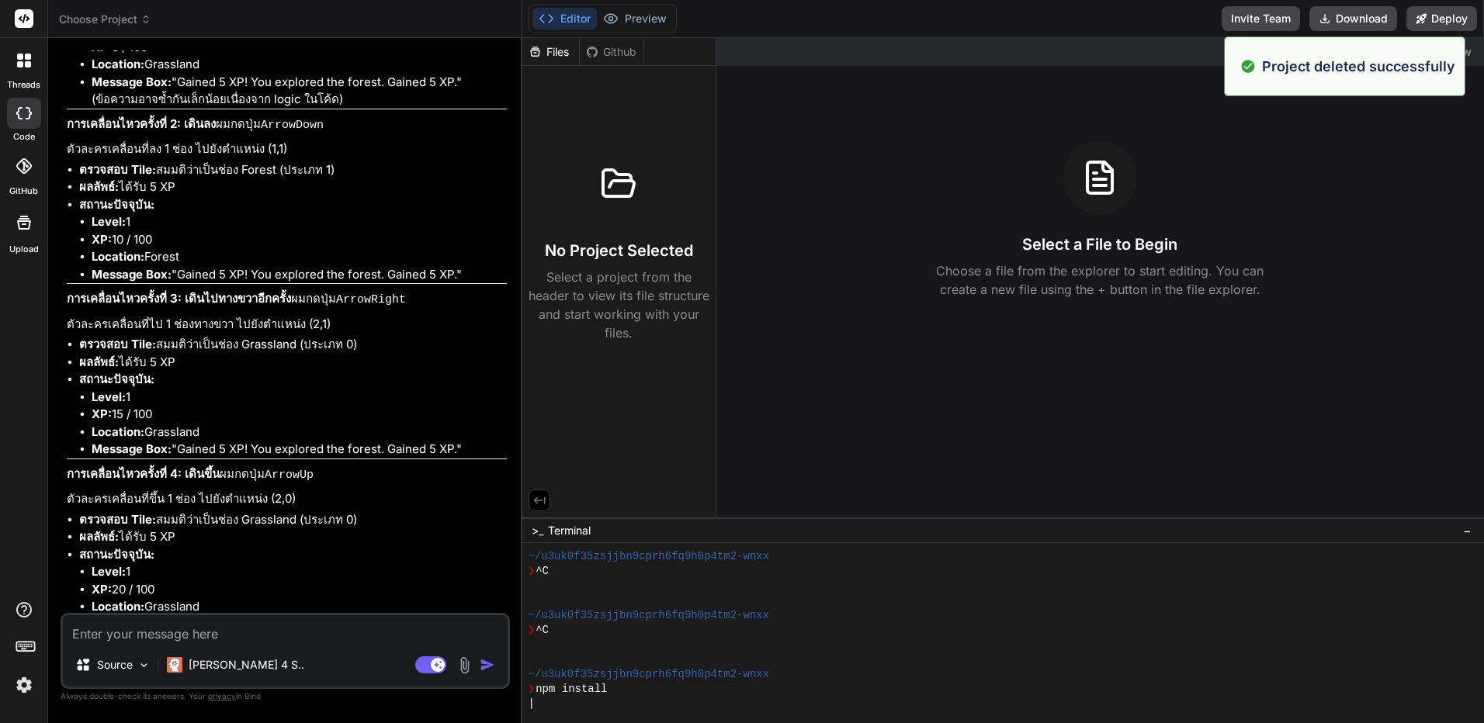
click at [132, 20] on span "Choose Project" at bounding box center [105, 20] width 92 height 16
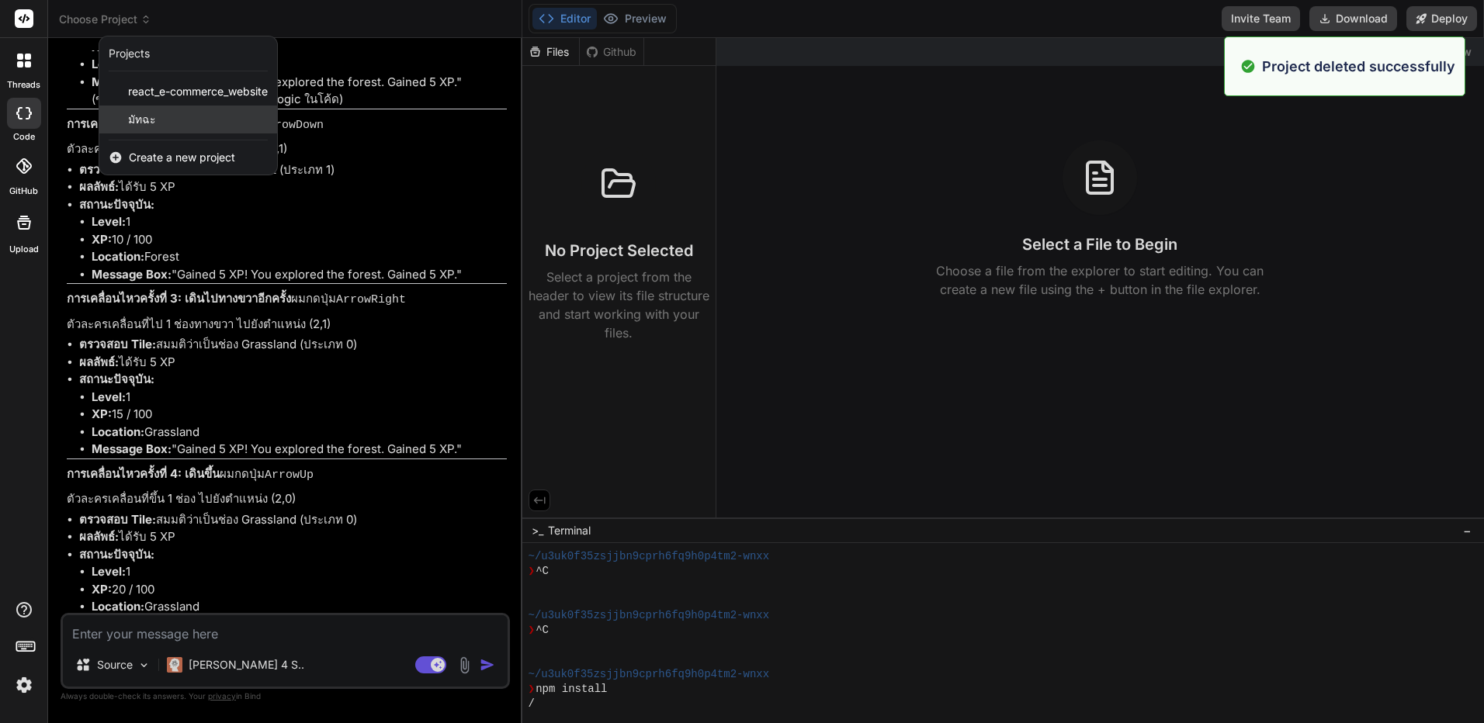
click at [185, 116] on div "มัทฉะ" at bounding box center [188, 120] width 178 height 28
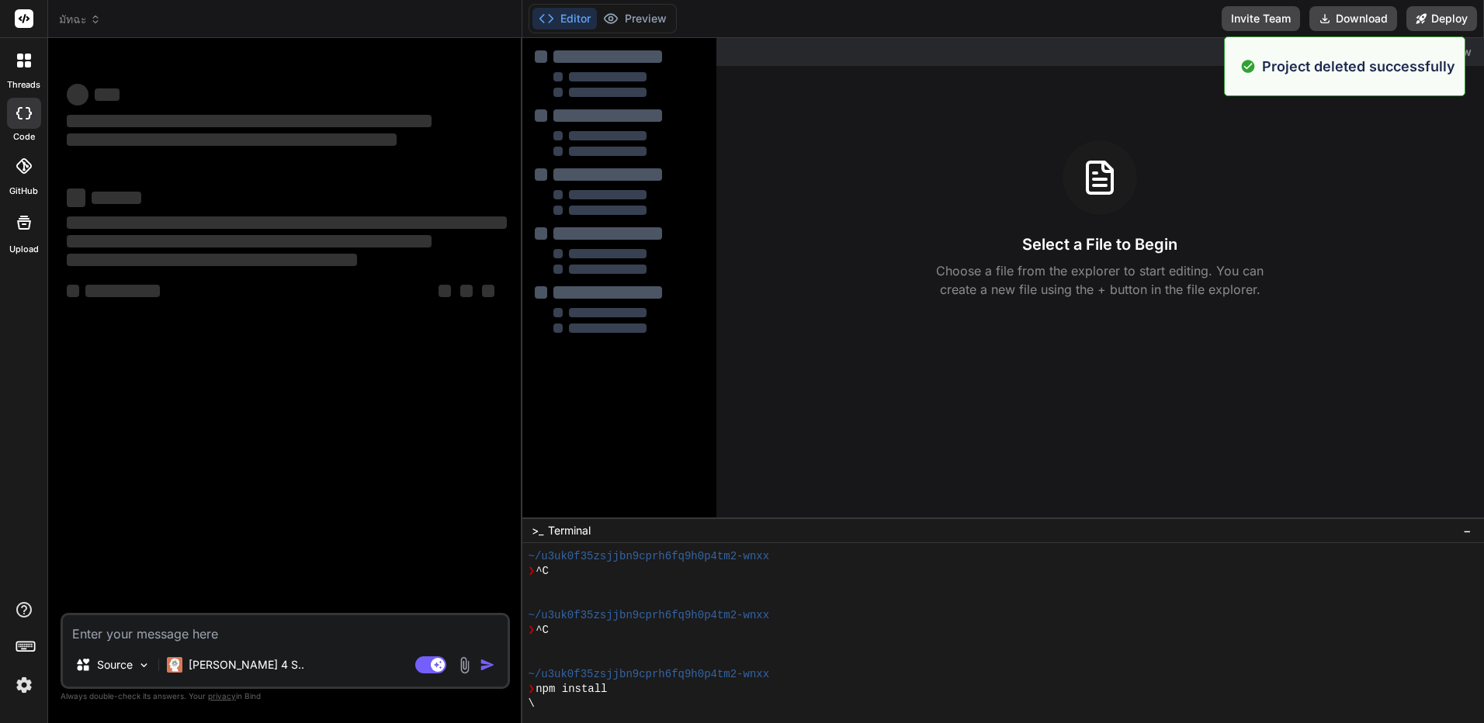
scroll to position [914, 0]
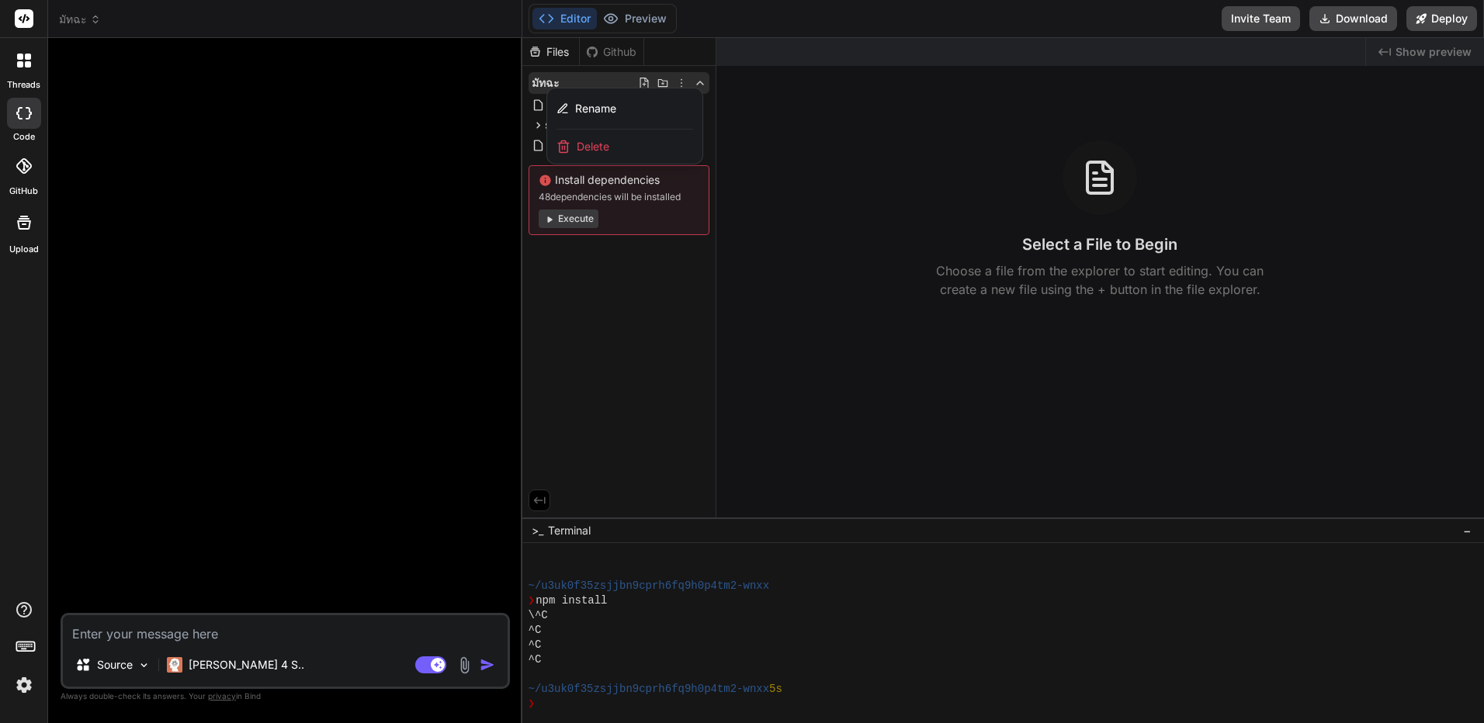
click at [639, 155] on div "Delete" at bounding box center [624, 147] width 155 height 34
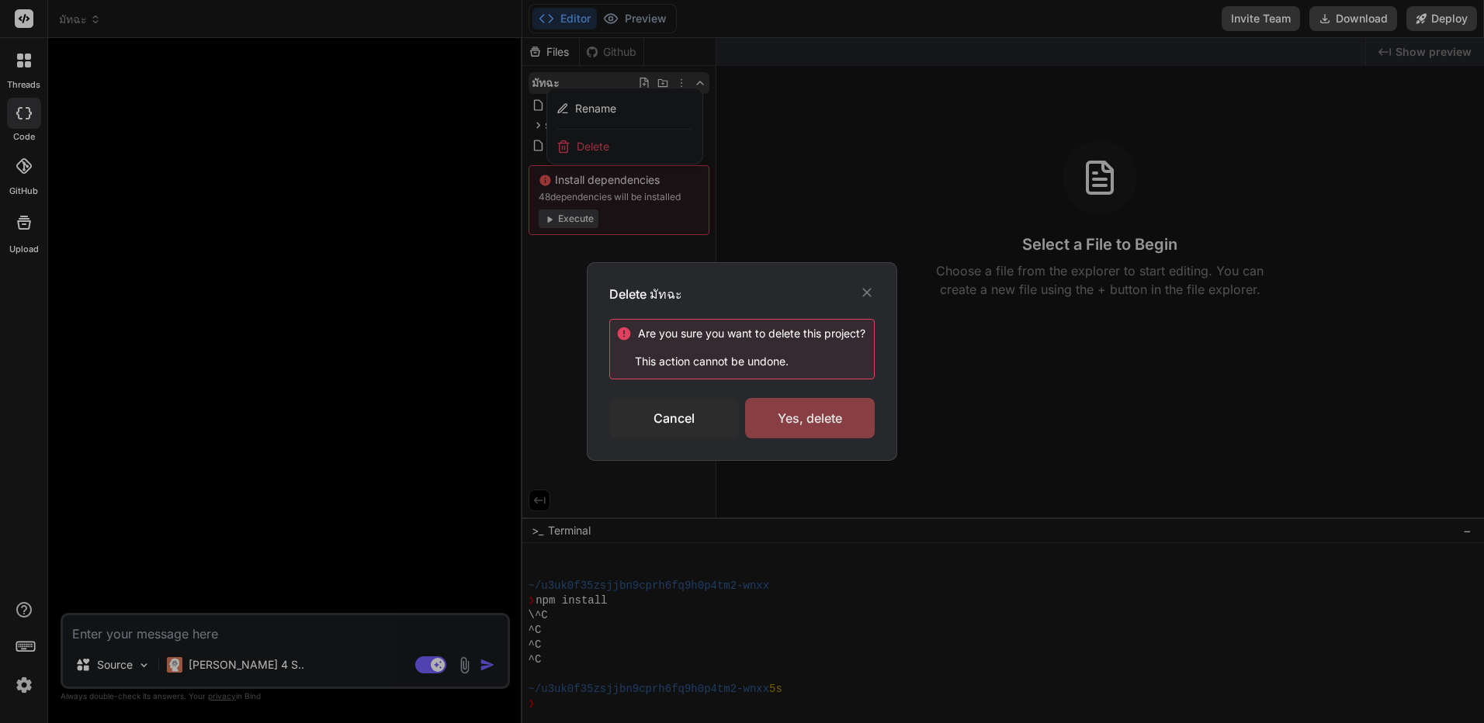
click at [778, 400] on div "Yes, delete" at bounding box center [810, 418] width 130 height 40
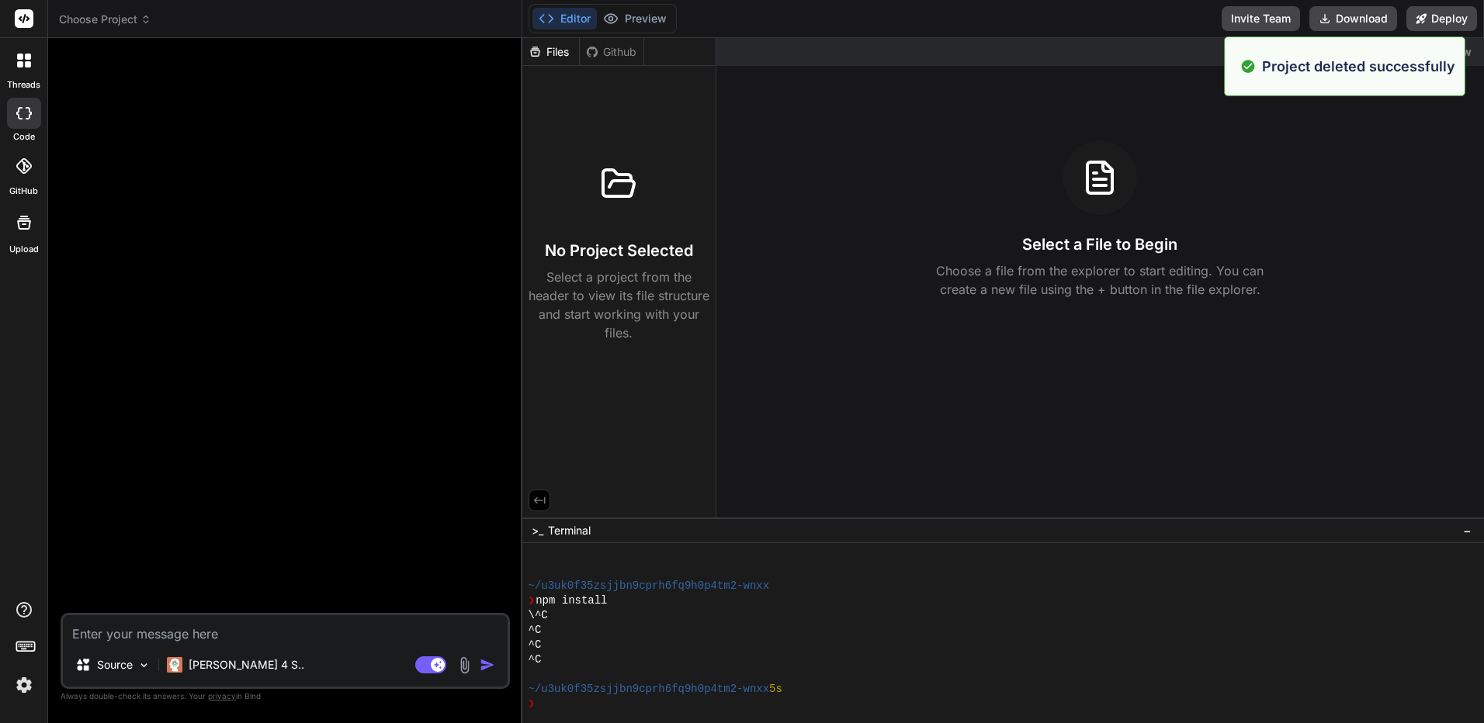
click at [139, 14] on span "Choose Project" at bounding box center [105, 20] width 92 height 16
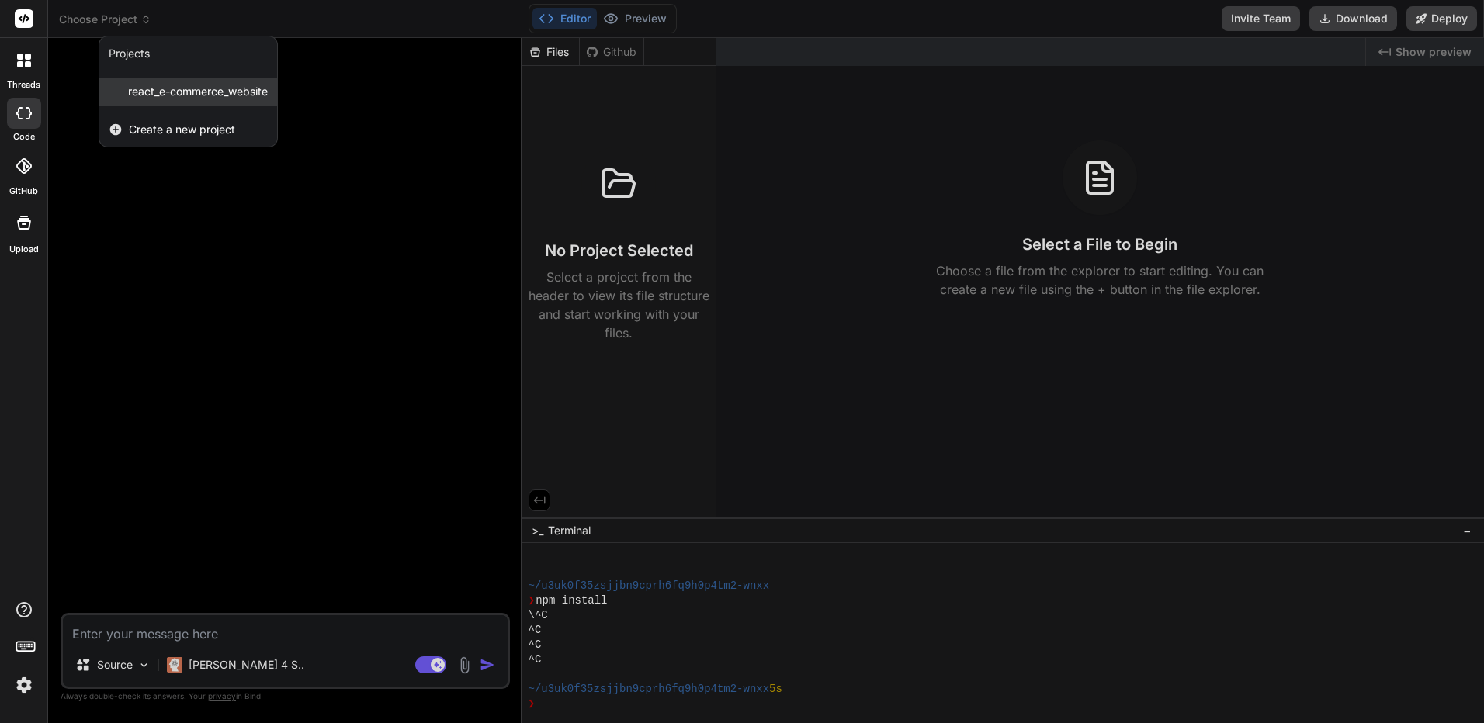
click at [181, 91] on span "react_e-commerce_website" at bounding box center [198, 92] width 140 height 16
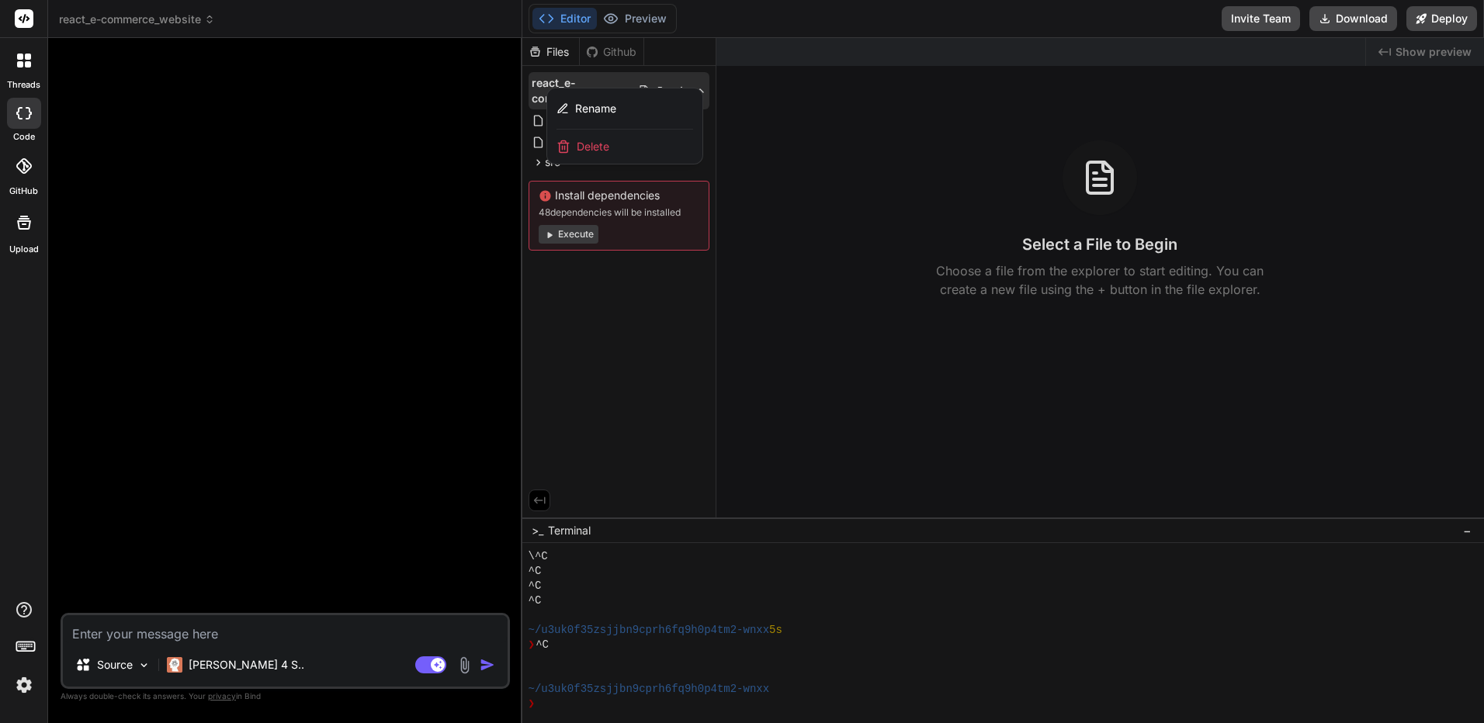
click at [613, 150] on div "Delete" at bounding box center [624, 147] width 155 height 34
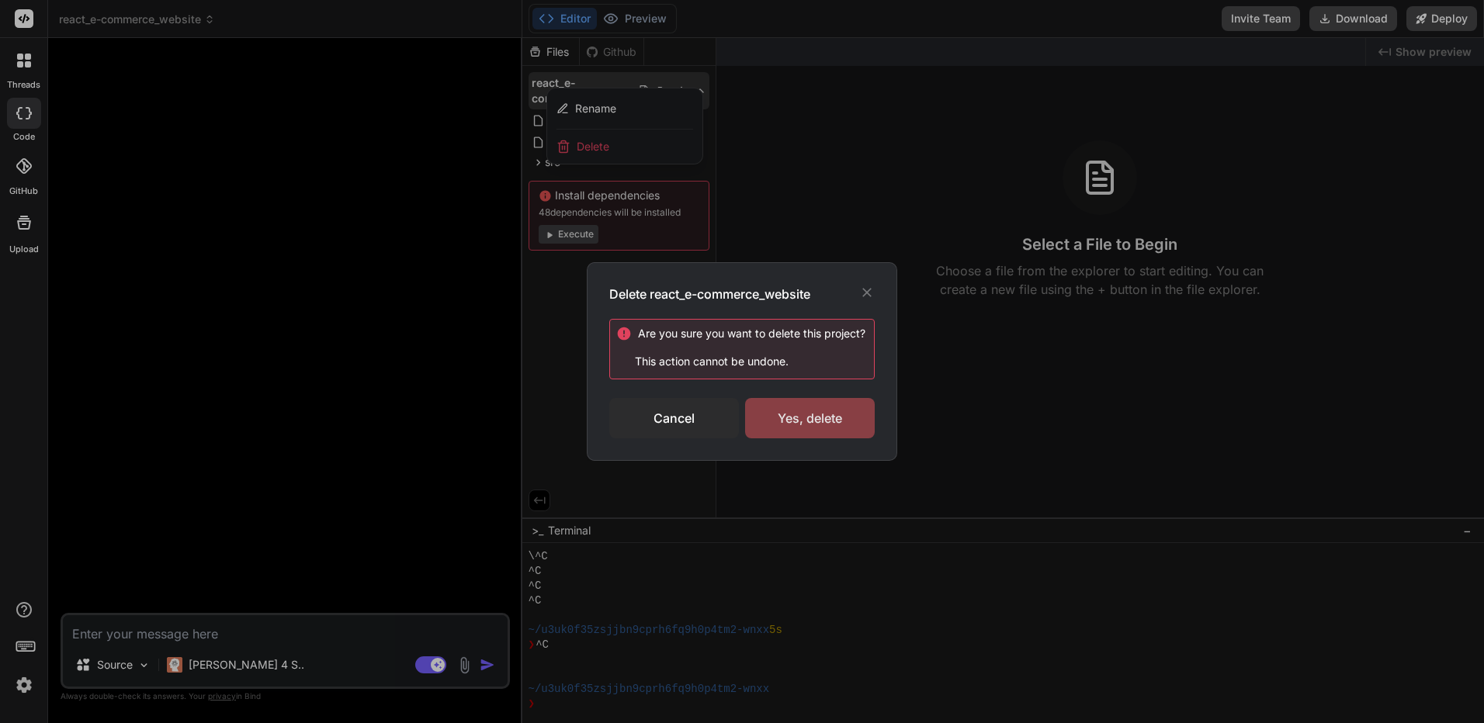
click at [809, 425] on div "Yes, delete" at bounding box center [810, 418] width 130 height 40
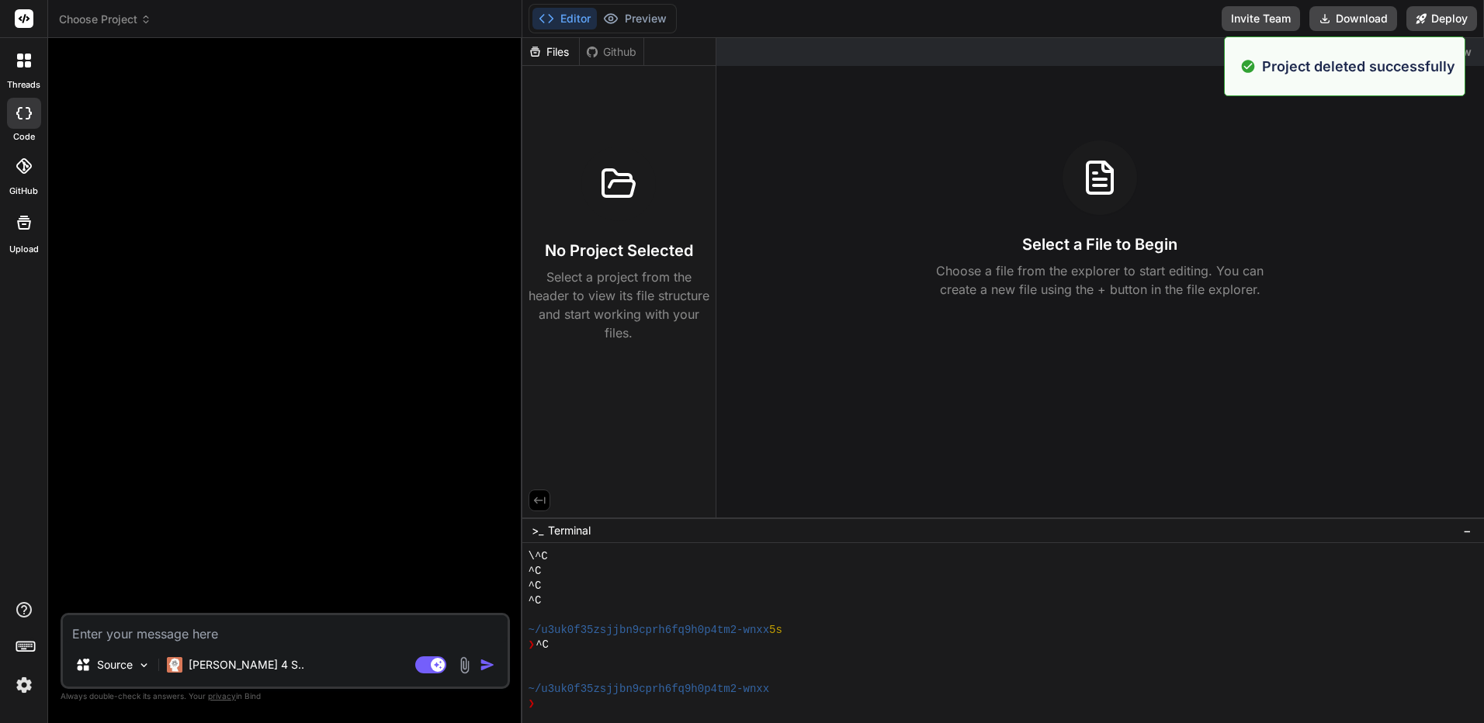
click at [21, 110] on icon at bounding box center [24, 113] width 16 height 12
click at [116, 31] on header "Choose Project Created with Pixso." at bounding box center [285, 19] width 474 height 38
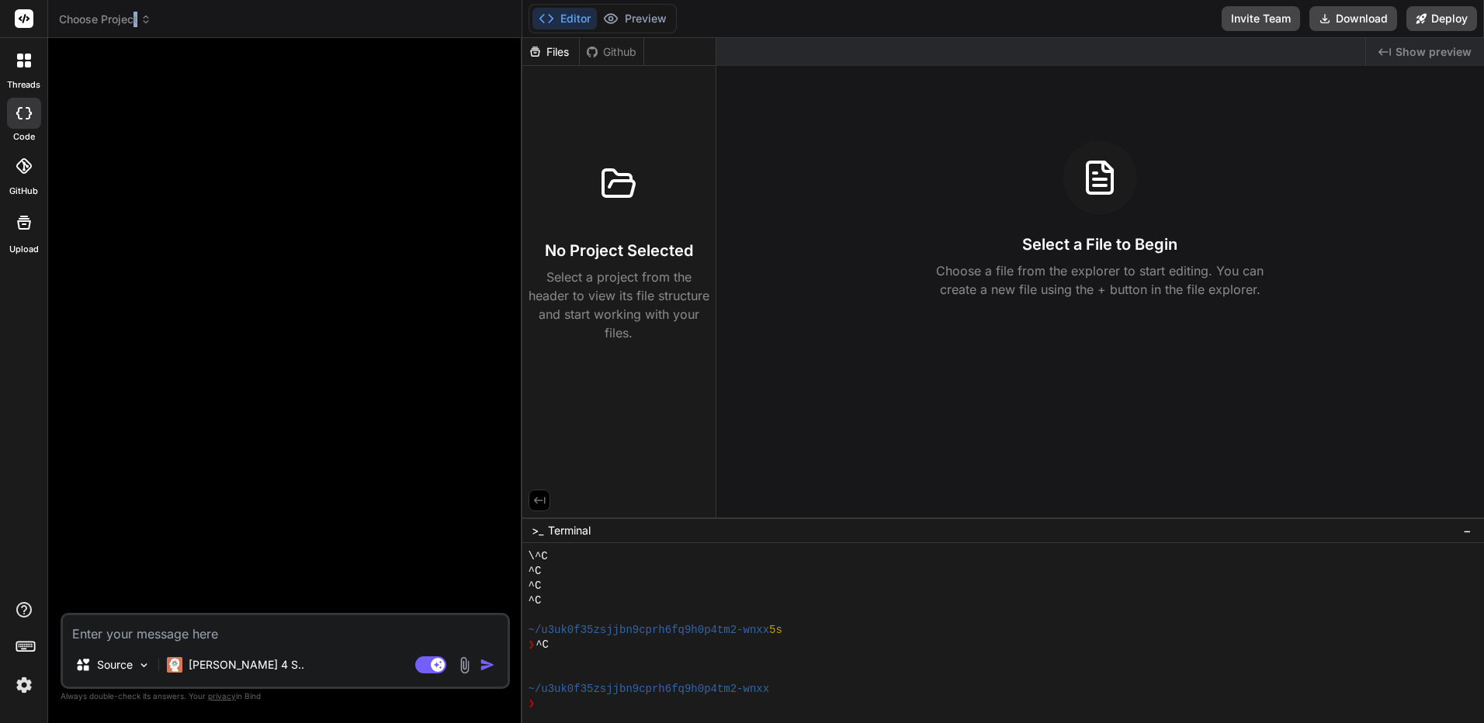
click at [137, 16] on span "Choose Project" at bounding box center [105, 20] width 92 height 16
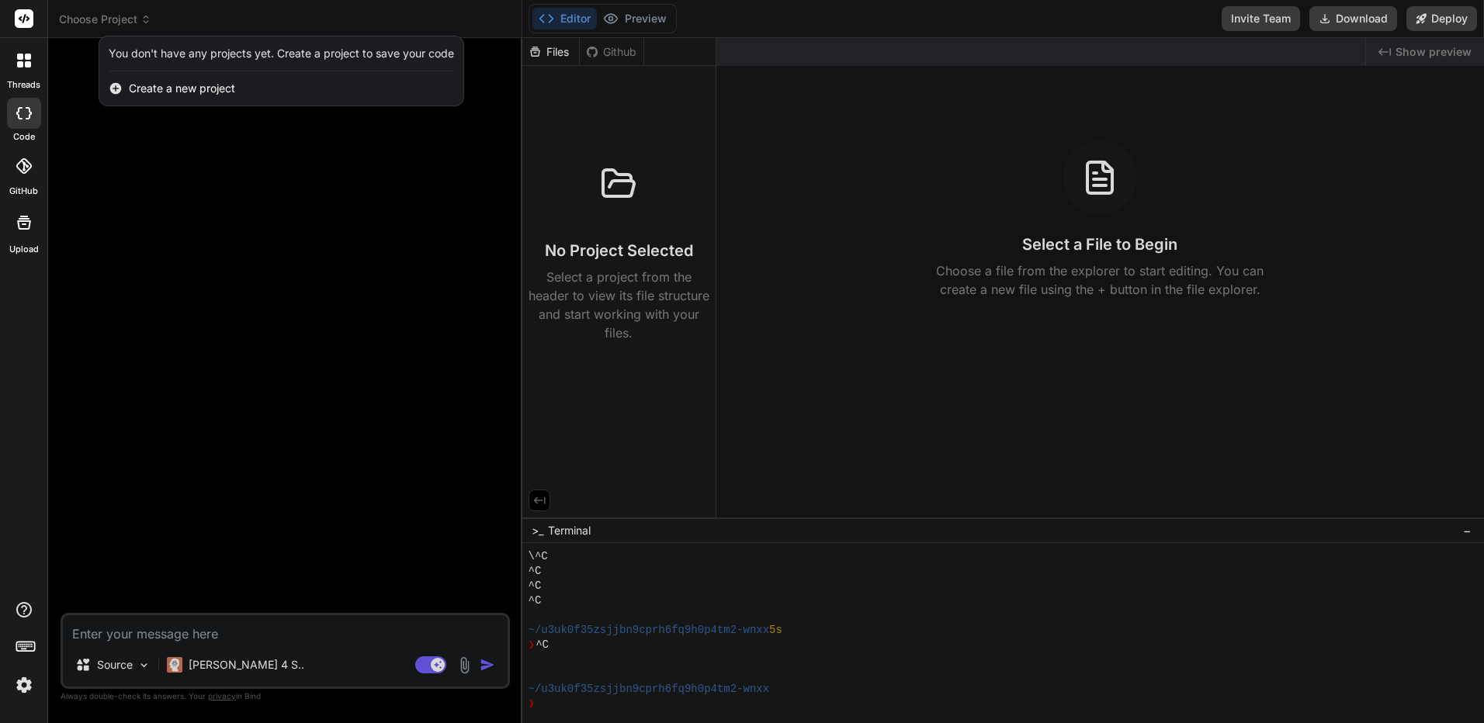
drag, startPoint x: 137, startPoint y: 16, endPoint x: 103, endPoint y: 55, distance: 51.7
click at [103, 55] on div "You don't have any projects yet. Create a project to save your code" at bounding box center [281, 53] width 364 height 35
click at [175, 40] on div "You don't have any projects yet. Create a project to save your code" at bounding box center [281, 53] width 364 height 35
click at [41, 213] on div at bounding box center [23, 222] width 37 height 37
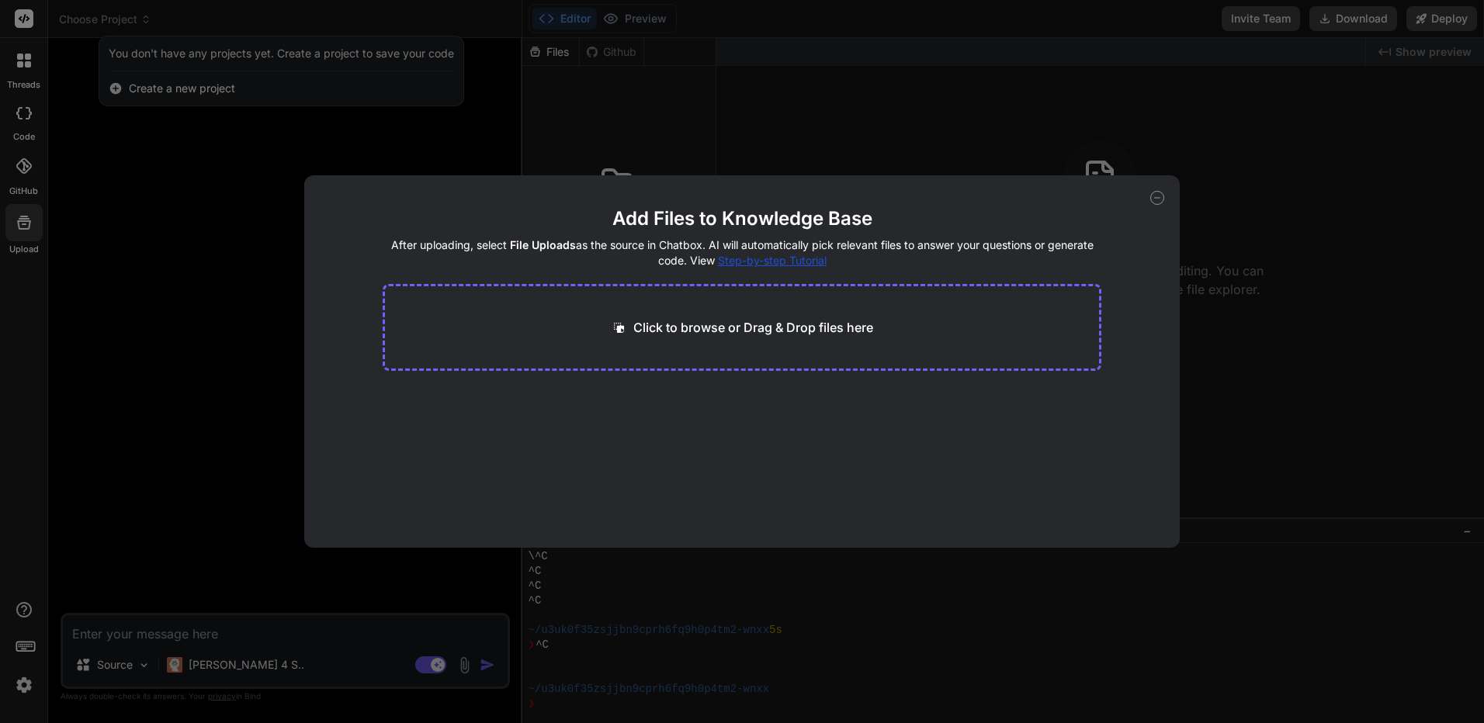
click at [33, 68] on div "Add Files to Knowledge Base After uploading, select File Uploads as the source …" at bounding box center [742, 361] width 1484 height 723
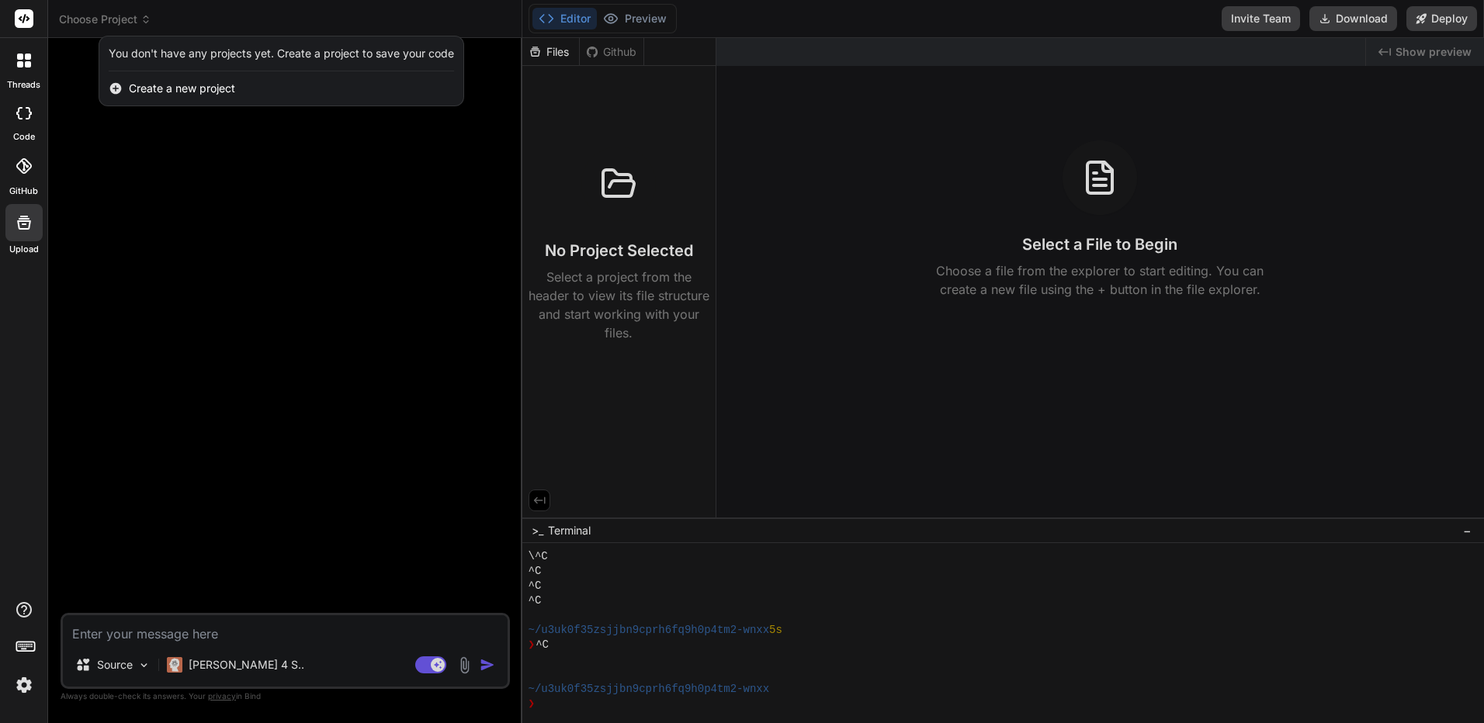
click at [115, 115] on div at bounding box center [742, 361] width 1484 height 723
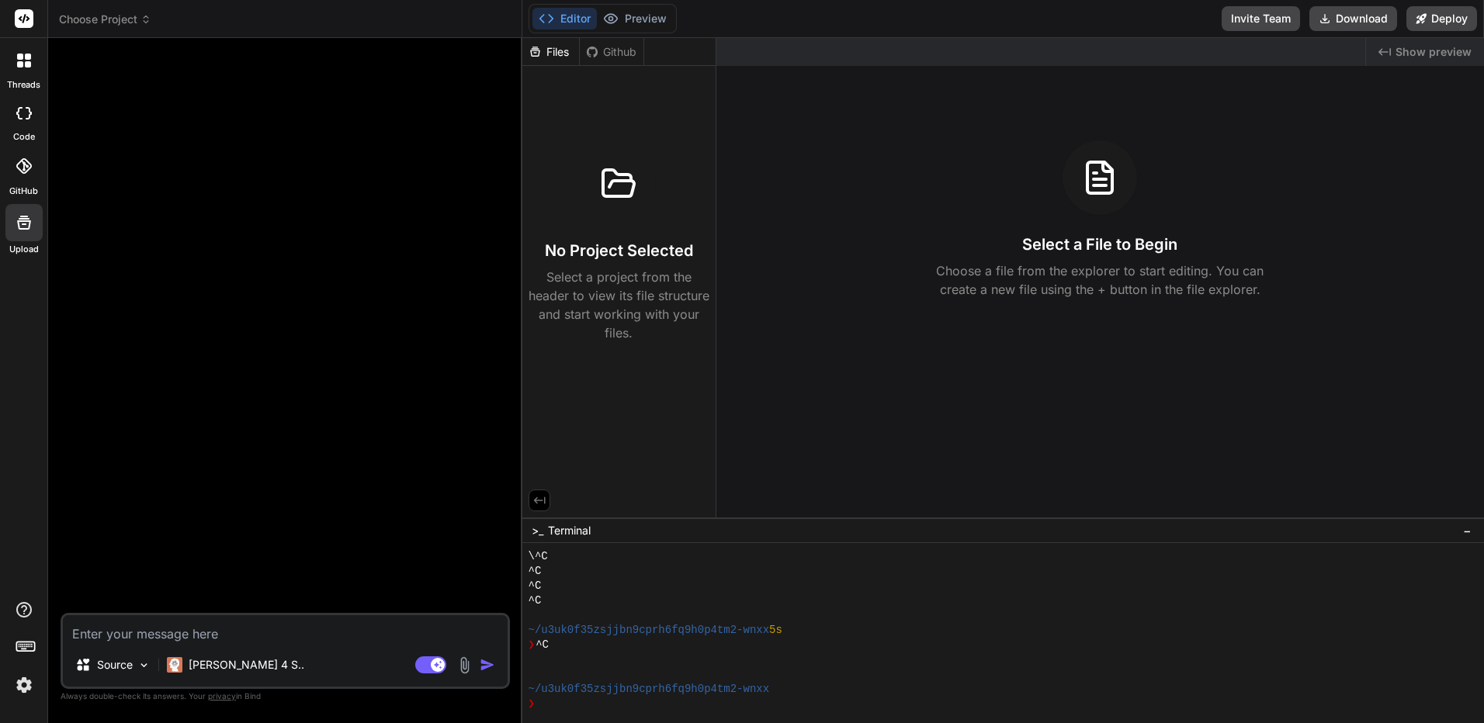
click at [27, 64] on icon at bounding box center [28, 64] width 6 height 6
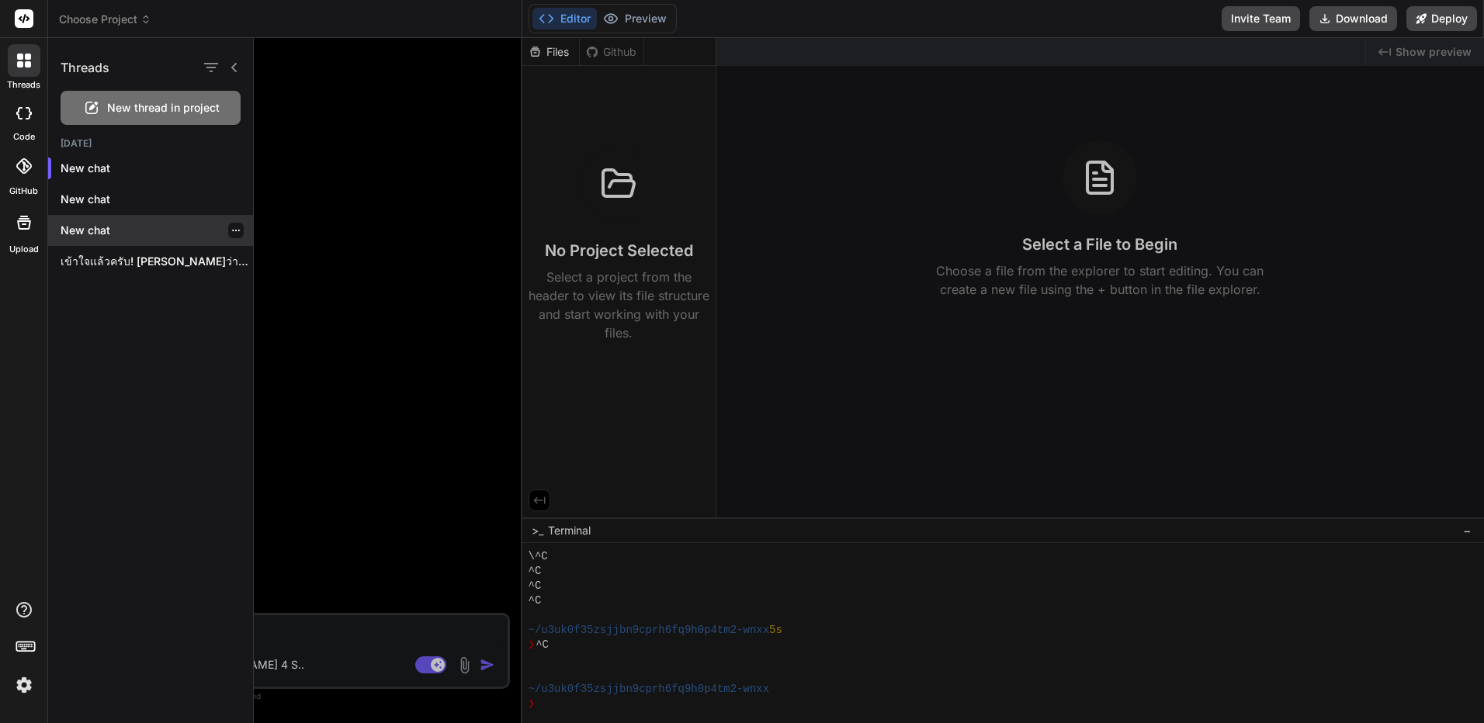
click at [236, 232] on div at bounding box center [236, 231] width 16 height 16
click at [228, 230] on div at bounding box center [236, 231] width 16 height 16
click at [231, 233] on icon "button" at bounding box center [235, 230] width 9 height 9
click at [228, 237] on div "New chat" at bounding box center [150, 230] width 205 height 31
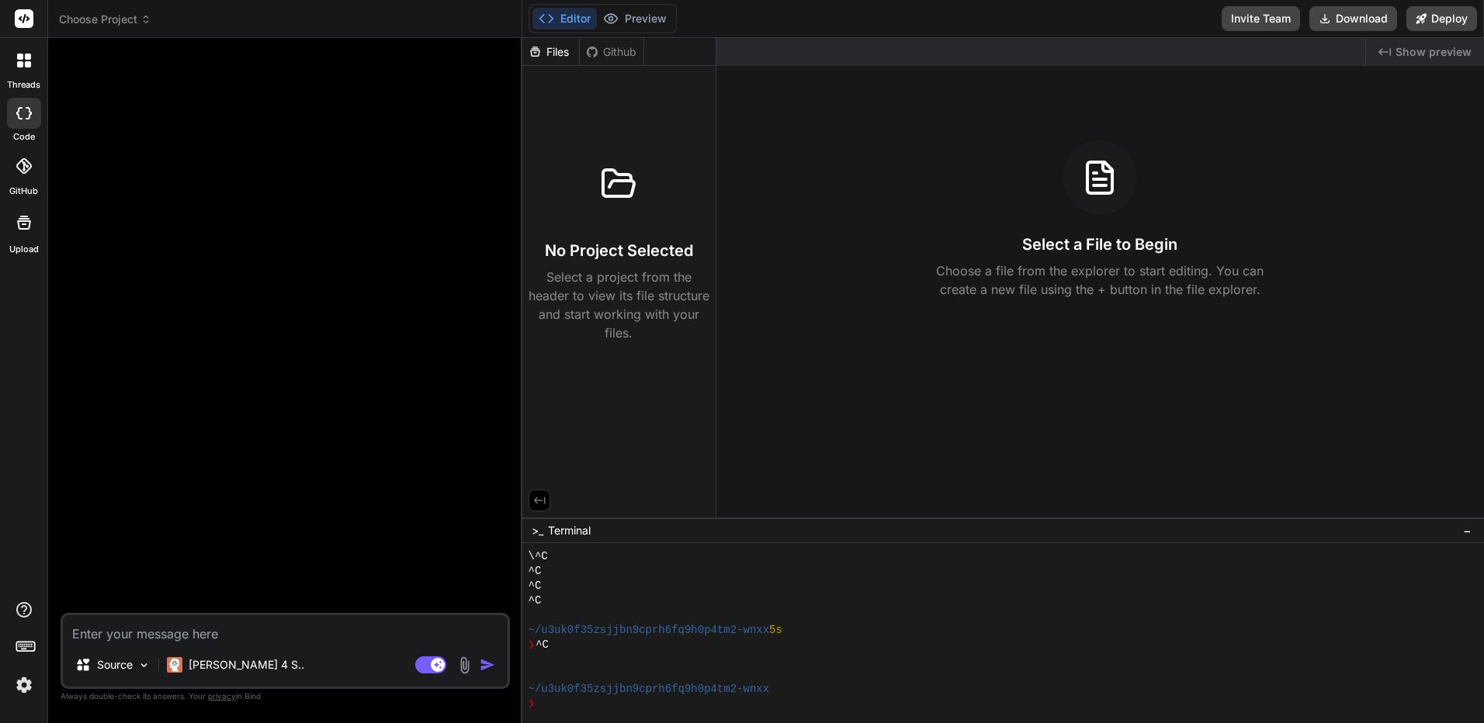
scroll to position [1032, 0]
click at [140, 23] on span "Choose Project" at bounding box center [105, 20] width 92 height 16
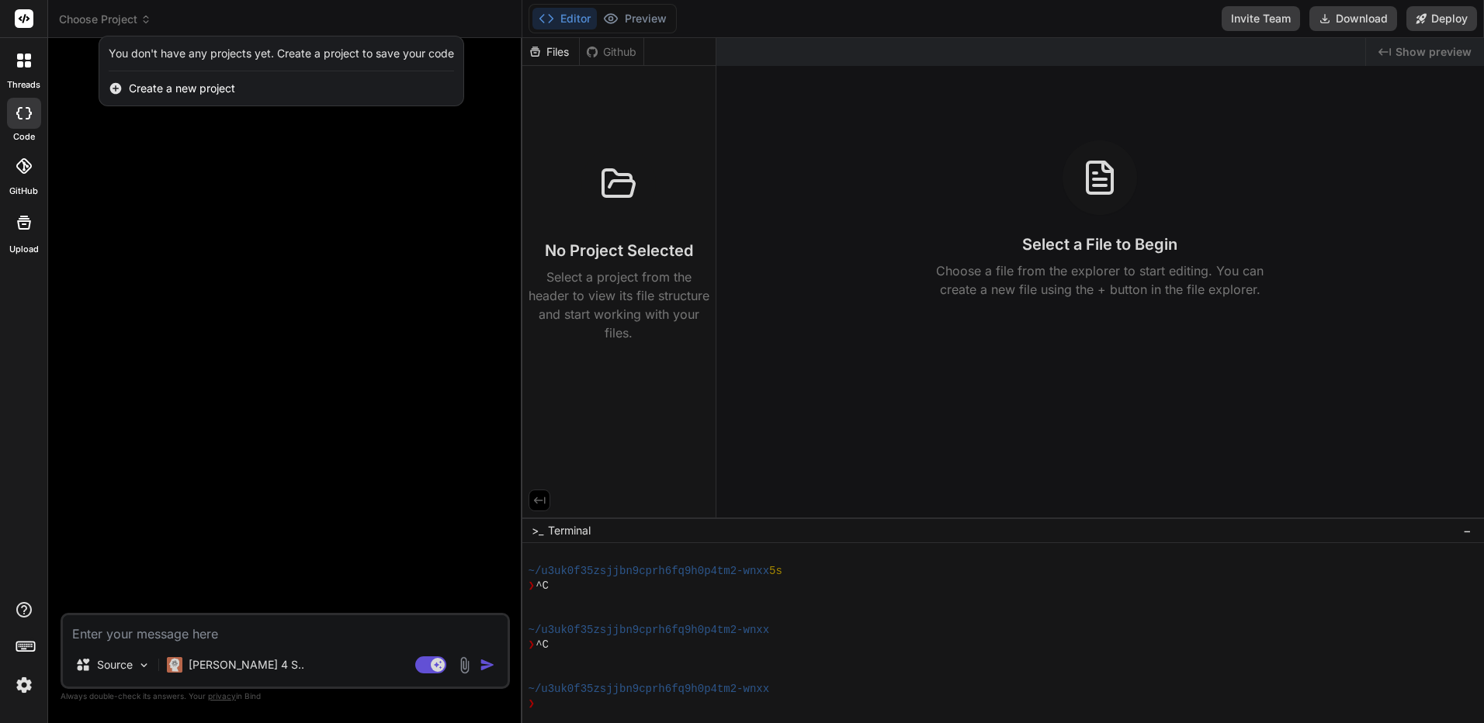
click at [54, 64] on div at bounding box center [742, 361] width 1484 height 723
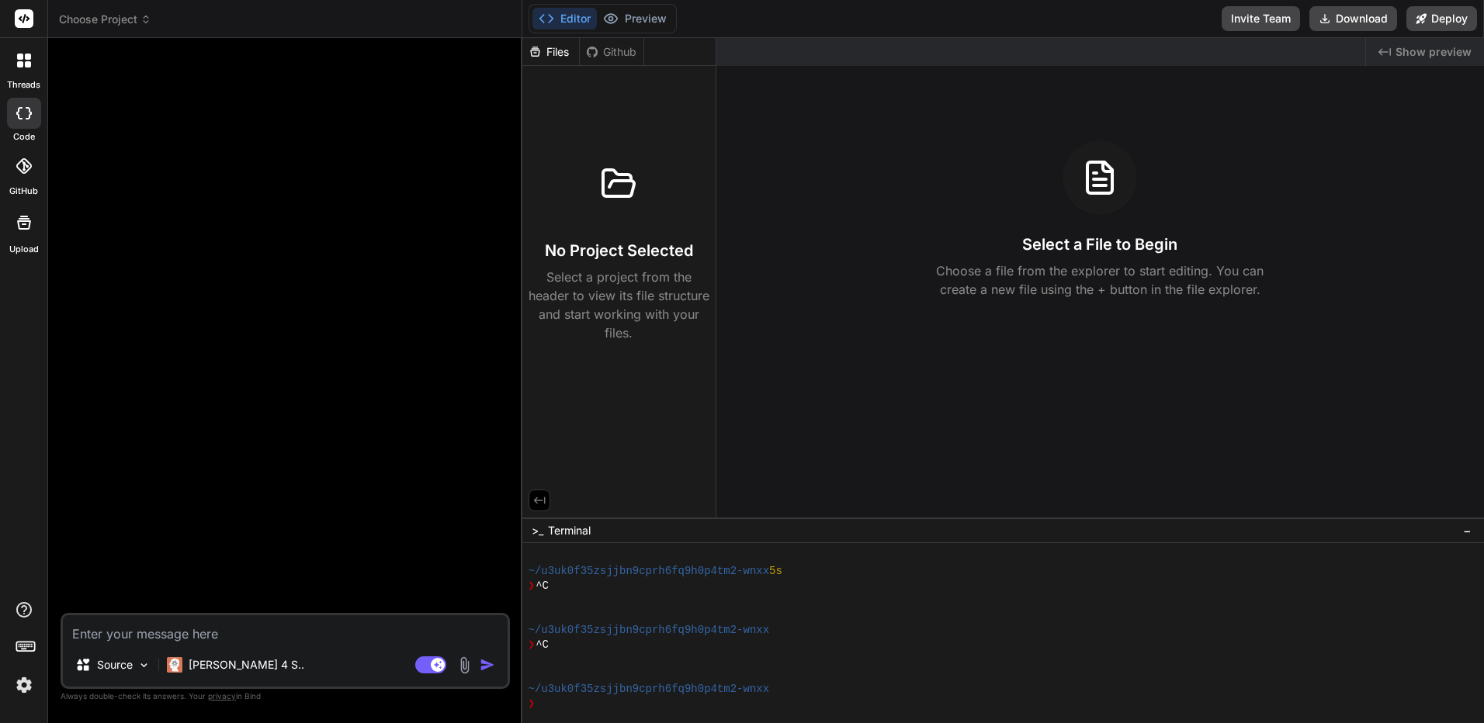
click at [16, 61] on div at bounding box center [24, 60] width 33 height 33
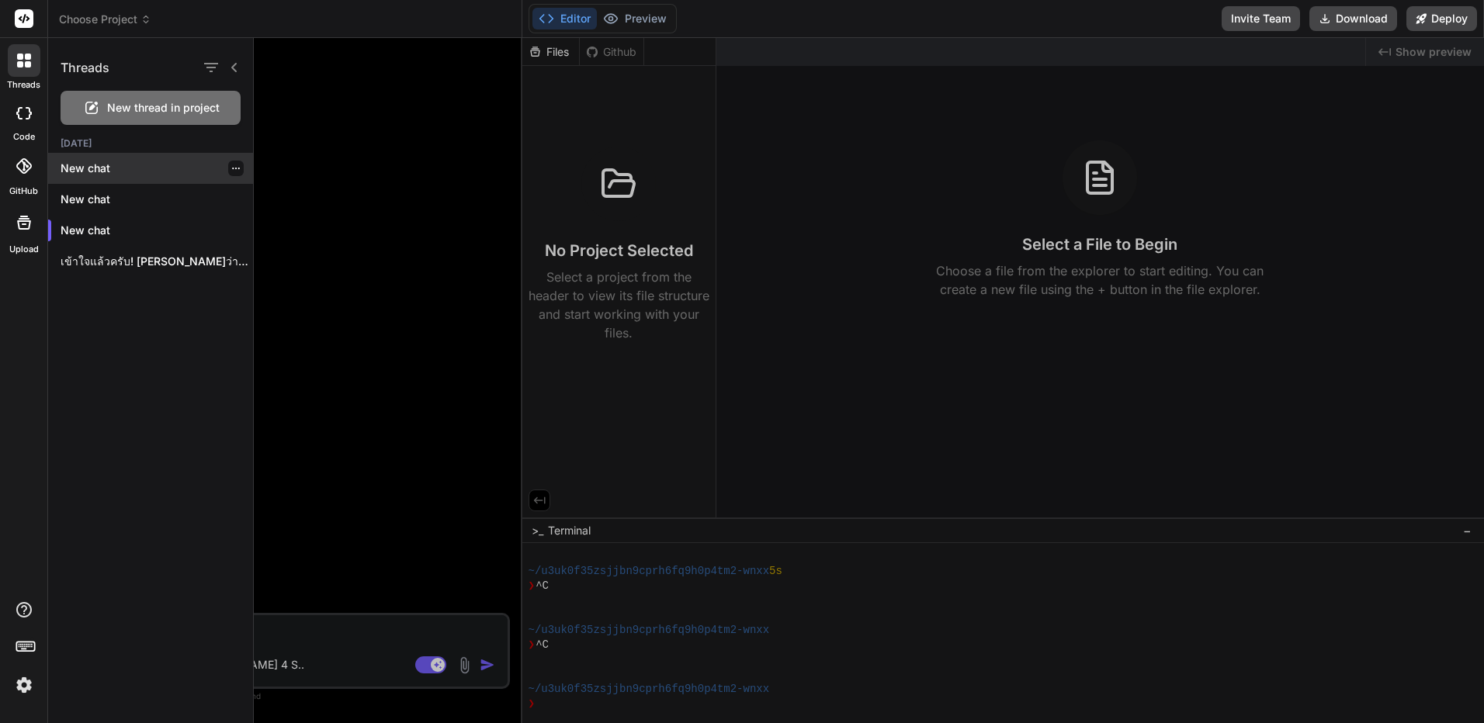
click at [234, 172] on div at bounding box center [236, 169] width 16 height 16
click at [231, 175] on div at bounding box center [236, 169] width 16 height 16
click at [214, 71] on icon "button" at bounding box center [211, 67] width 19 height 19
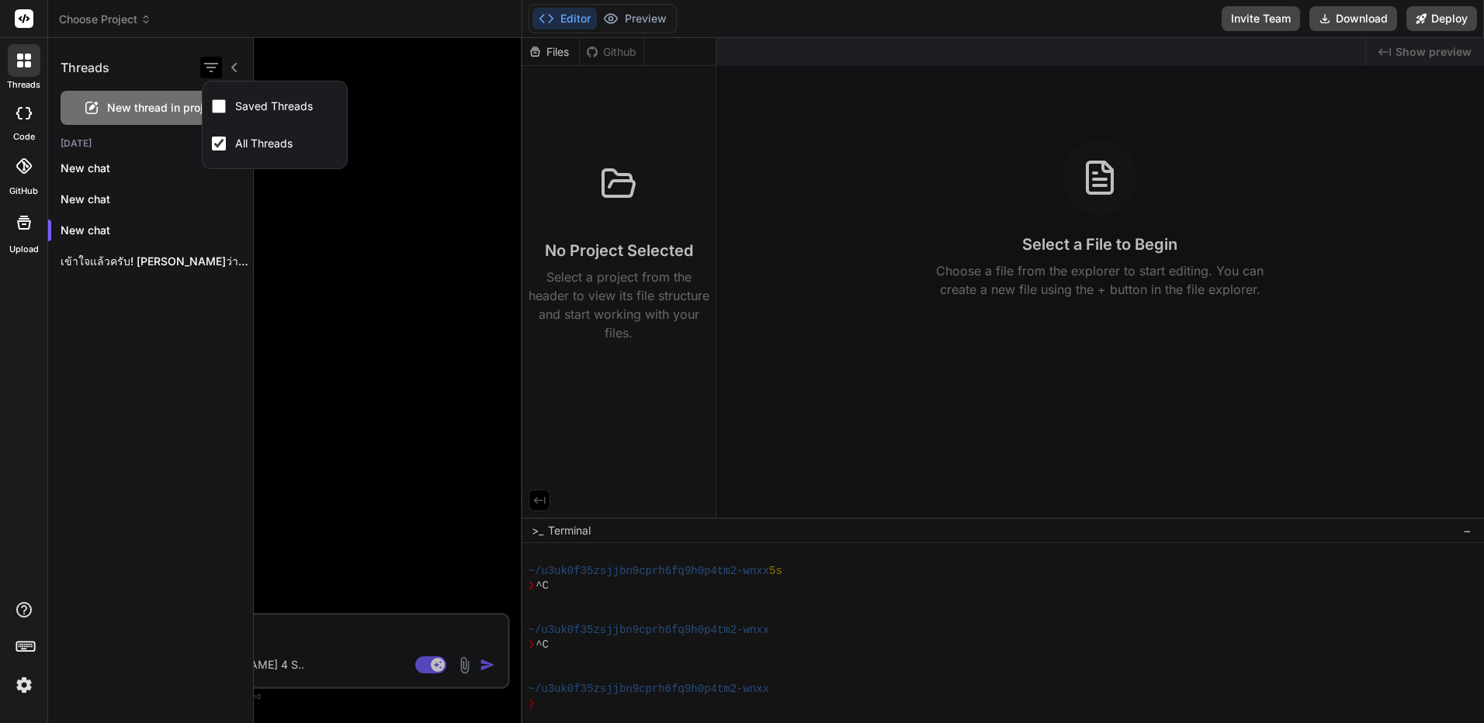
click at [214, 71] on icon "button" at bounding box center [211, 67] width 19 height 19
click at [244, 72] on div "Threads" at bounding box center [150, 64] width 205 height 53
click at [238, 71] on icon at bounding box center [234, 67] width 12 height 12
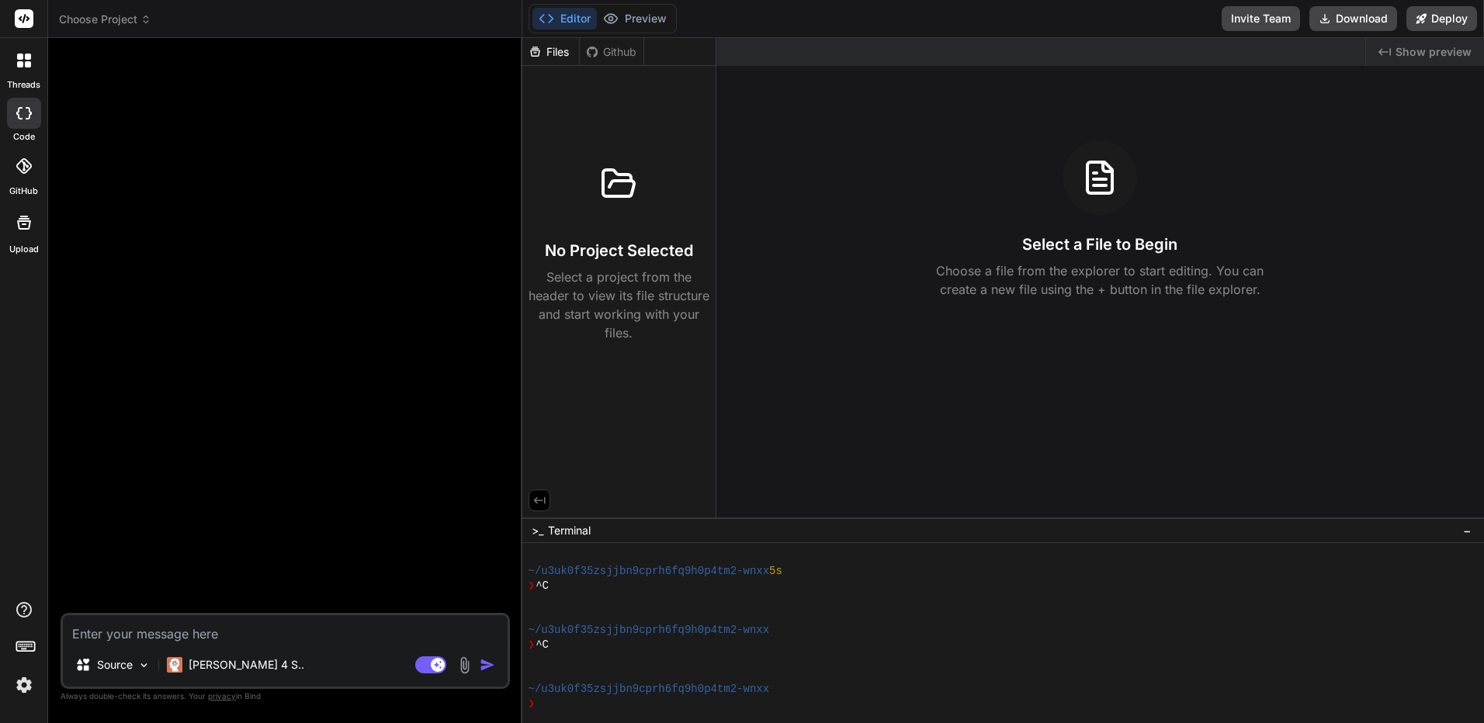
click at [33, 62] on div at bounding box center [24, 60] width 33 height 33
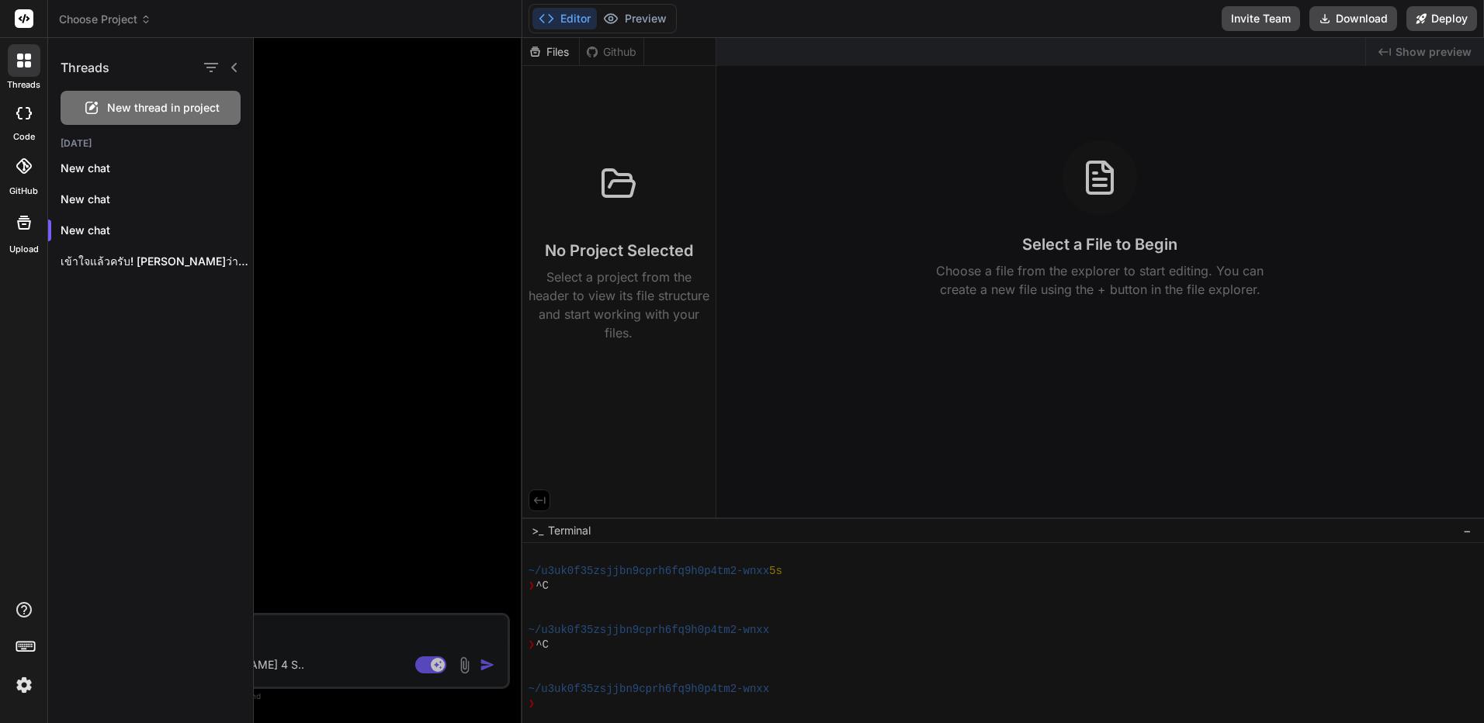
click at [90, 104] on icon at bounding box center [91, 108] width 19 height 19
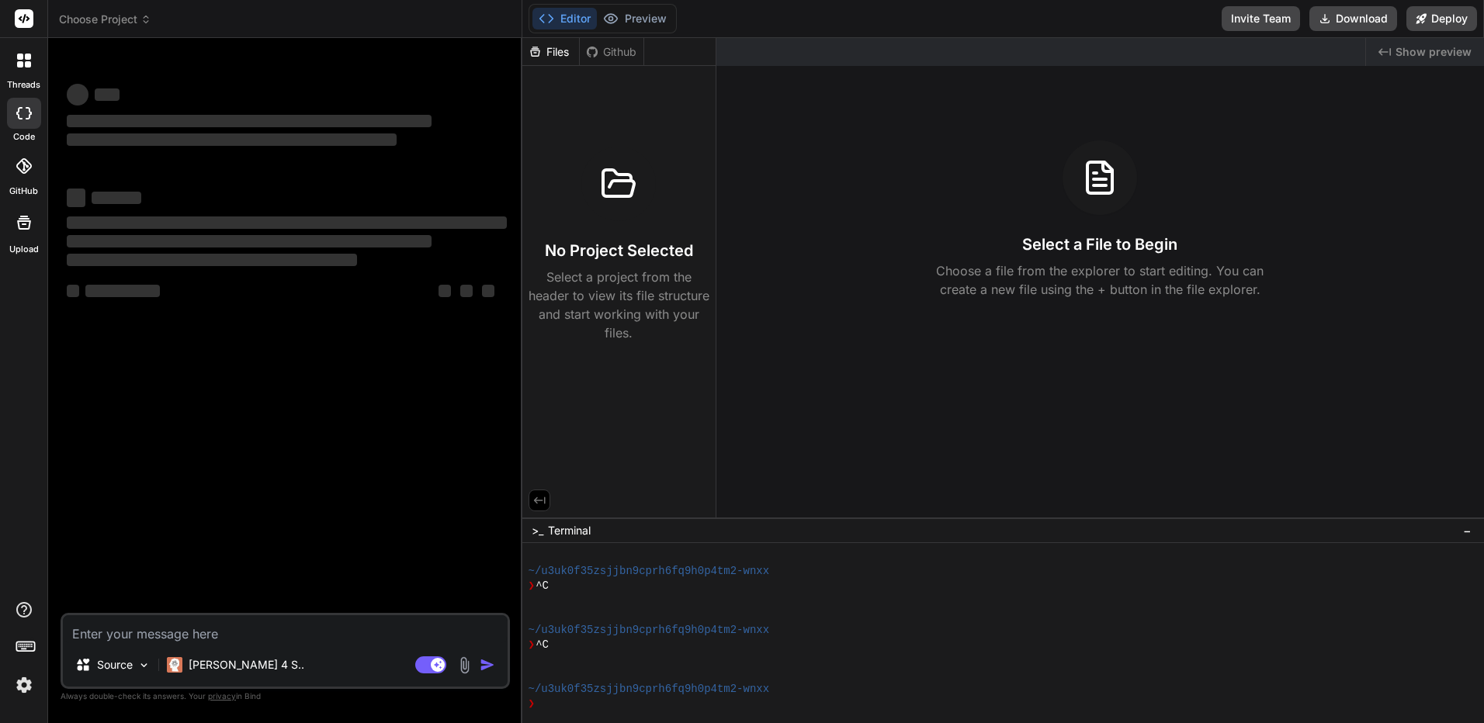
click at [23, 53] on div at bounding box center [24, 60] width 33 height 33
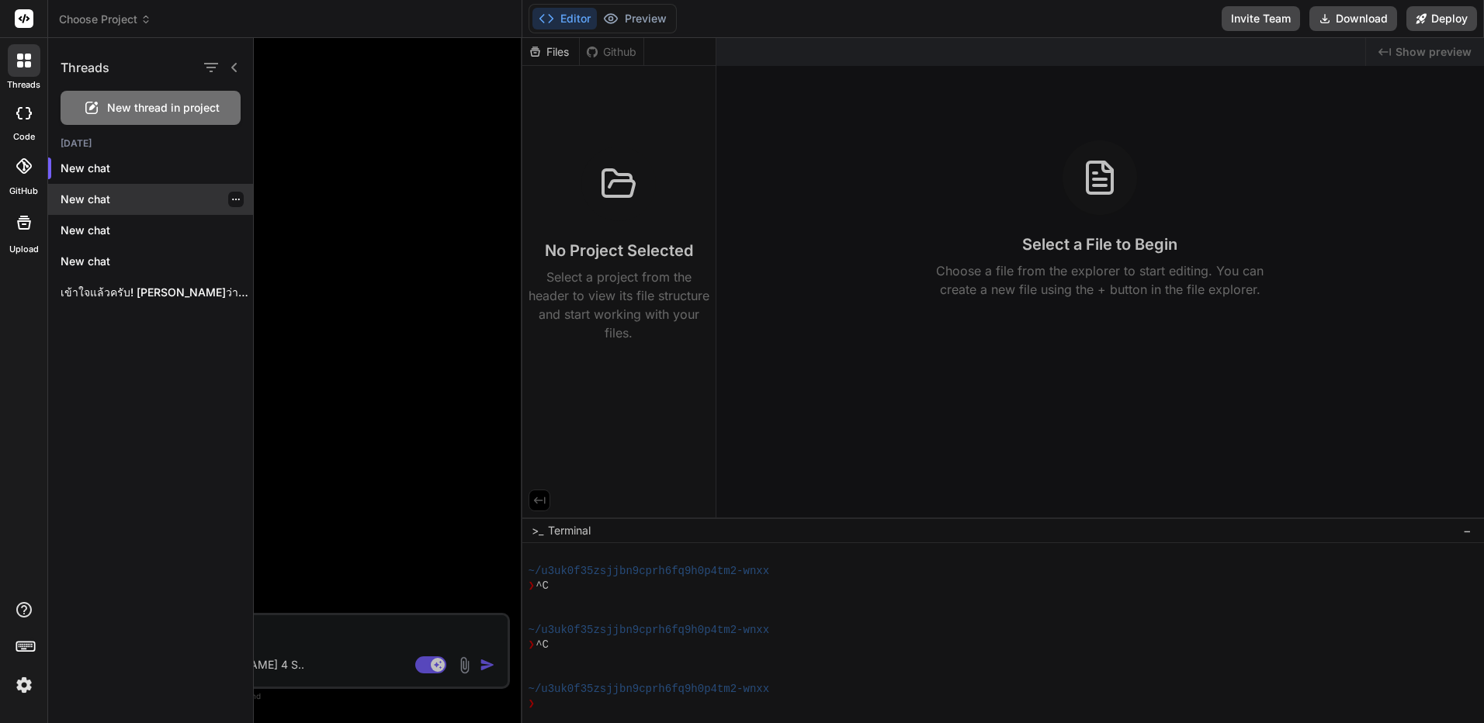
click at [232, 191] on div "New chat" at bounding box center [150, 199] width 205 height 31
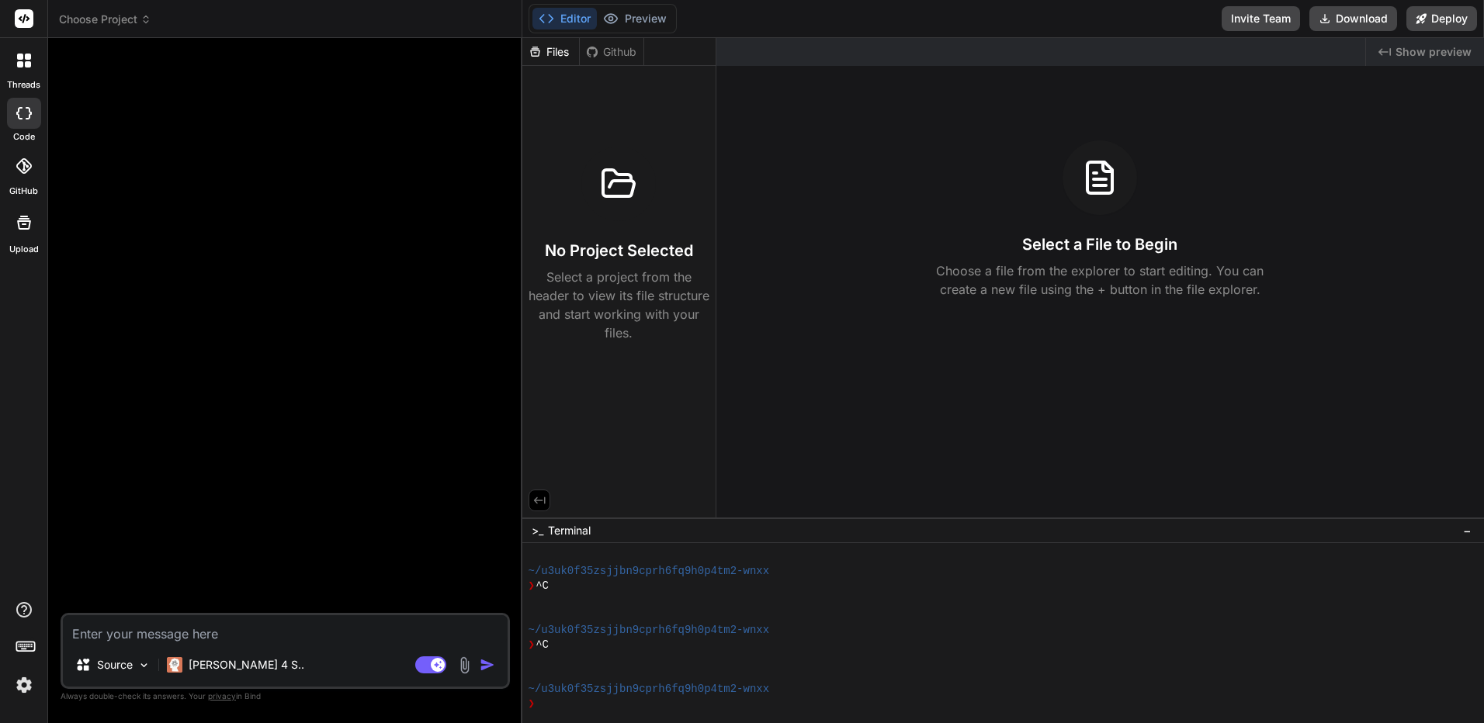
click at [16, 63] on div at bounding box center [24, 60] width 33 height 33
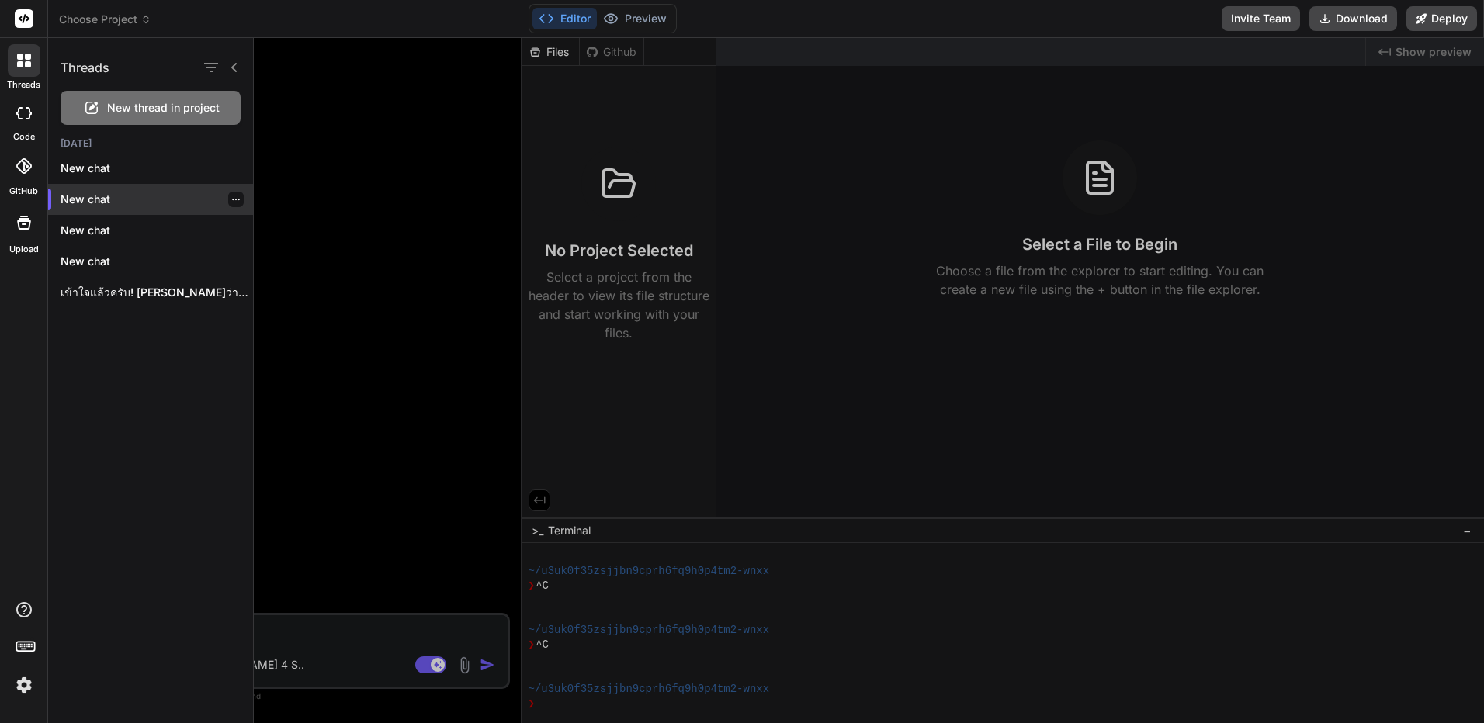
scroll to position [1150, 0]
click at [228, 289] on div at bounding box center [236, 293] width 16 height 16
click at [231, 294] on icon "button" at bounding box center [235, 292] width 9 height 9
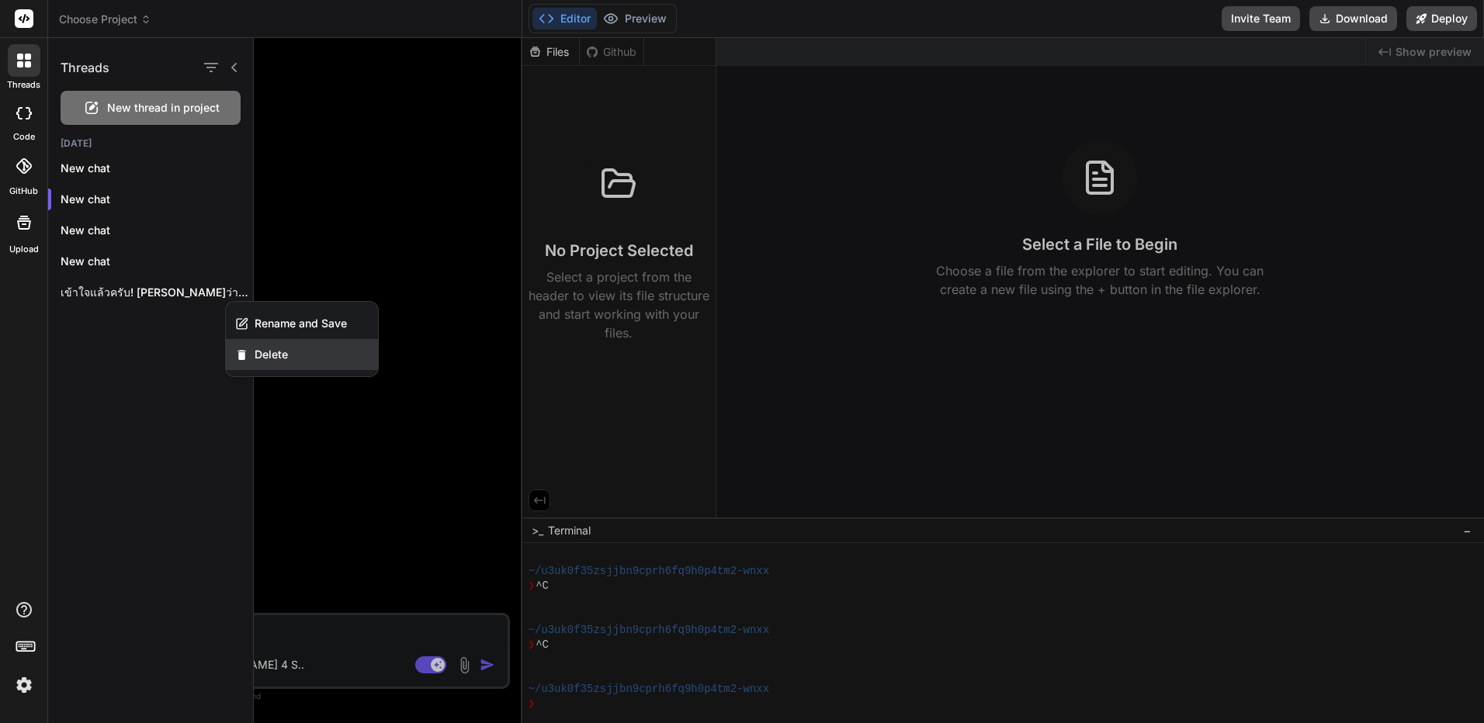
click at [258, 361] on span "Delete" at bounding box center [271, 355] width 33 height 16
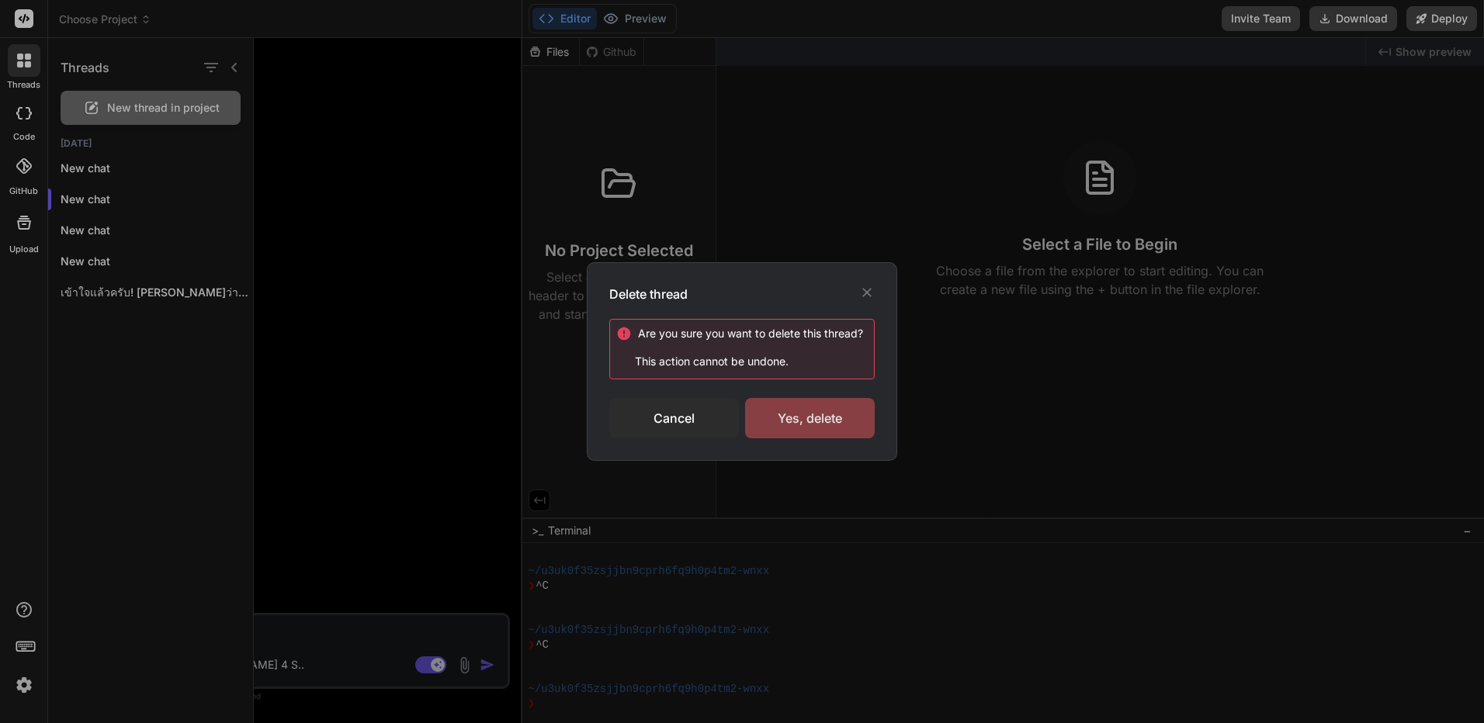
click at [794, 417] on div "Yes, delete" at bounding box center [810, 418] width 130 height 40
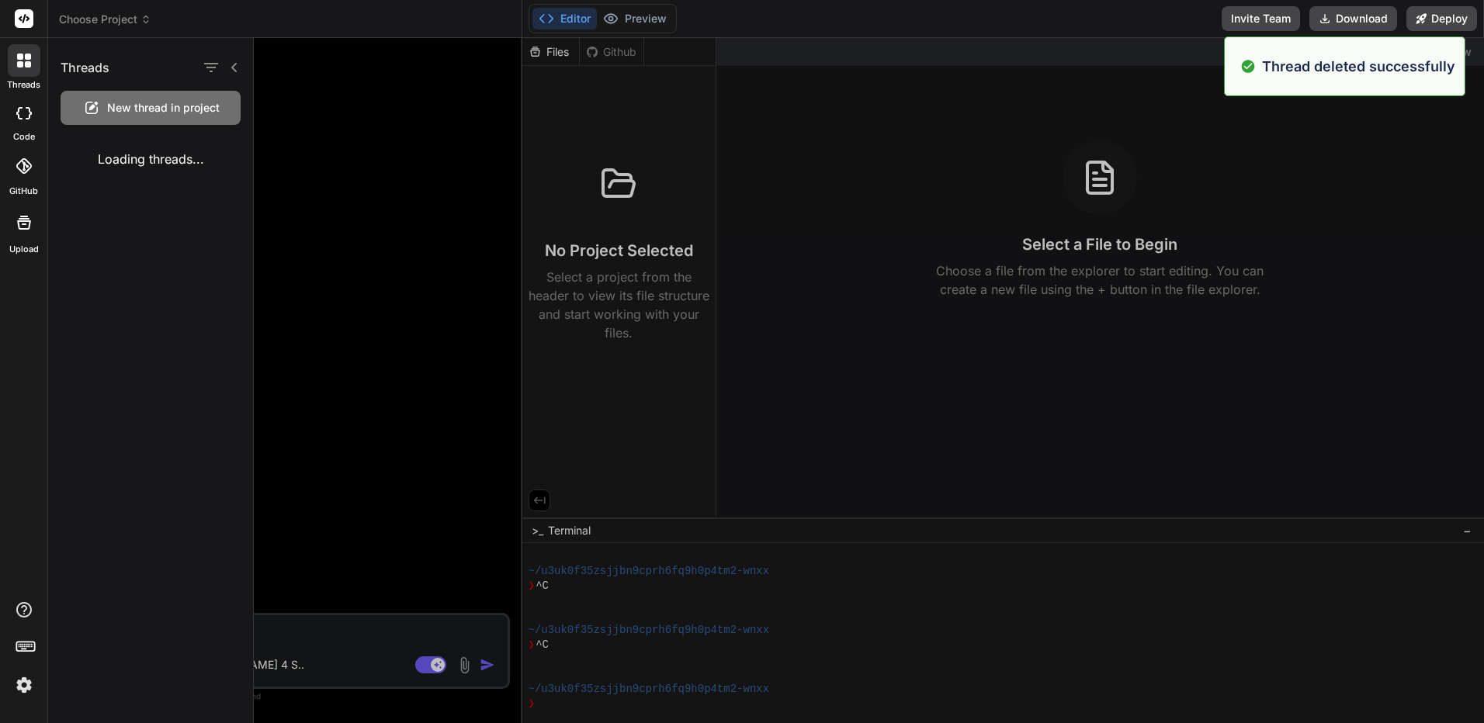
type textarea "x"
